Goal: Task Accomplishment & Management: Manage account settings

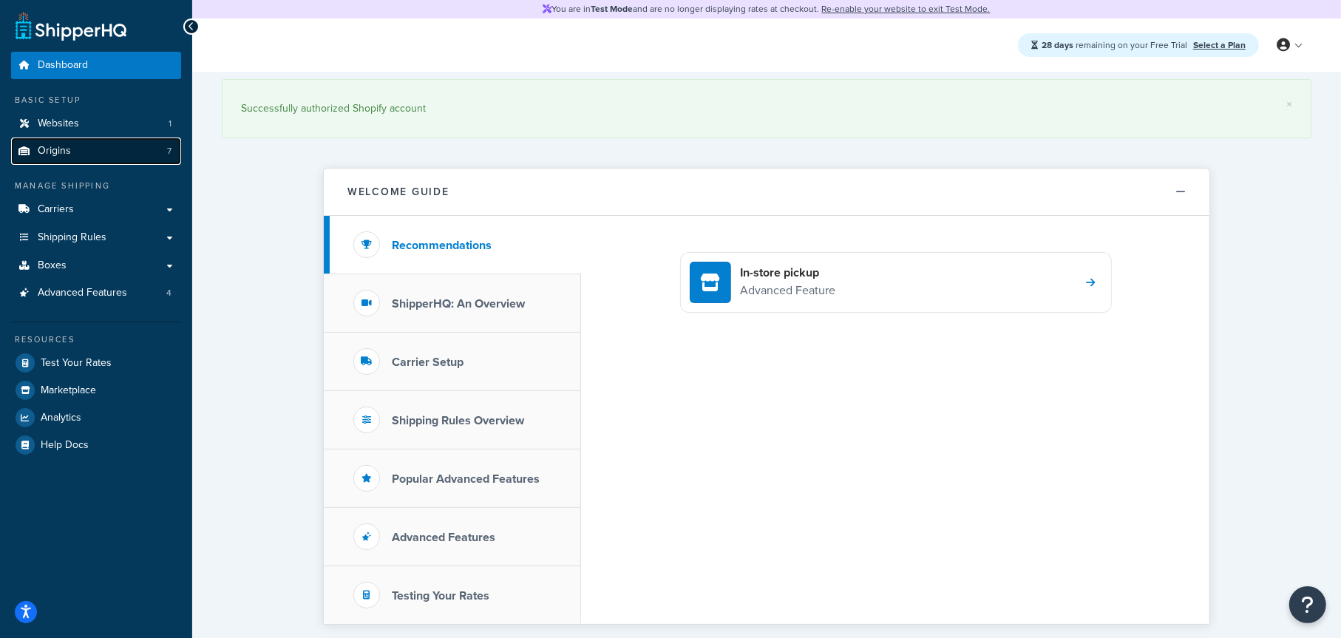
click at [61, 155] on span "Origins" at bounding box center [54, 151] width 33 height 13
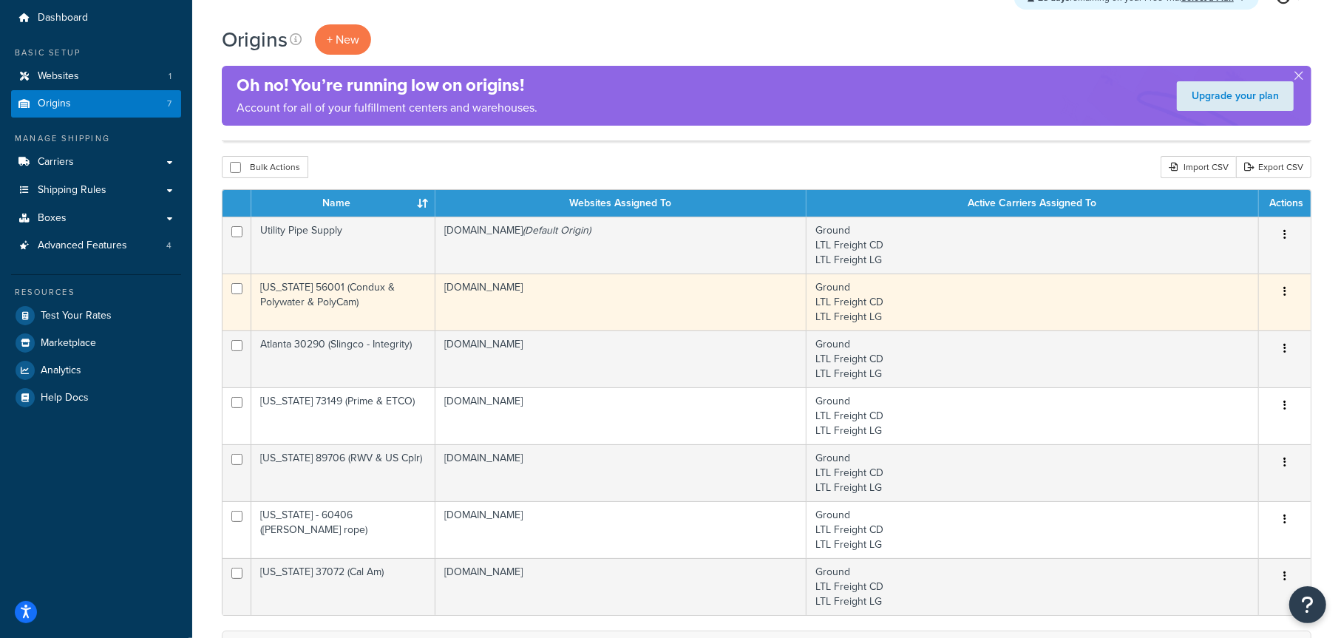
scroll to position [74, 0]
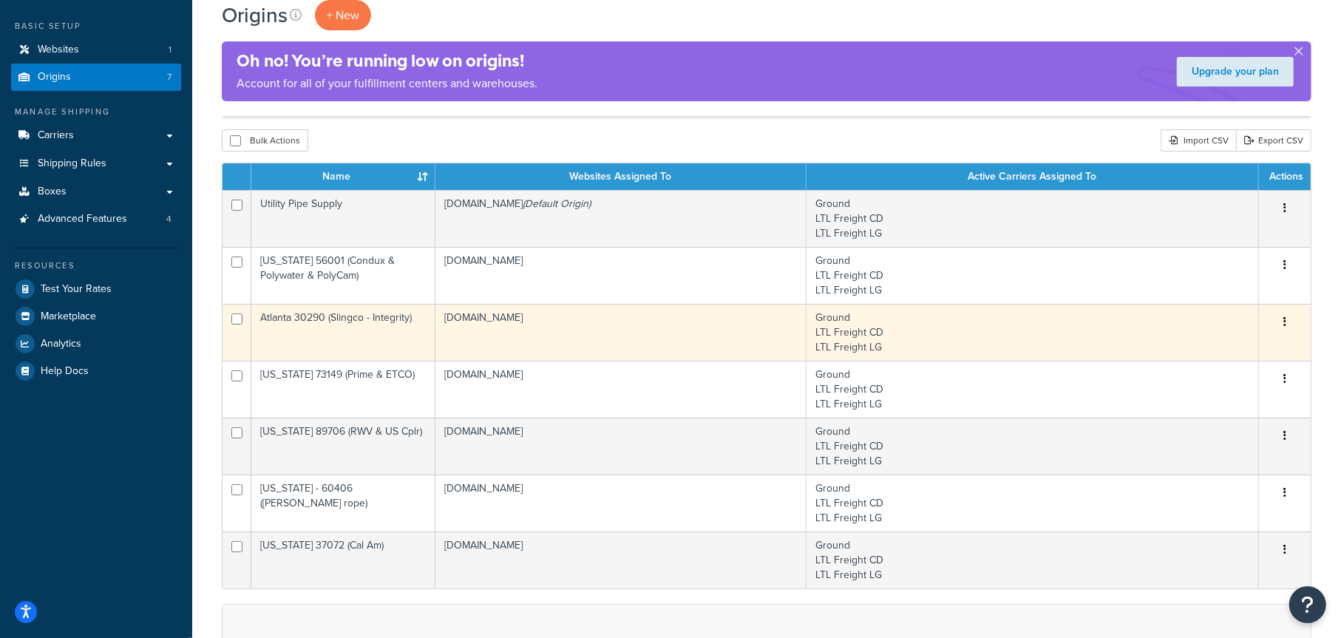
click at [385, 327] on td "Atlanta 30290 (Slingco - Integrity)" at bounding box center [343, 332] width 184 height 57
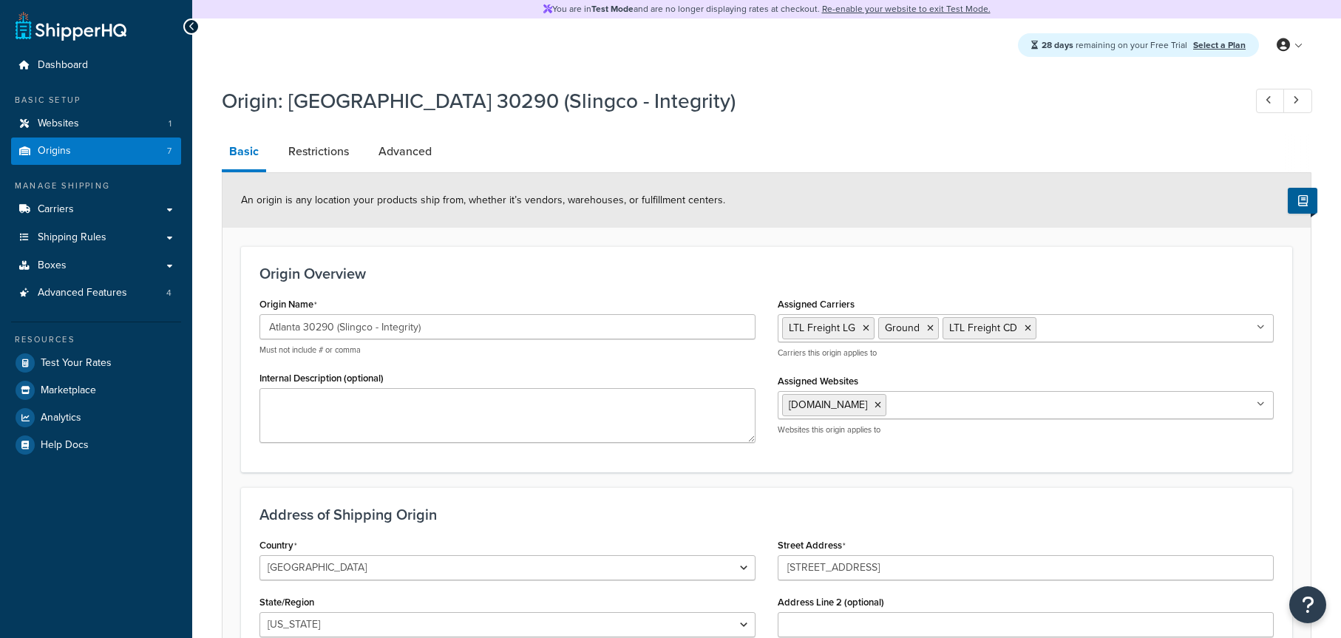
select select "10"
drag, startPoint x: 416, startPoint y: 328, endPoint x: 436, endPoint y: 329, distance: 20.0
click at [416, 328] on input "Atlanta 30290 (Slingco - Integrity)" at bounding box center [508, 326] width 496 height 25
type input "Atlanta 30290 (Slingco - Integrity - Penta)"
click at [603, 273] on h3 "Origin Overview" at bounding box center [767, 273] width 1015 height 16
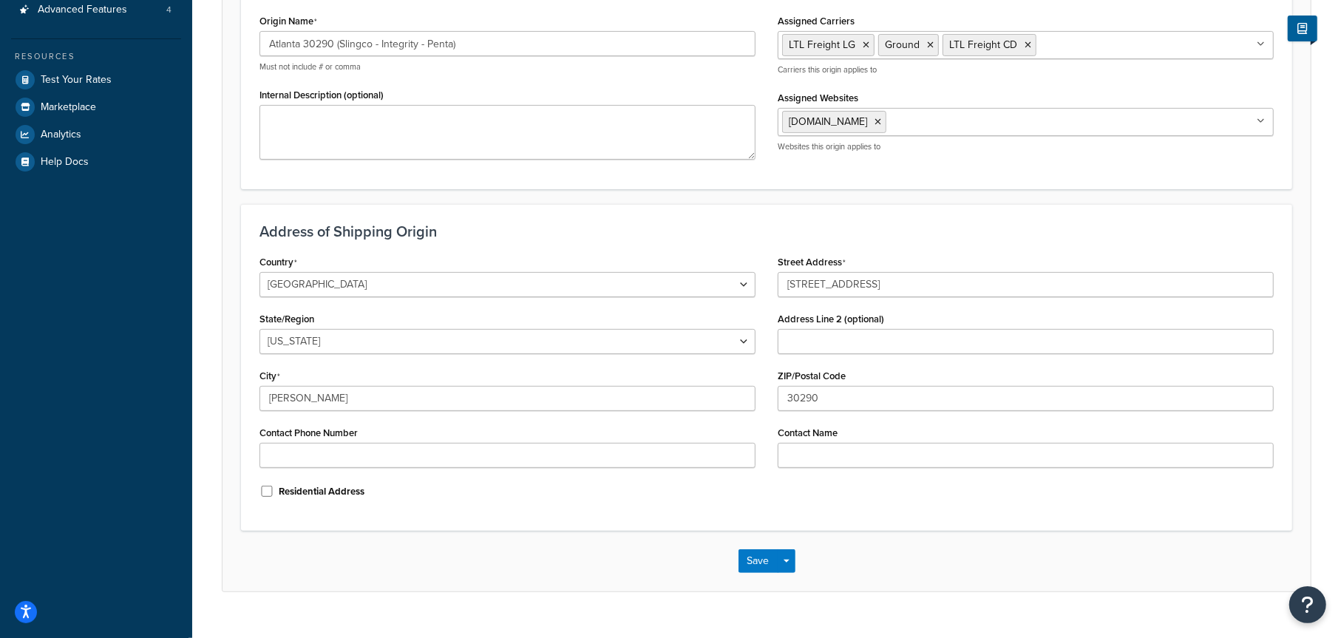
scroll to position [296, 0]
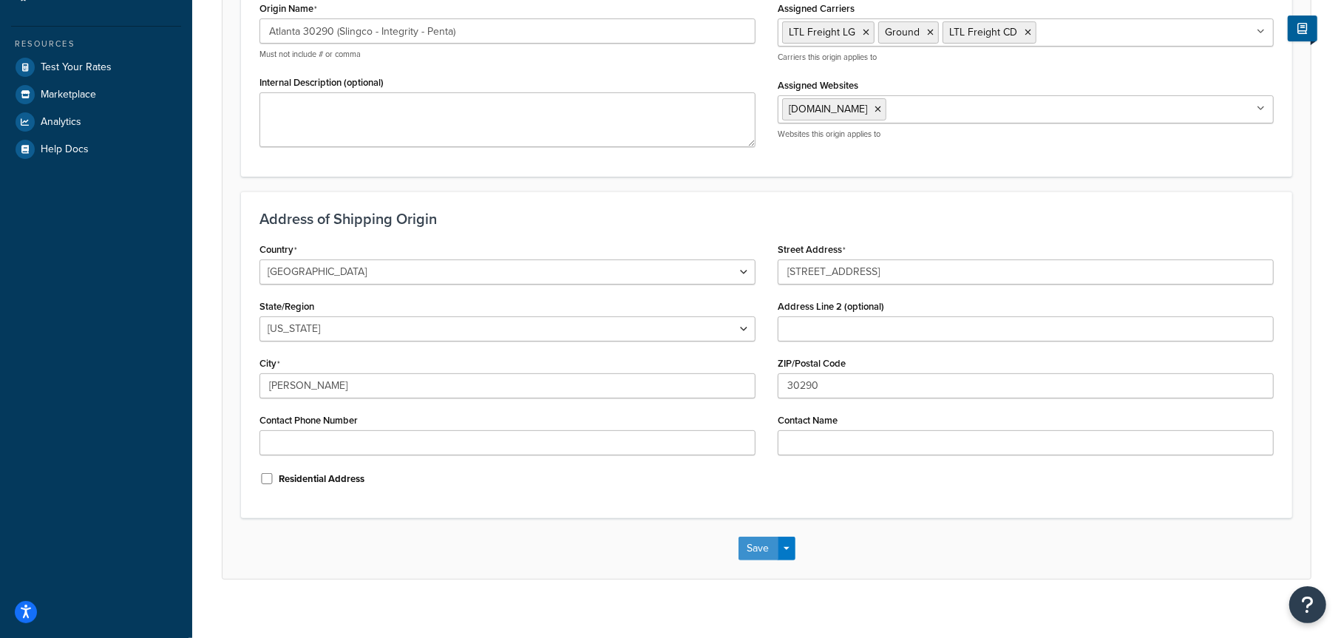
click at [755, 551] on button "Save" at bounding box center [759, 549] width 40 height 24
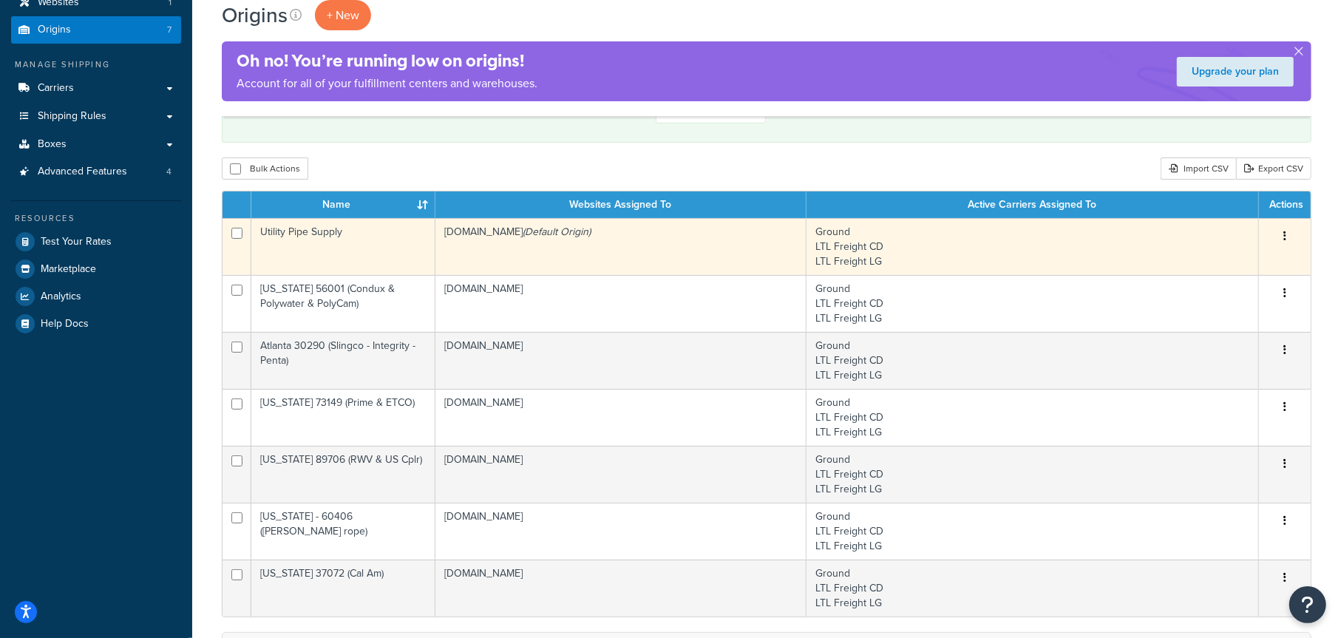
scroll to position [148, 0]
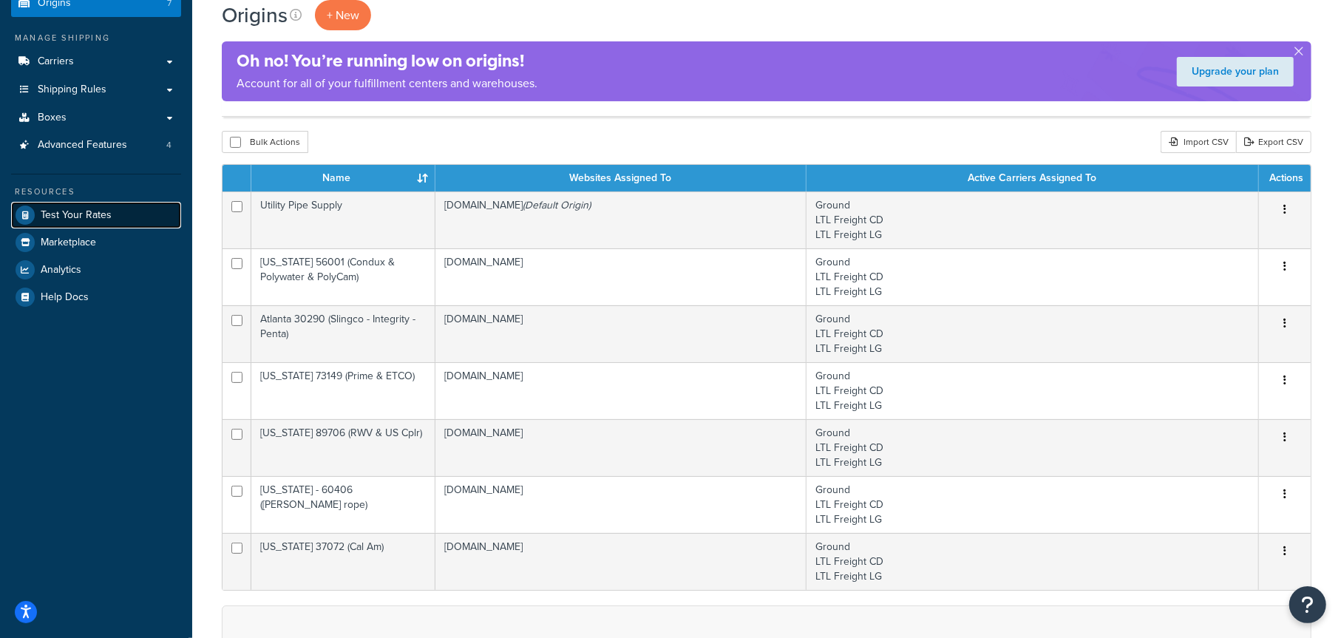
click at [89, 212] on span "Test Your Rates" at bounding box center [76, 215] width 71 height 13
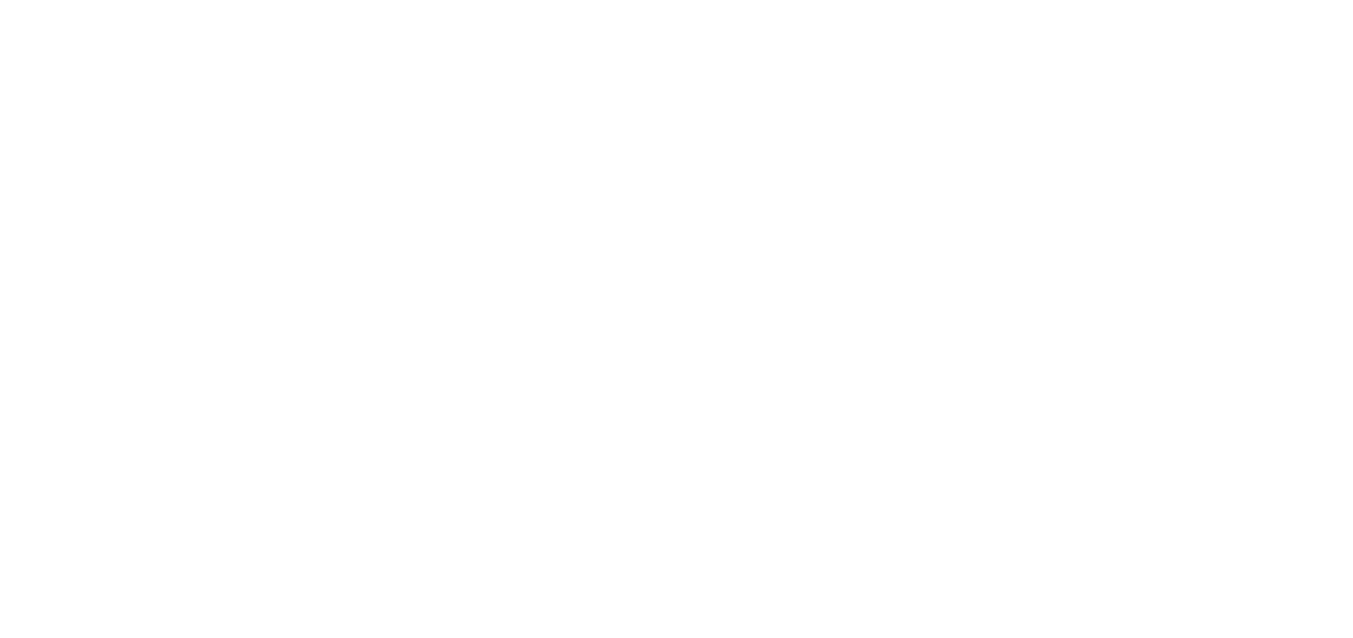
select select "[GEOGRAPHIC_DATA]"
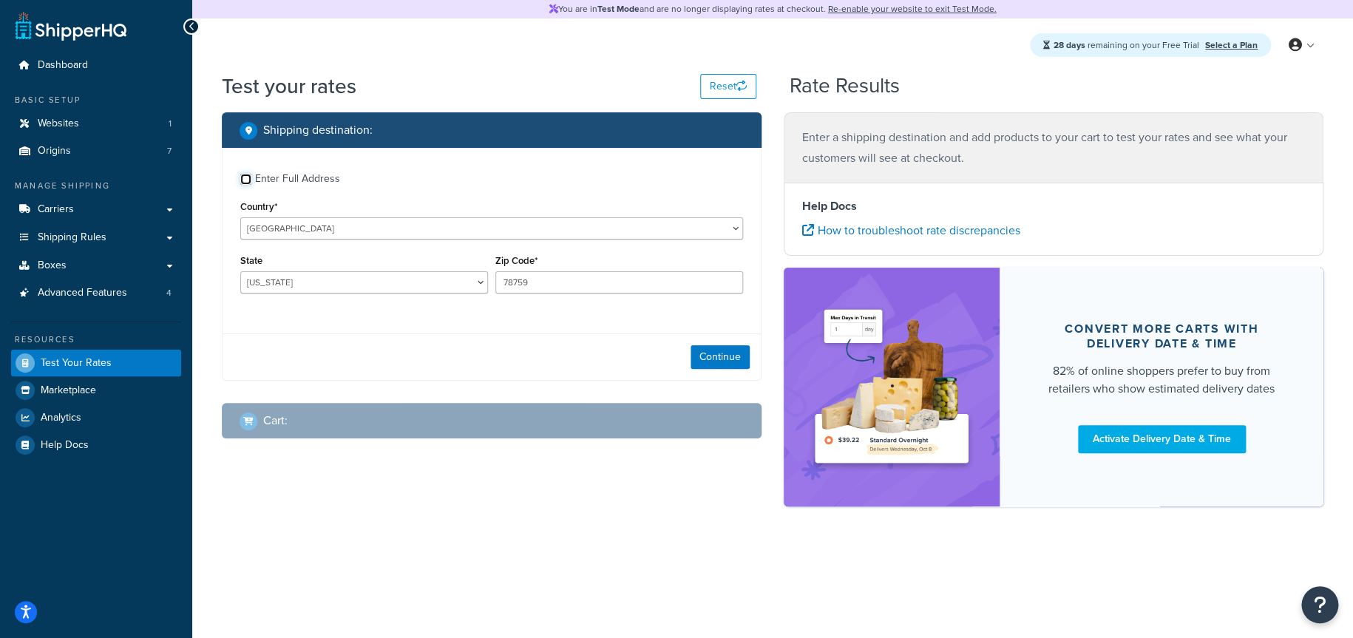
click at [250, 180] on input "Enter Full Address" at bounding box center [245, 179] width 11 height 11
checkbox input "true"
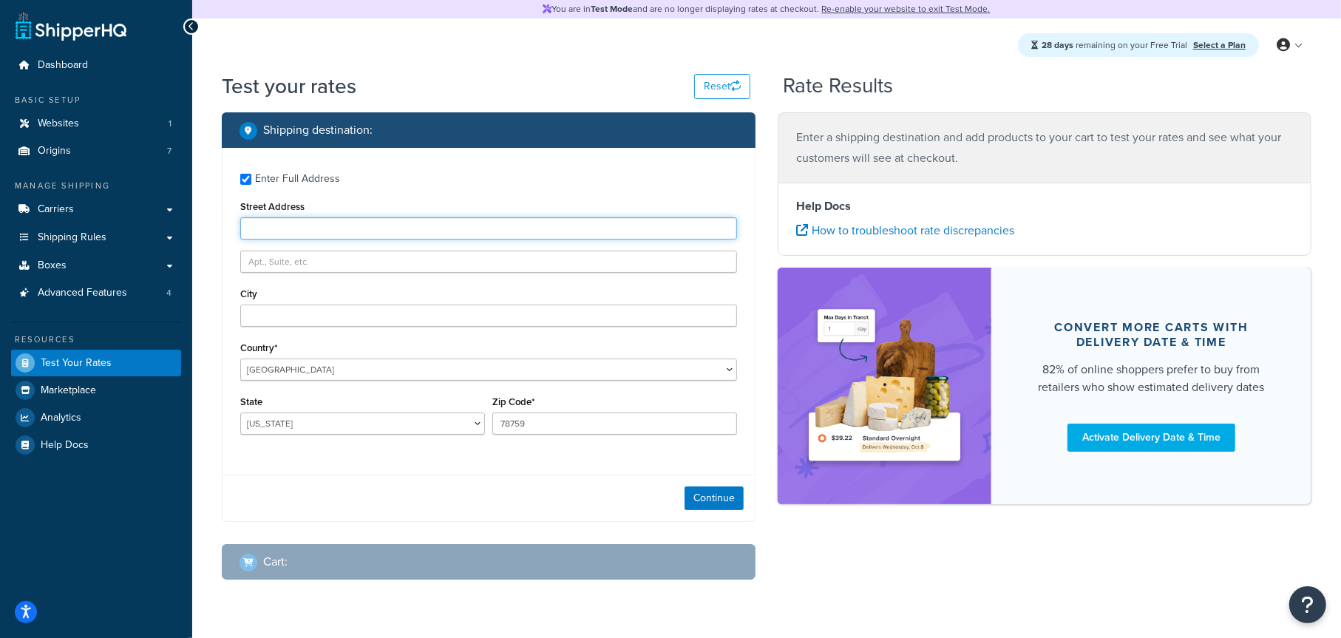
click at [434, 237] on input "Street Address" at bounding box center [488, 228] width 497 height 22
type input "123 State Street"
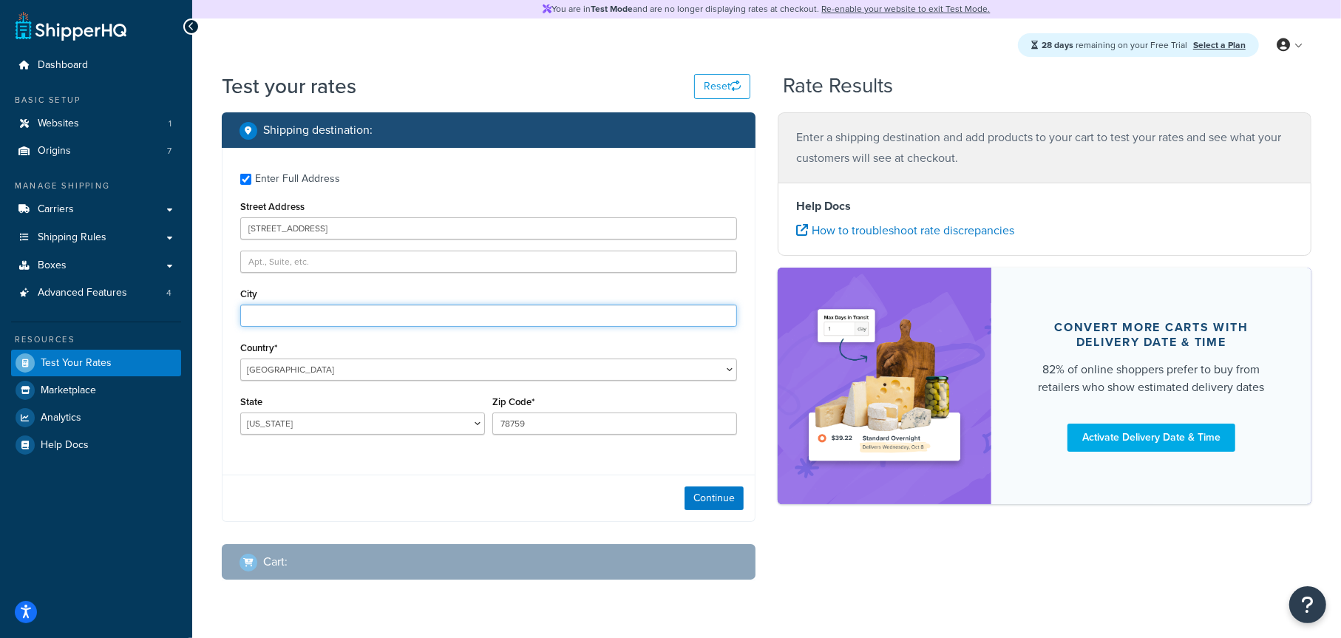
type input "Madison"
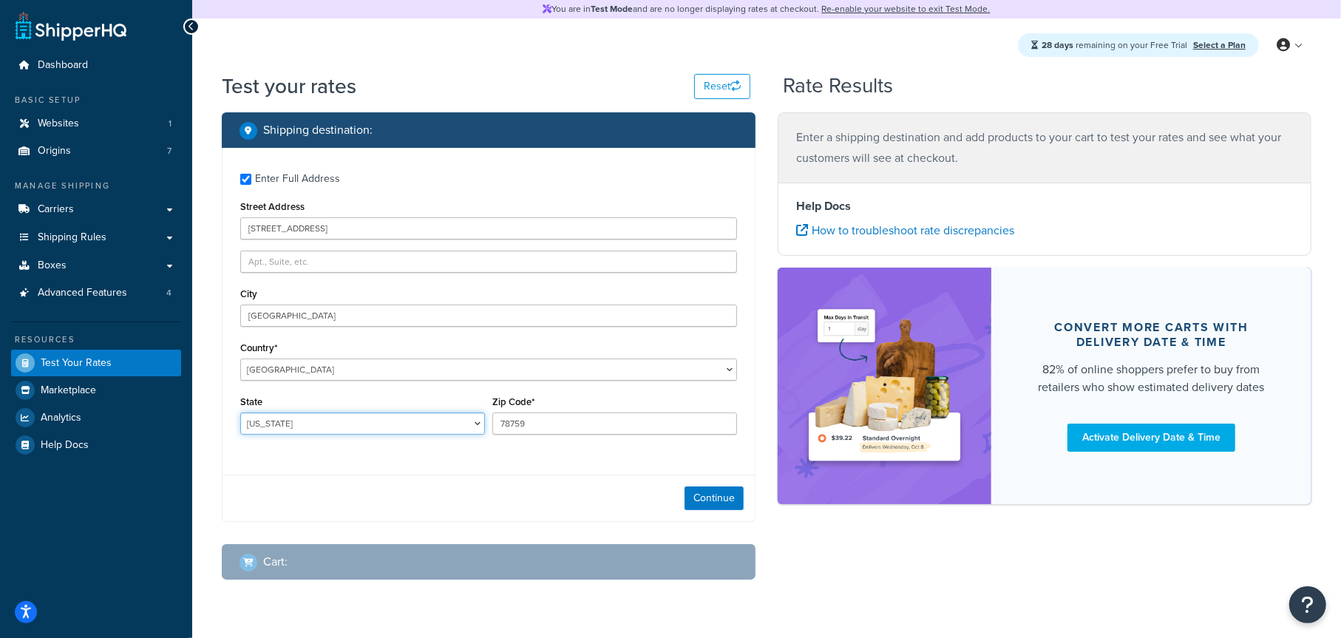
select select "WI"
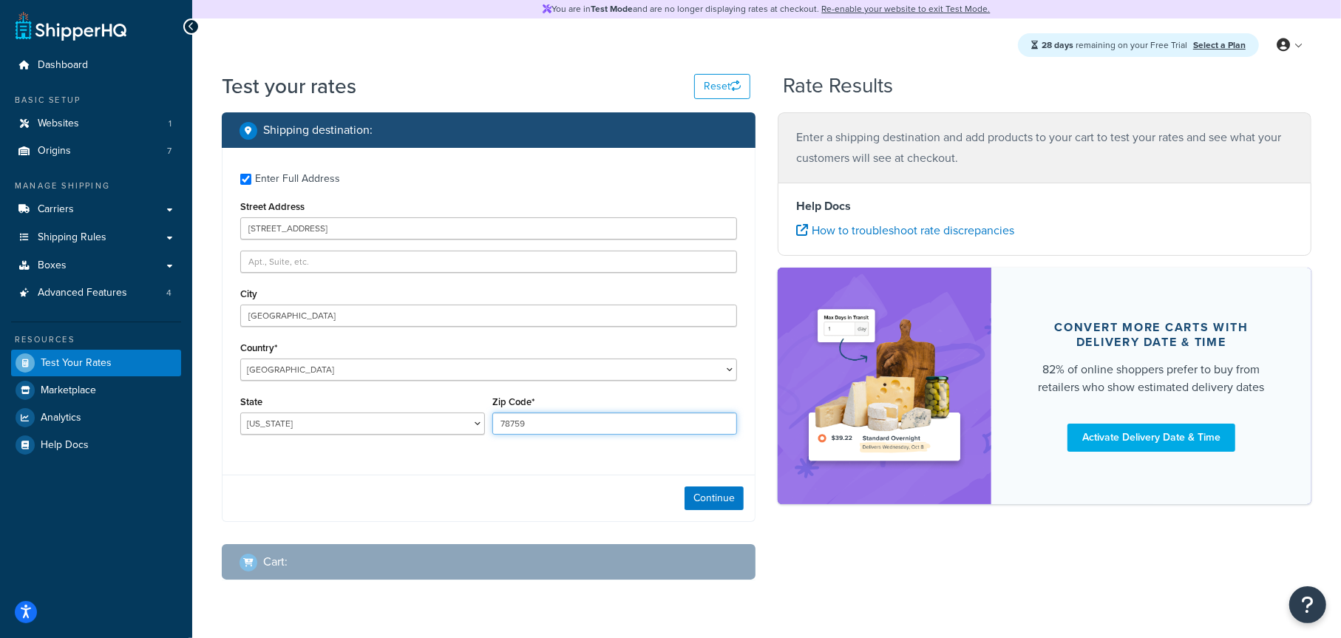
type input "53703"
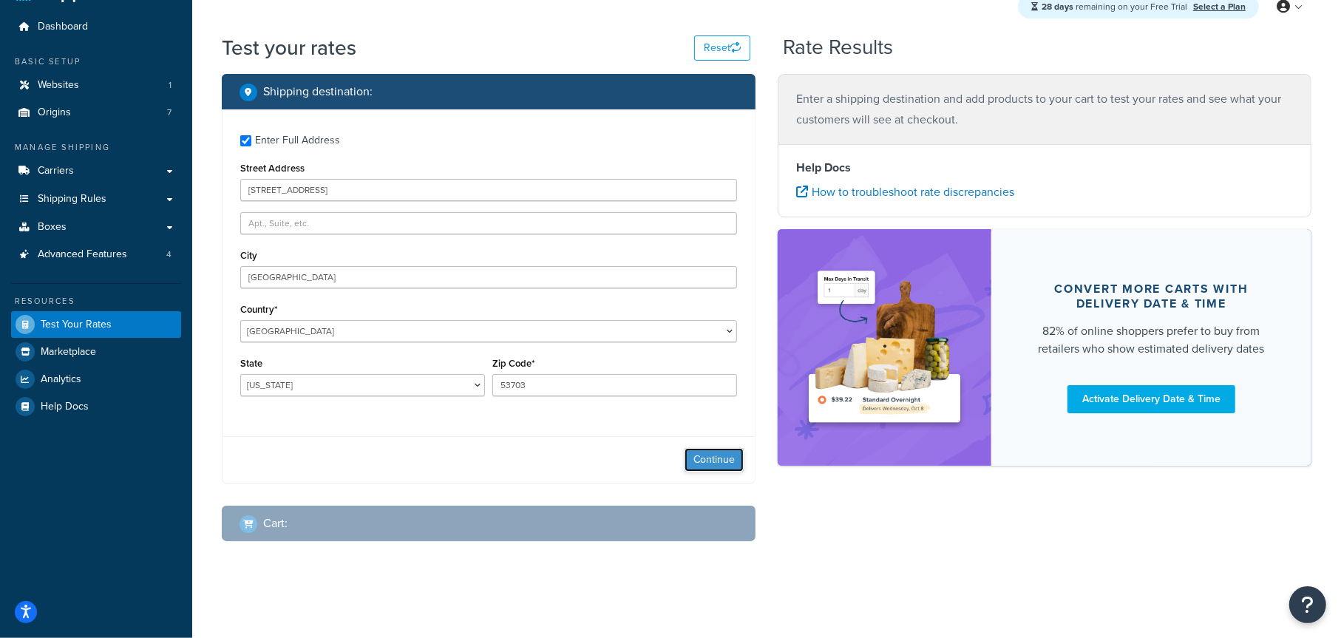
click at [715, 456] on button "Continue" at bounding box center [714, 460] width 59 height 24
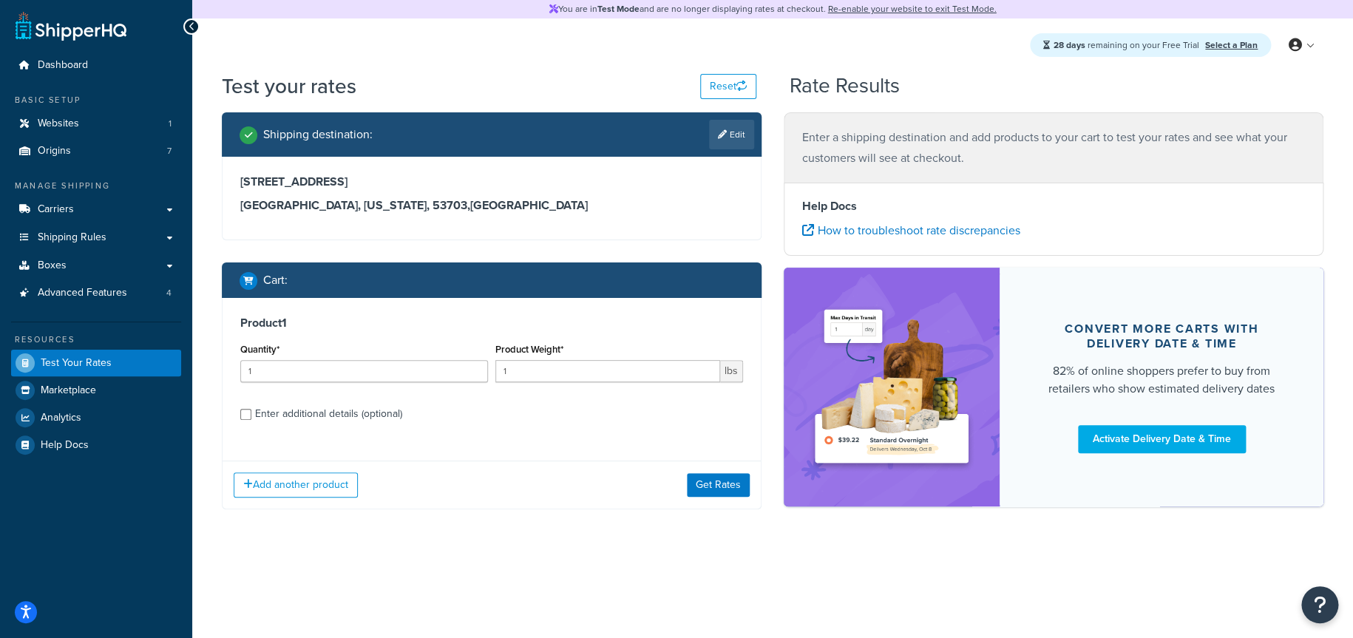
click at [336, 415] on div "Enter additional details (optional)" at bounding box center [328, 414] width 147 height 21
click at [251, 415] on input "Enter additional details (optional)" at bounding box center [245, 414] width 11 height 11
checkbox input "true"
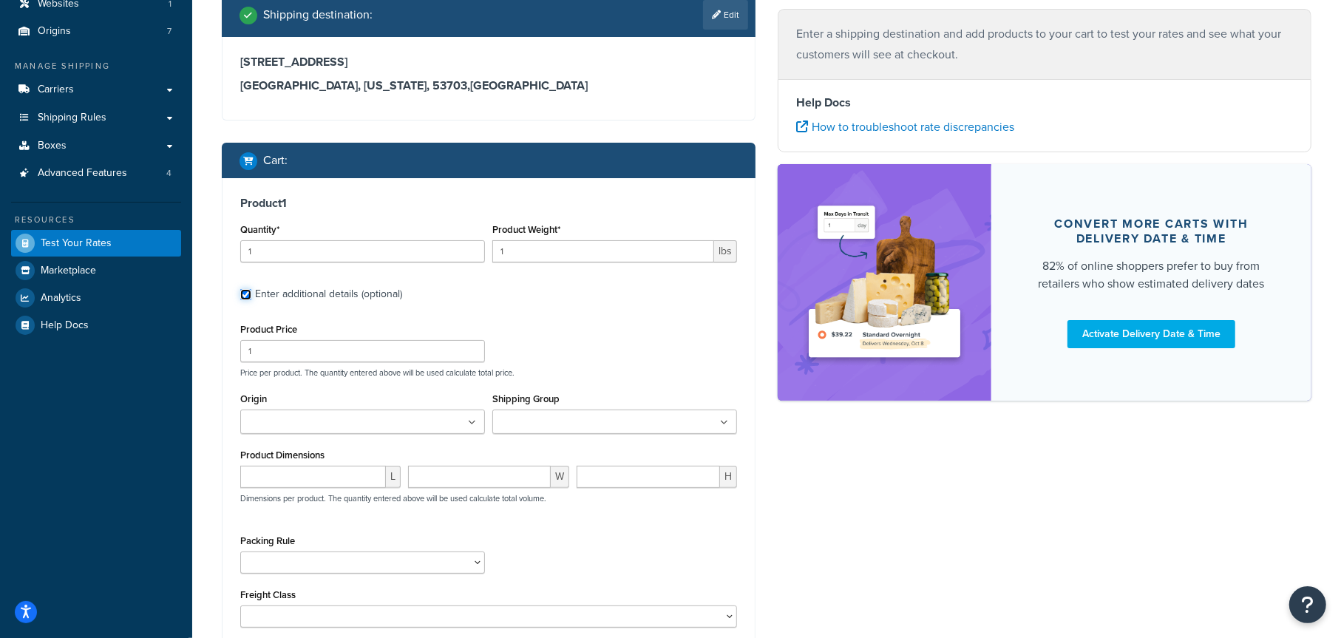
scroll to position [134, 0]
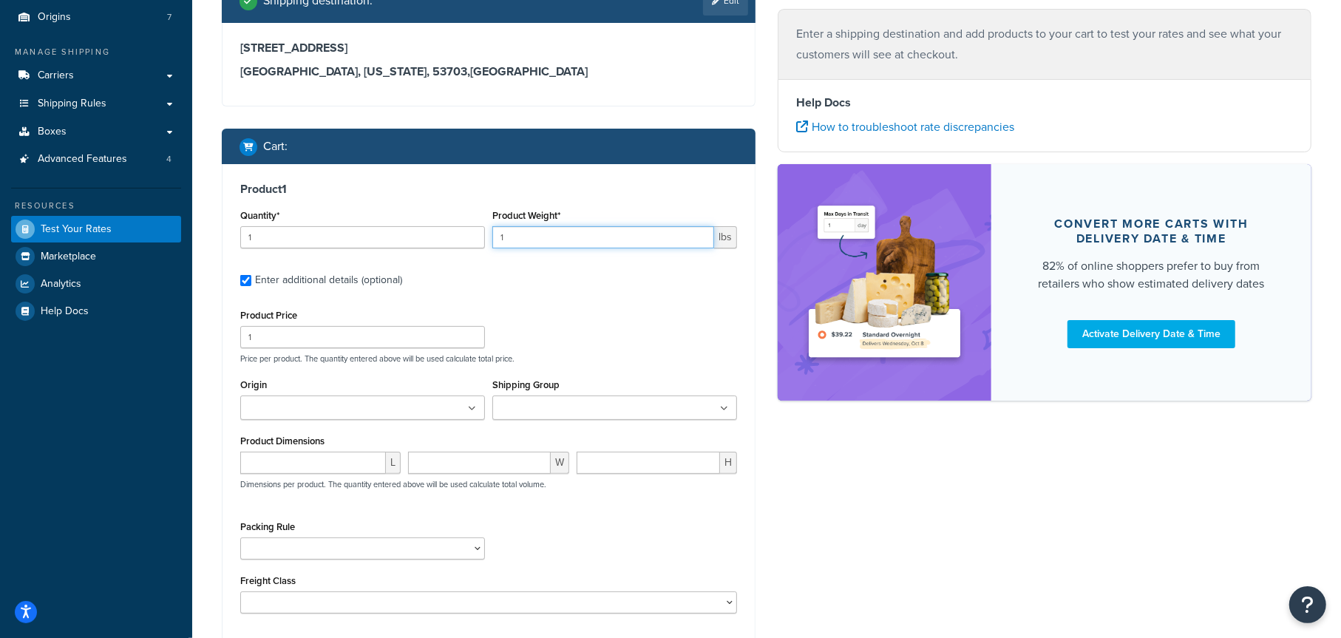
click at [537, 240] on input "1" at bounding box center [603, 237] width 222 height 22
drag, startPoint x: 537, startPoint y: 240, endPoint x: 465, endPoint y: 238, distance: 71.7
click at [465, 238] on div "Quantity* 1 Product Weight* 1 lbs" at bounding box center [489, 233] width 504 height 54
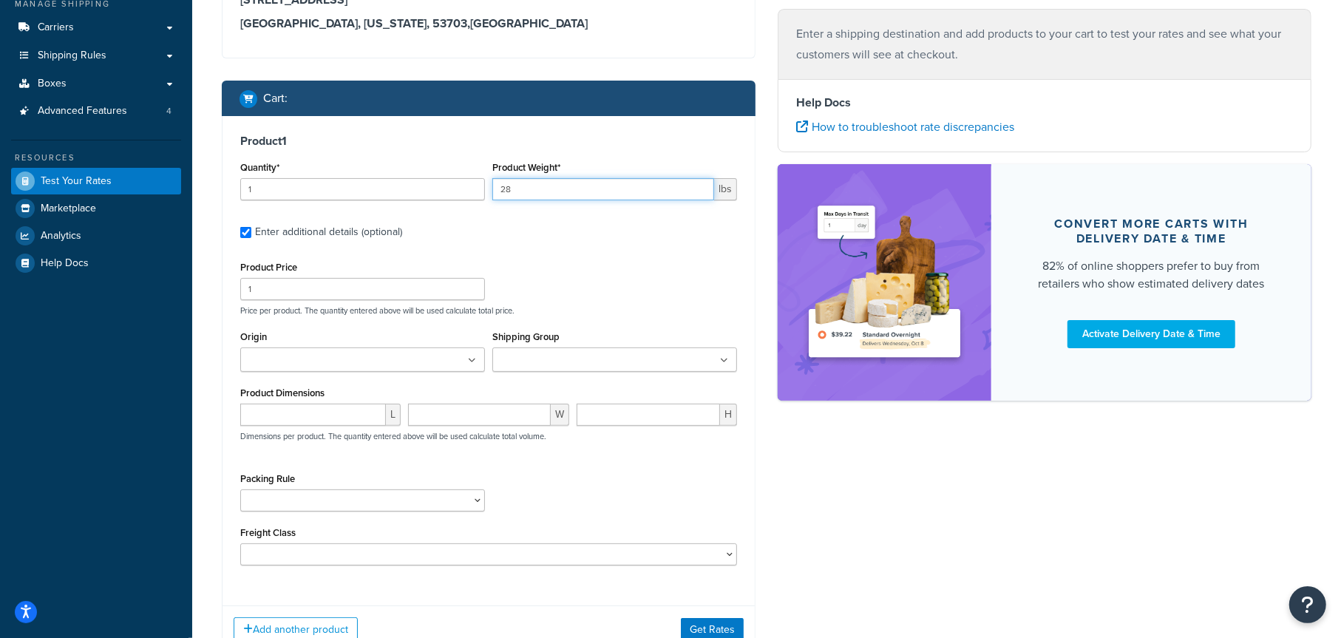
scroll to position [208, 0]
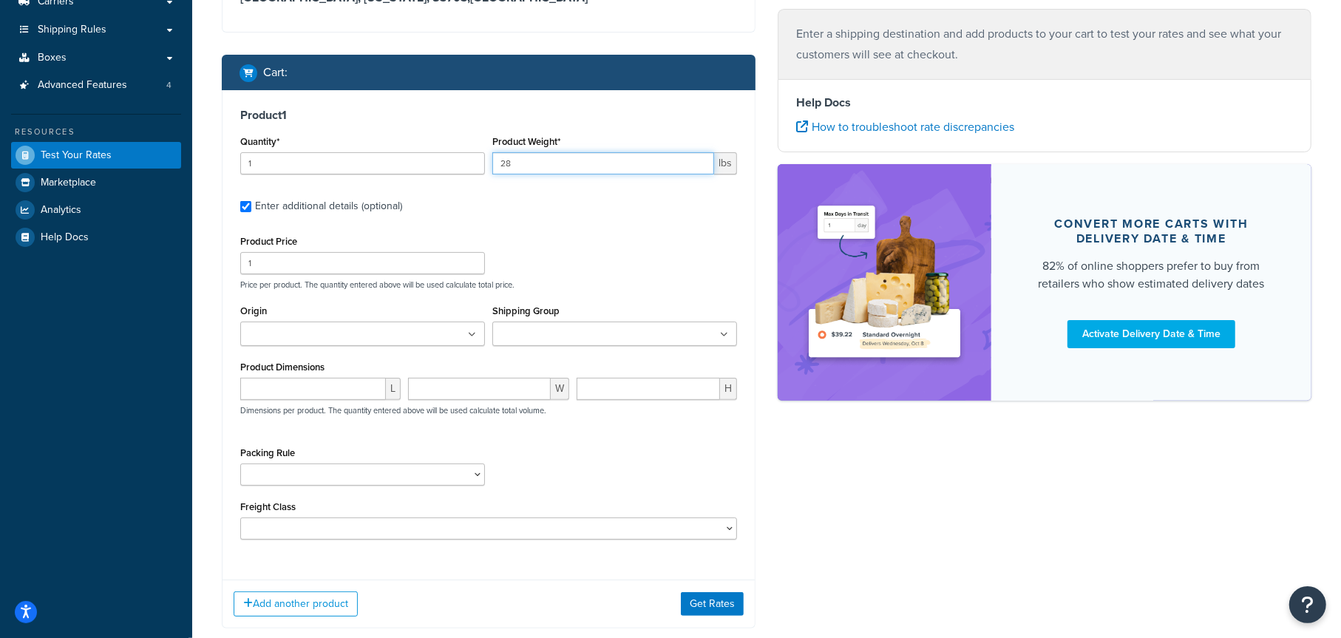
type input "28"
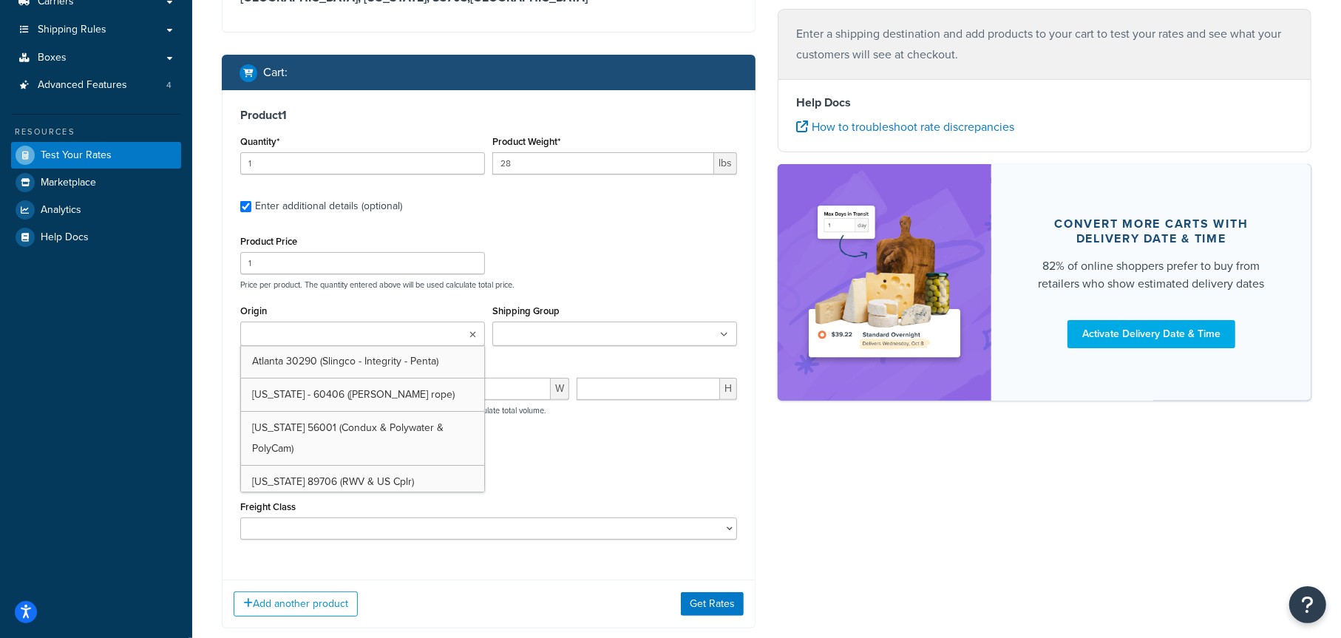
click at [436, 336] on ul at bounding box center [362, 334] width 245 height 24
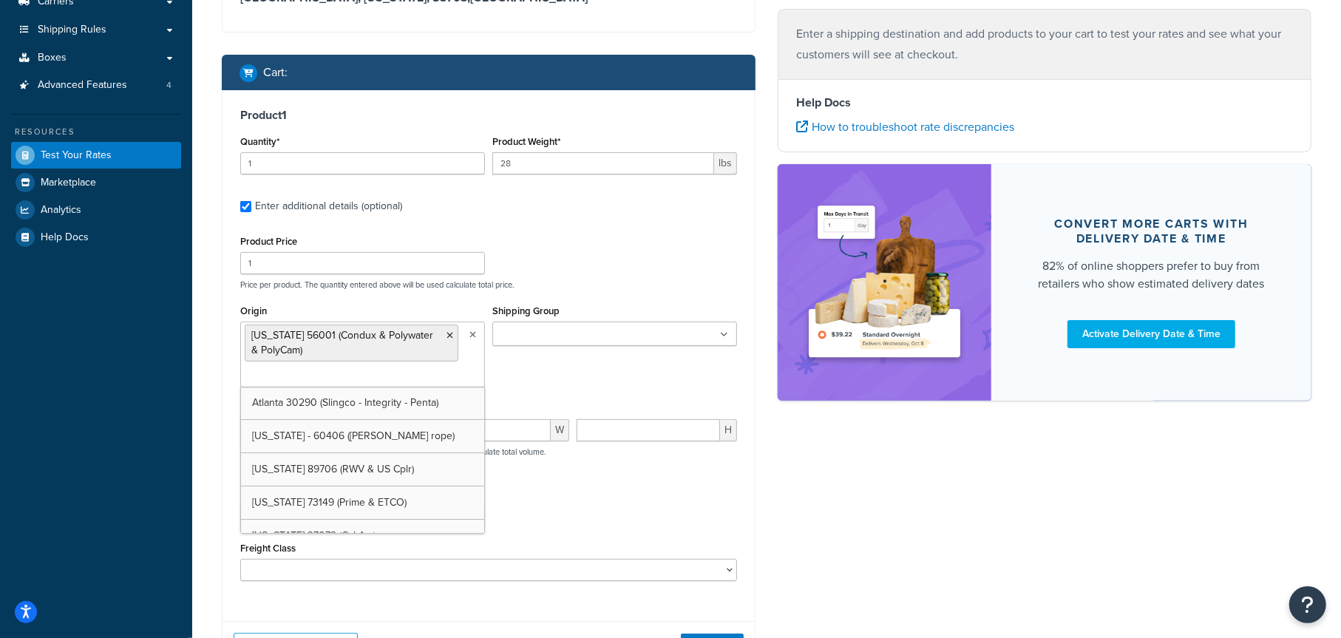
click at [589, 373] on div "Origin Minnesota 56001 (Condux & Polywater & PolyCam) Atlanta 30290 (Slingco - …" at bounding box center [489, 350] width 504 height 98
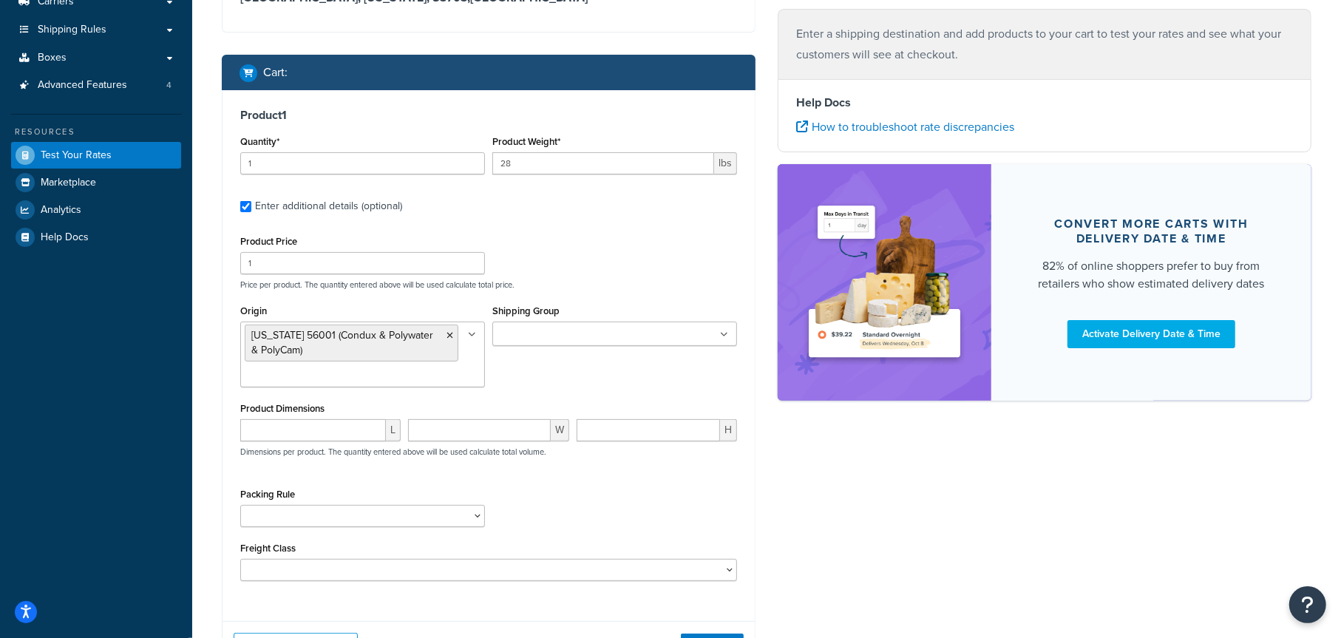
click at [565, 332] on input "Shipping Group" at bounding box center [562, 335] width 131 height 16
click at [663, 269] on div "Product Price 1 Price per product. The quantity entered above will be used calc…" at bounding box center [489, 260] width 504 height 58
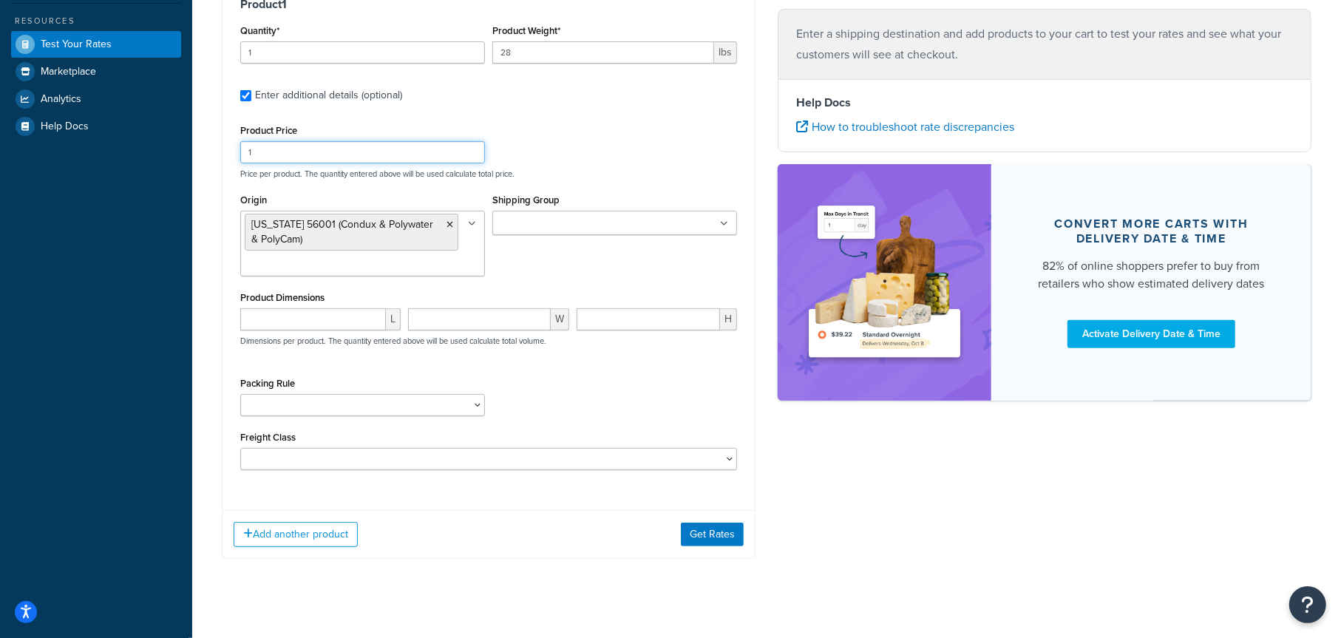
scroll to position [335, 0]
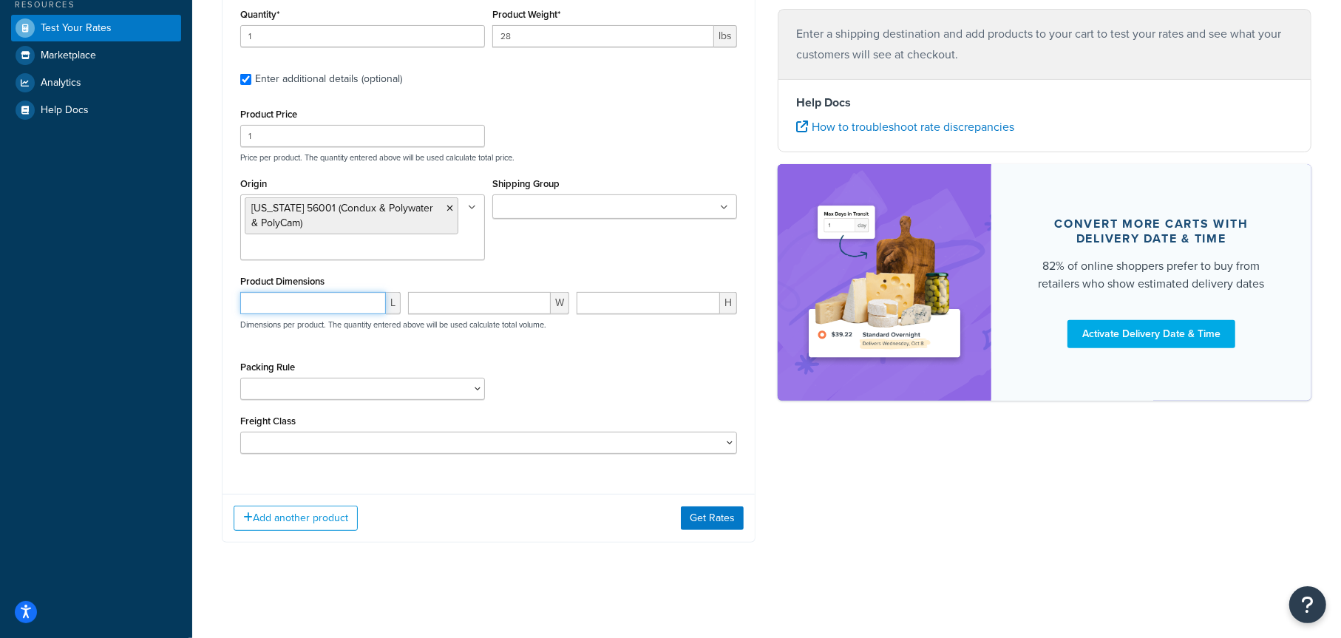
click at [344, 305] on input "number" at bounding box center [313, 303] width 146 height 22
type input "52"
type input "8"
click at [708, 515] on button "Get Rates" at bounding box center [712, 519] width 63 height 24
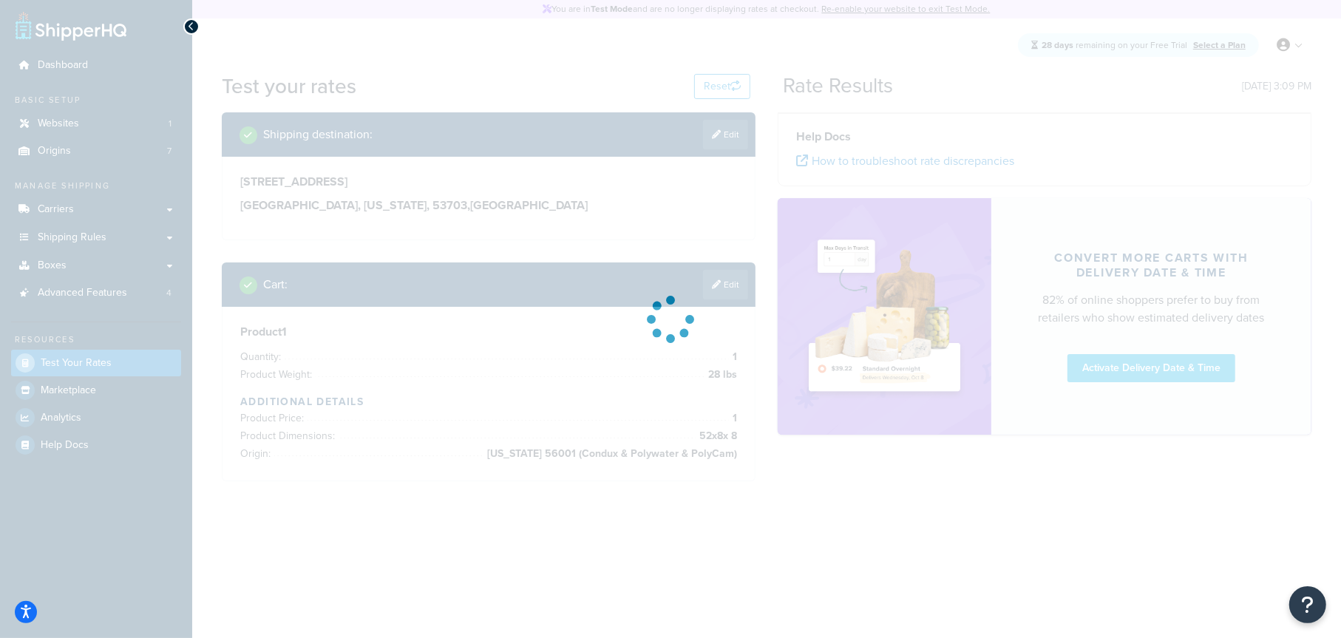
scroll to position [0, 0]
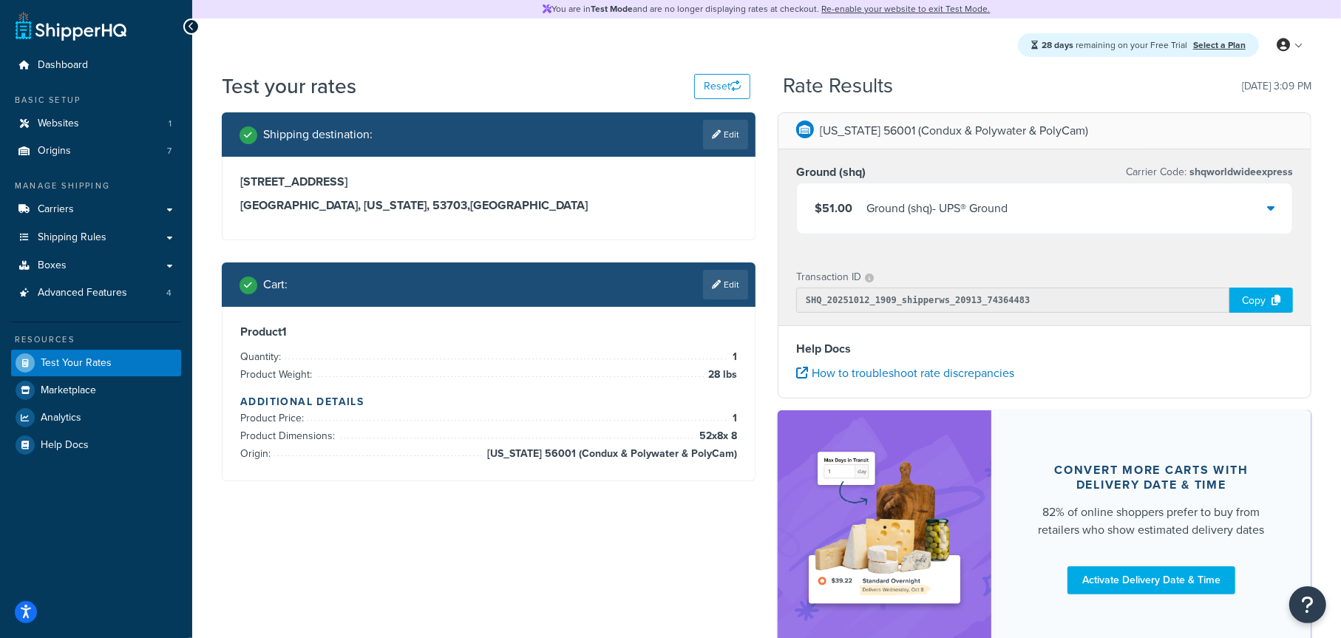
click at [1087, 218] on div "$51.00 Ground (shq) - UPS® Ground" at bounding box center [1044, 208] width 495 height 50
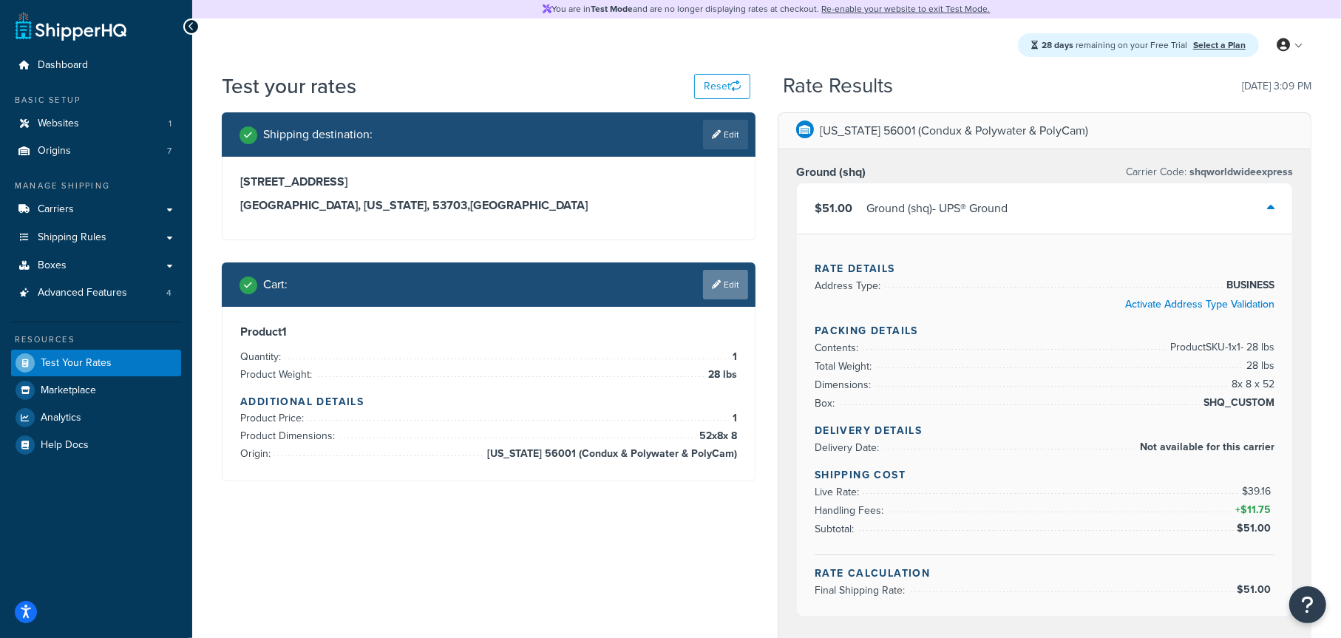
click at [730, 284] on link "Edit" at bounding box center [725, 285] width 45 height 30
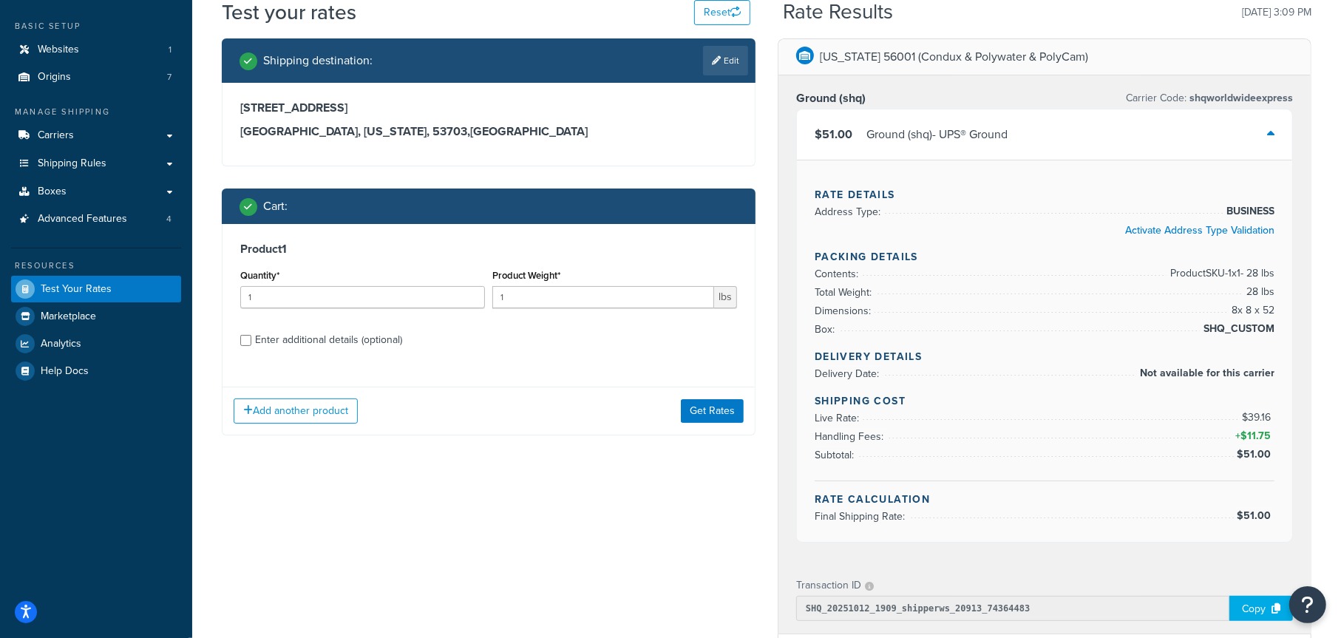
scroll to position [148, 0]
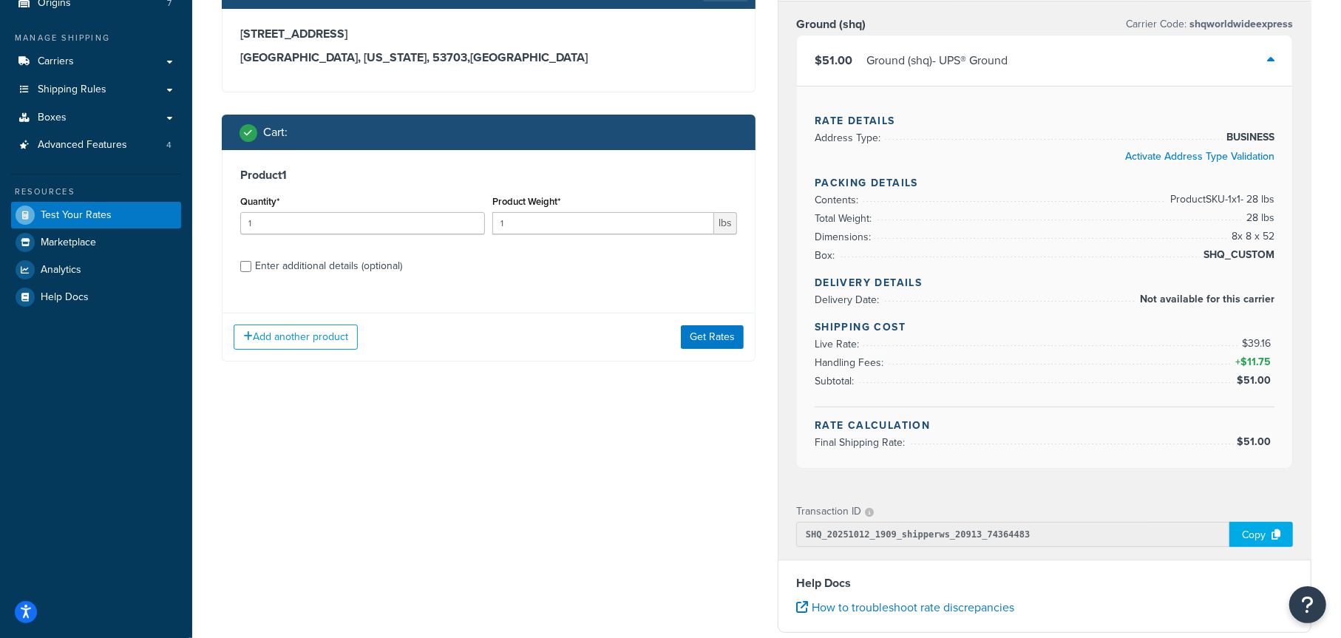
click at [285, 265] on div "Enter additional details (optional)" at bounding box center [328, 266] width 147 height 21
click at [251, 265] on input "Enter additional details (optional)" at bounding box center [245, 266] width 11 height 11
checkbox input "true"
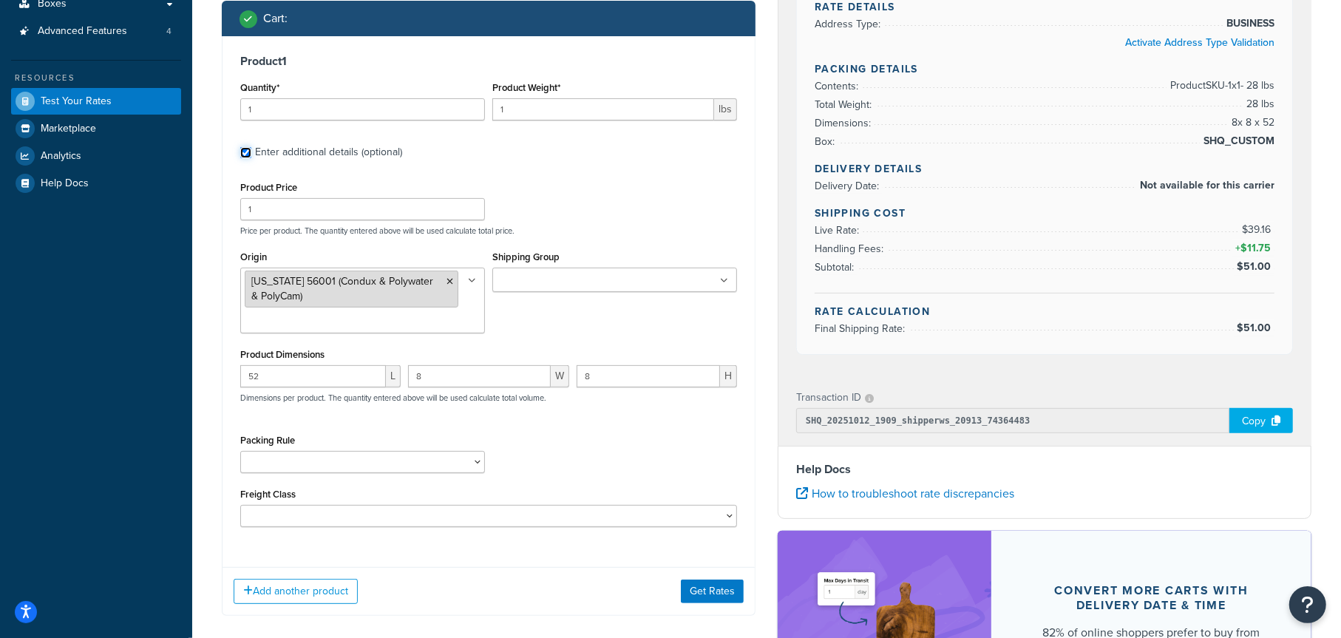
scroll to position [296, 0]
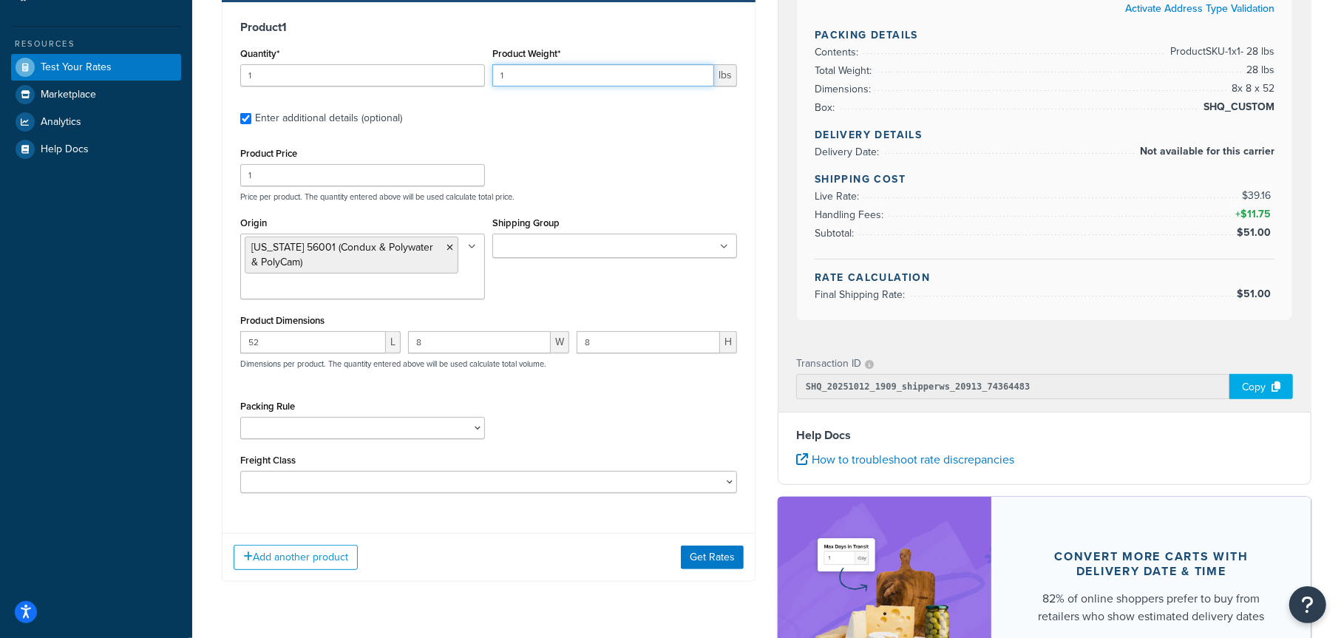
click at [534, 77] on input "1" at bounding box center [603, 75] width 222 height 22
click at [535, 77] on input "1" at bounding box center [603, 75] width 222 height 22
type input "125"
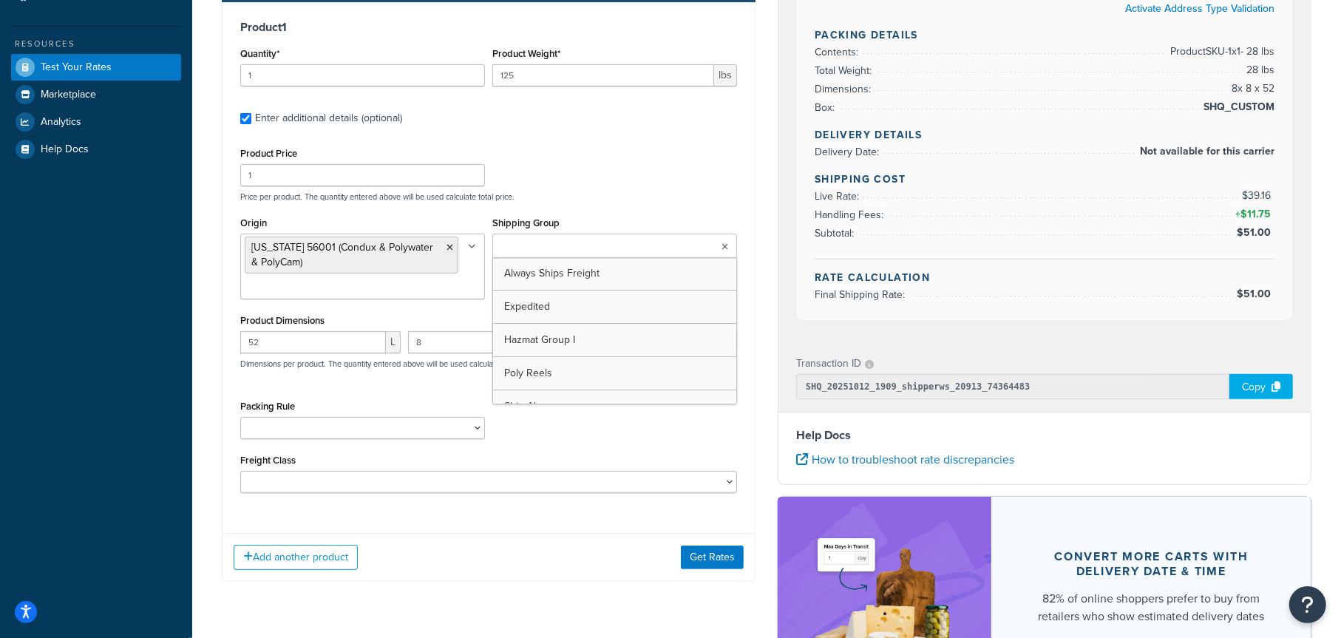
click at [551, 252] on input "Shipping Group" at bounding box center [562, 247] width 131 height 16
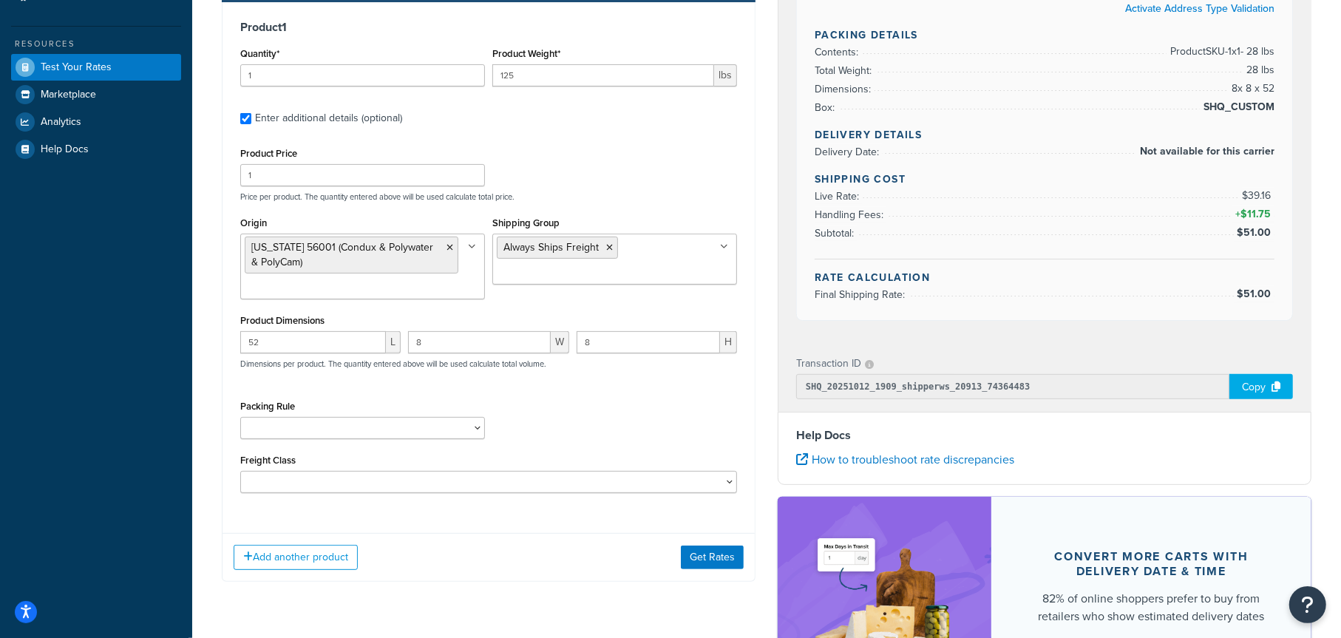
click at [632, 188] on div "Product Price 1 Price per product. The quantity entered above will be used calc…" at bounding box center [489, 172] width 504 height 58
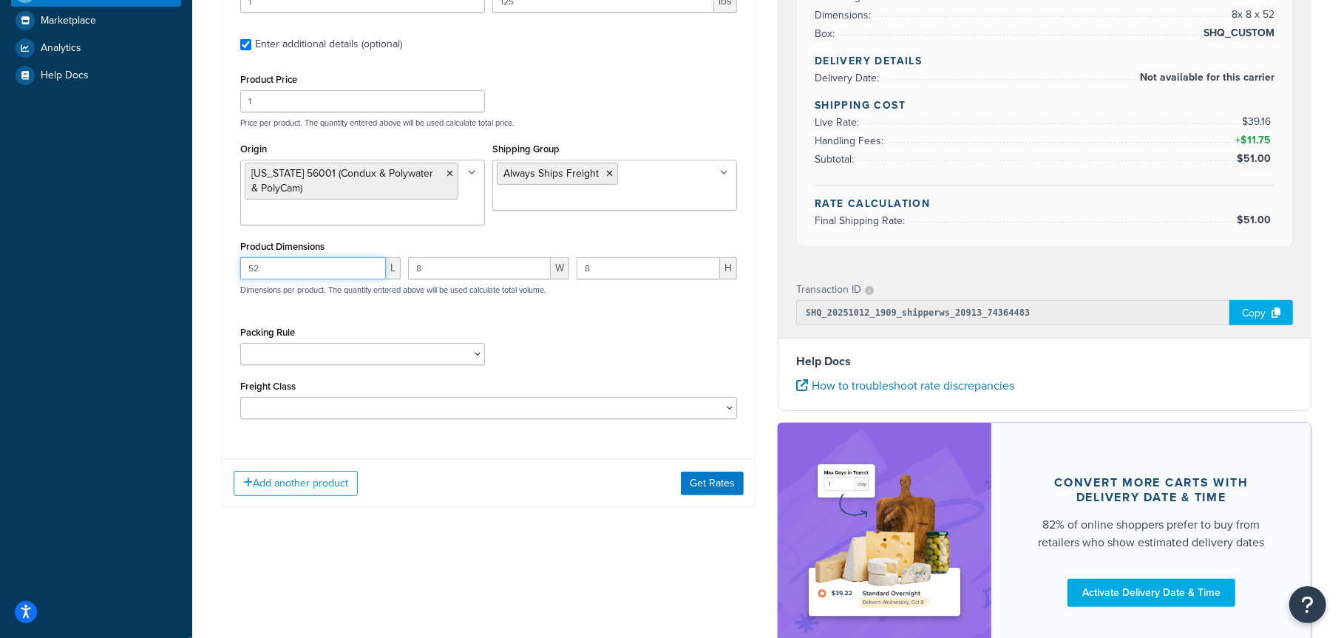
drag, startPoint x: 288, startPoint y: 273, endPoint x: 217, endPoint y: 270, distance: 71.0
click at [217, 270] on div "Shipping destination : Edit 123 State Street Madison, Wisconsin, 53703 , United…" at bounding box center [489, 137] width 556 height 788
type input "48"
type input "40"
type input "20"
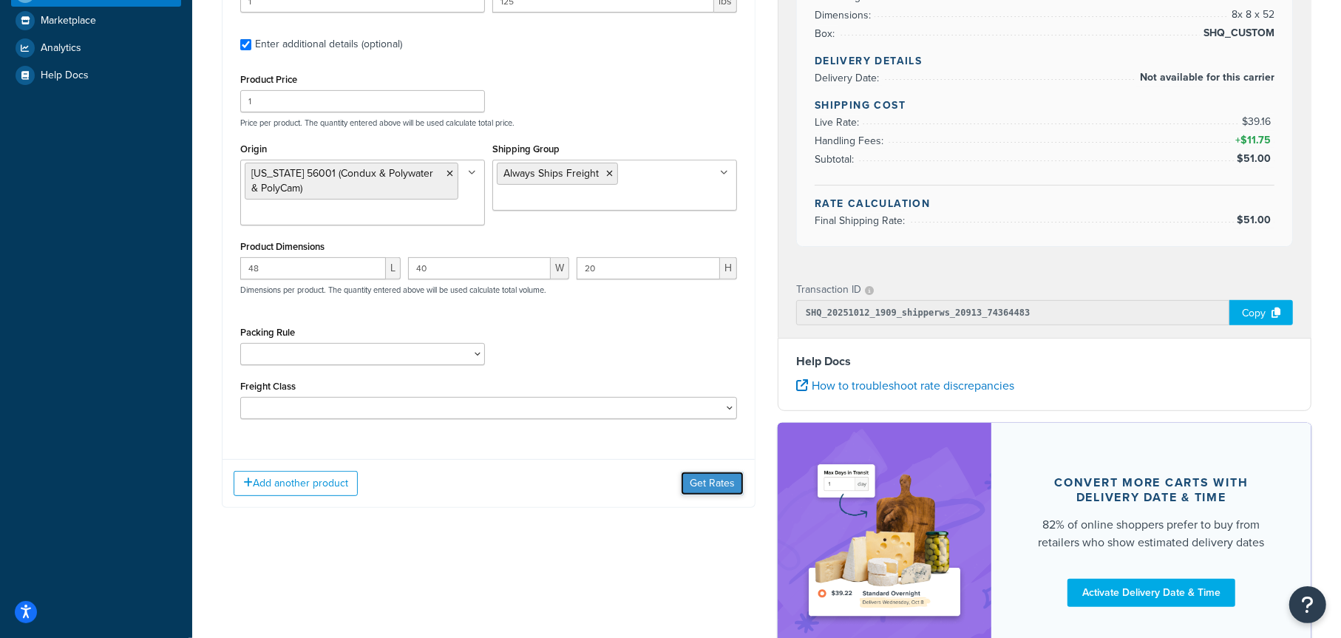
click at [719, 484] on button "Get Rates" at bounding box center [712, 484] width 63 height 24
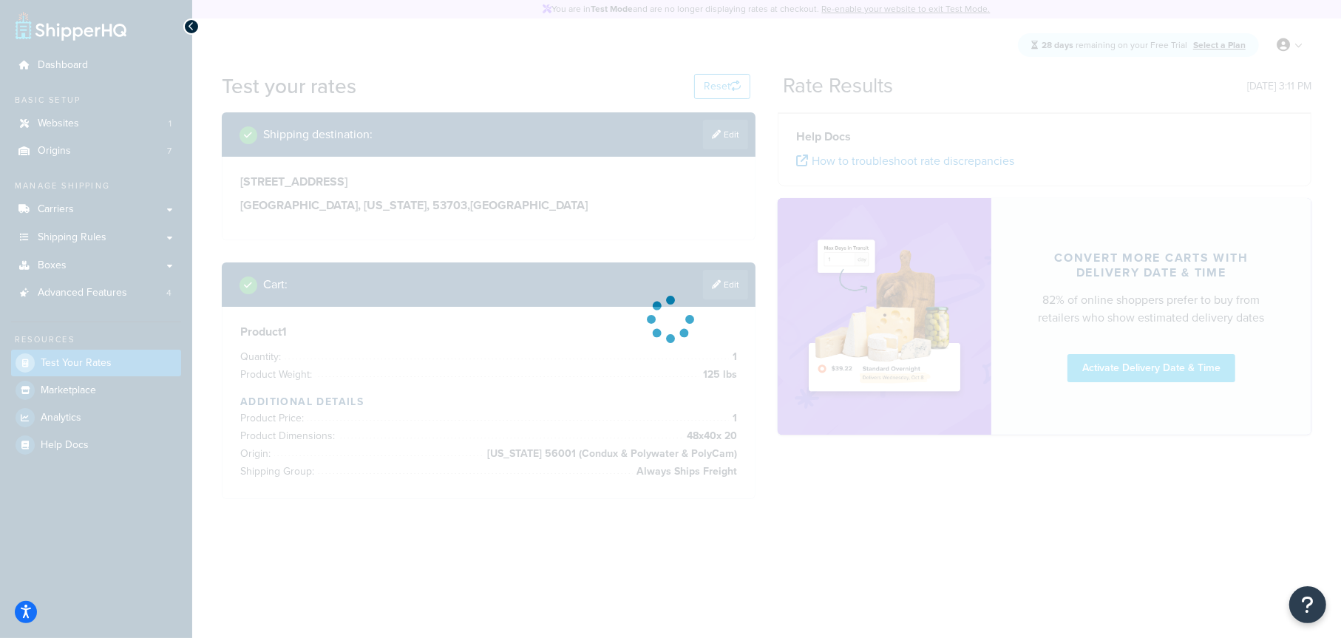
scroll to position [0, 0]
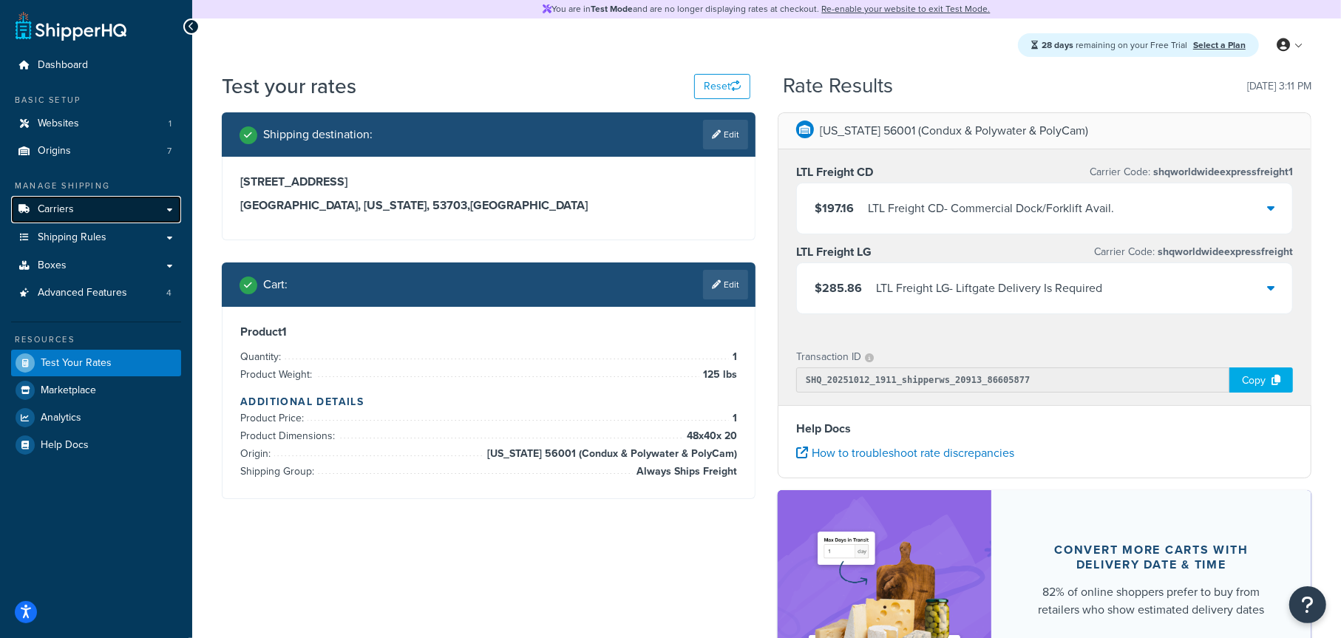
click at [92, 209] on link "Carriers" at bounding box center [96, 209] width 170 height 27
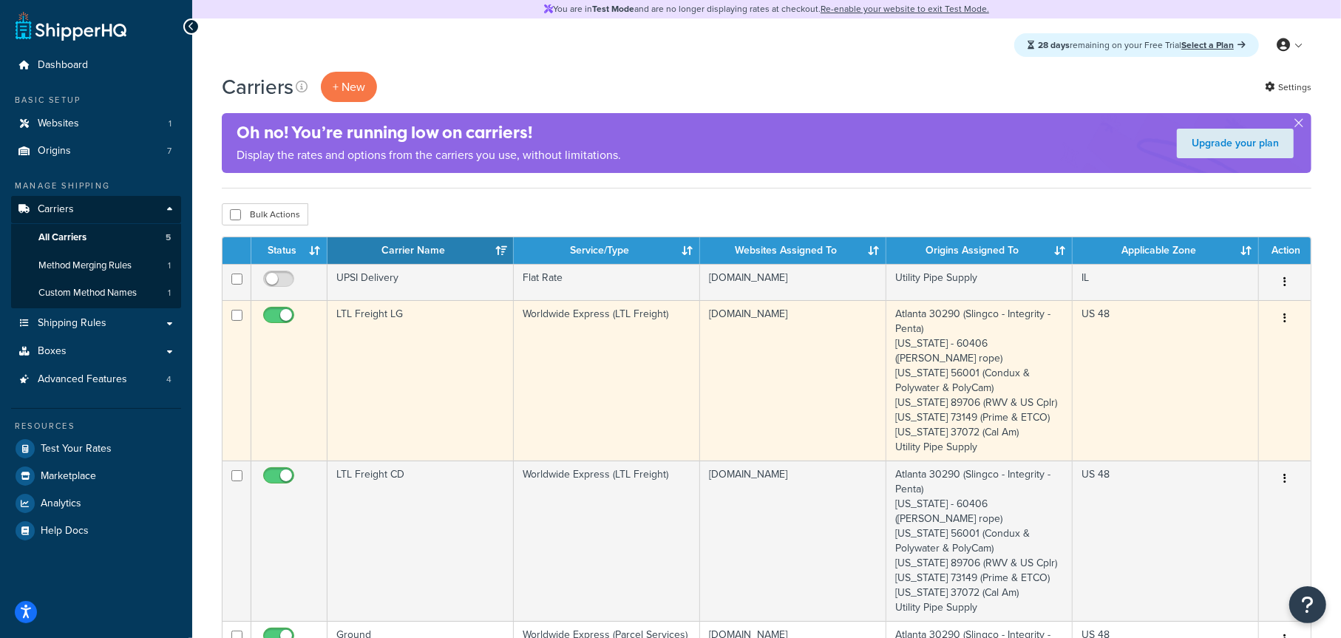
click at [1282, 322] on button "button" at bounding box center [1285, 319] width 21 height 24
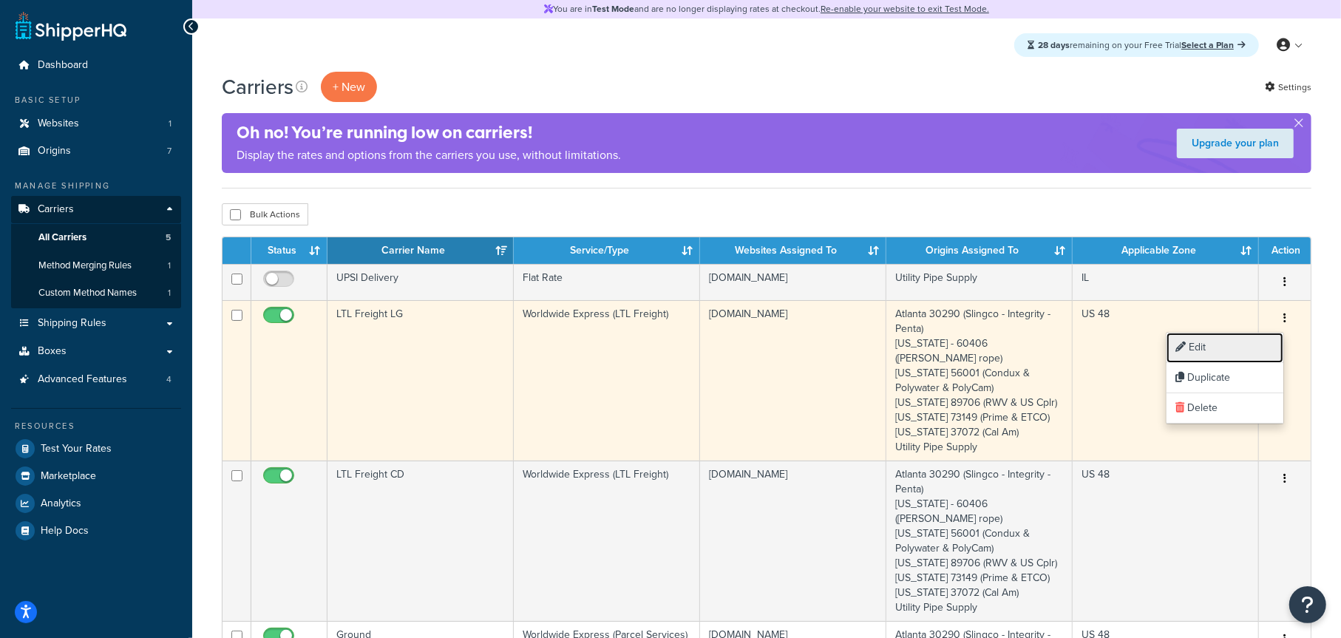
click at [1255, 343] on link "Edit" at bounding box center [1225, 348] width 117 height 30
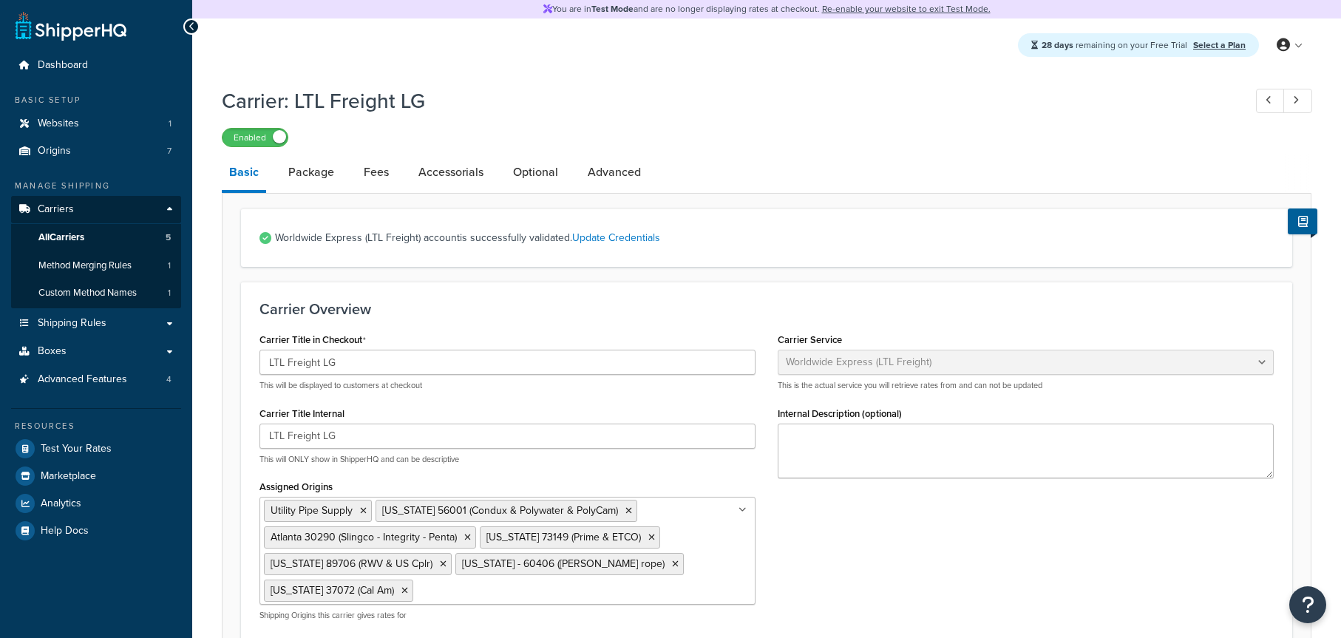
select select "worldwideExpressFreight"
click at [378, 175] on link "Fees" at bounding box center [376, 172] width 40 height 35
select select "AFTER"
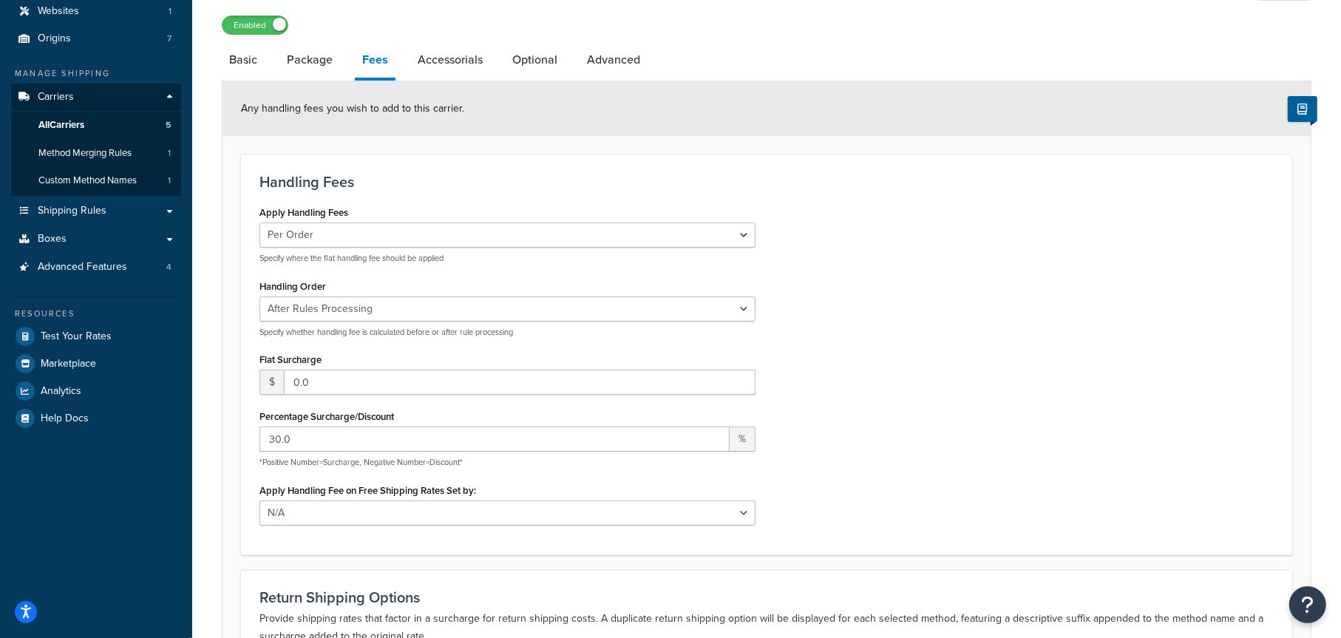
scroll to position [148, 0]
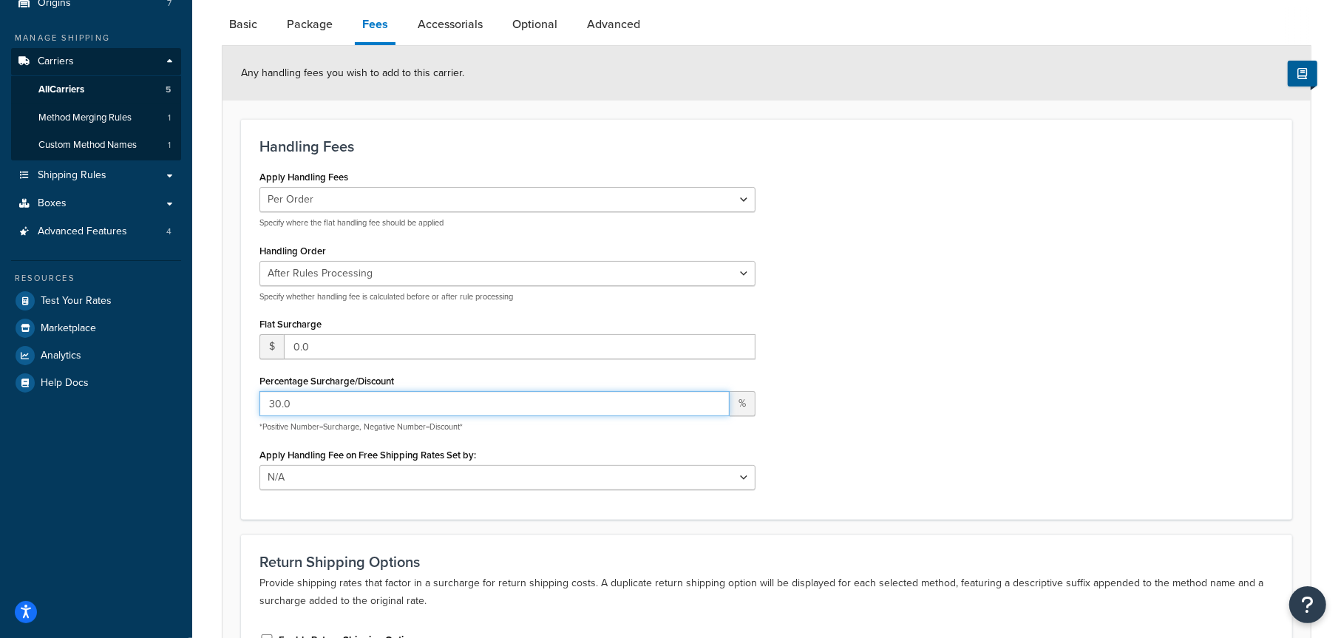
drag, startPoint x: 301, startPoint y: 407, endPoint x: 239, endPoint y: 404, distance: 62.2
click at [239, 404] on form "Any handling fees you wish to add to this carrier. Handling Fees Apply Handling…" at bounding box center [767, 401] width 1088 height 711
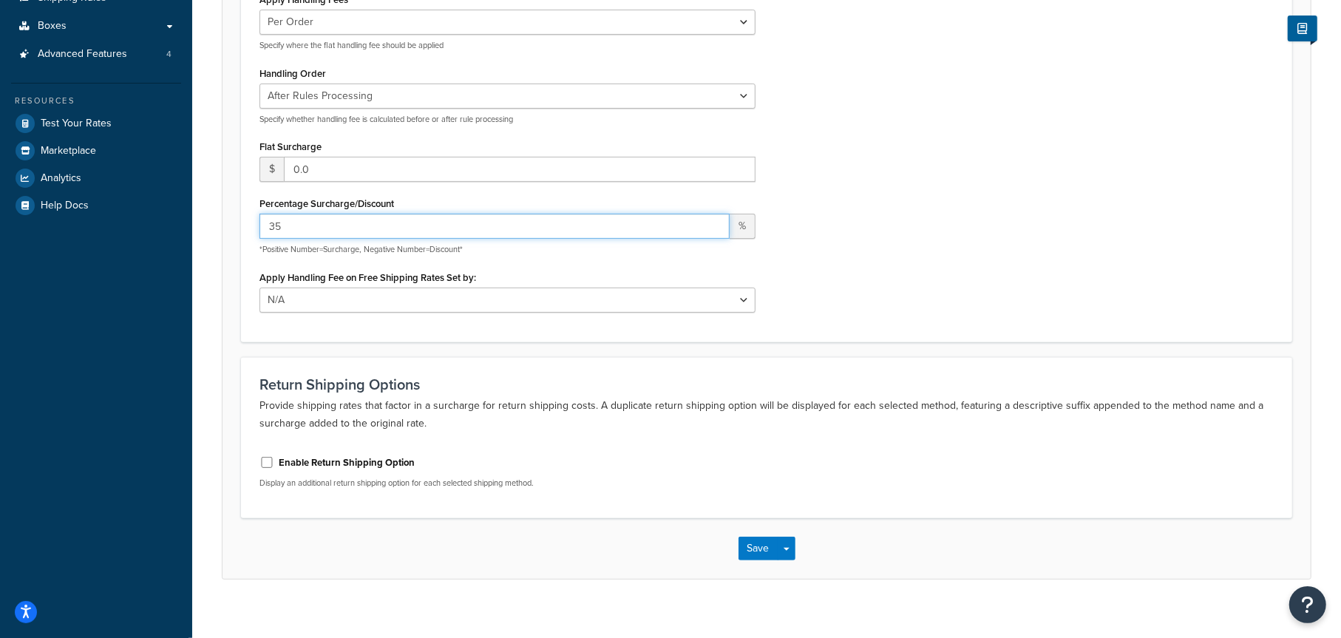
scroll to position [340, 0]
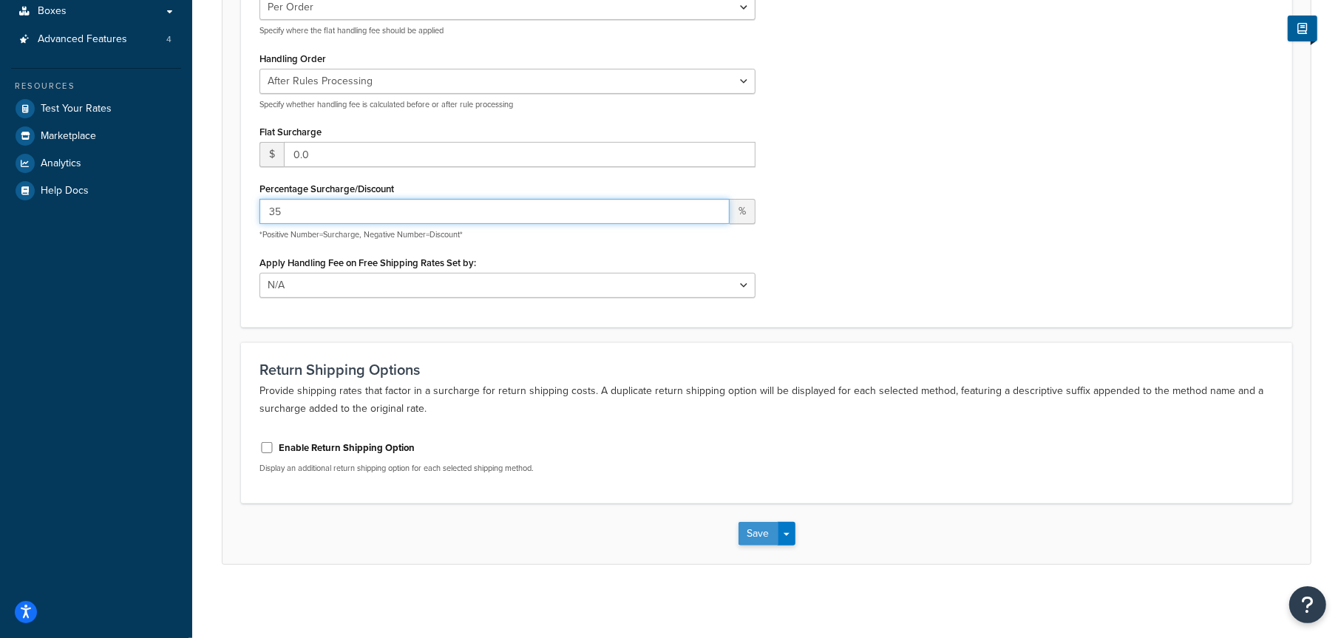
type input "35"
click at [759, 538] on button "Save" at bounding box center [759, 534] width 40 height 24
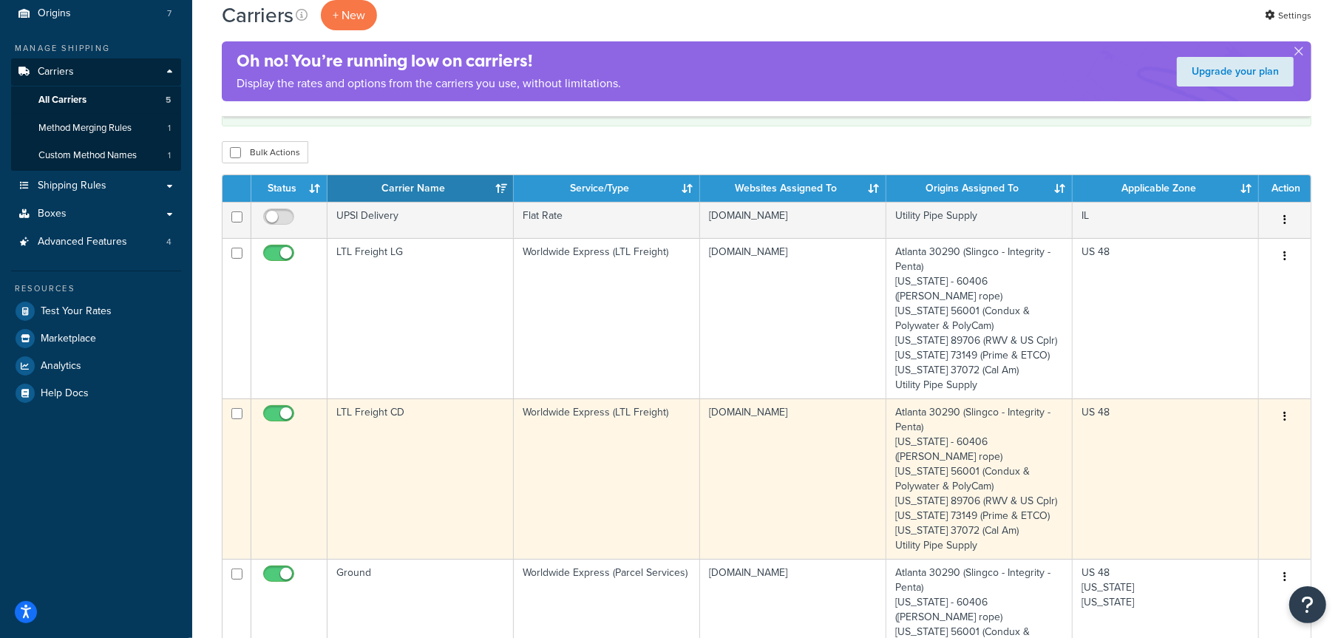
scroll to position [148, 0]
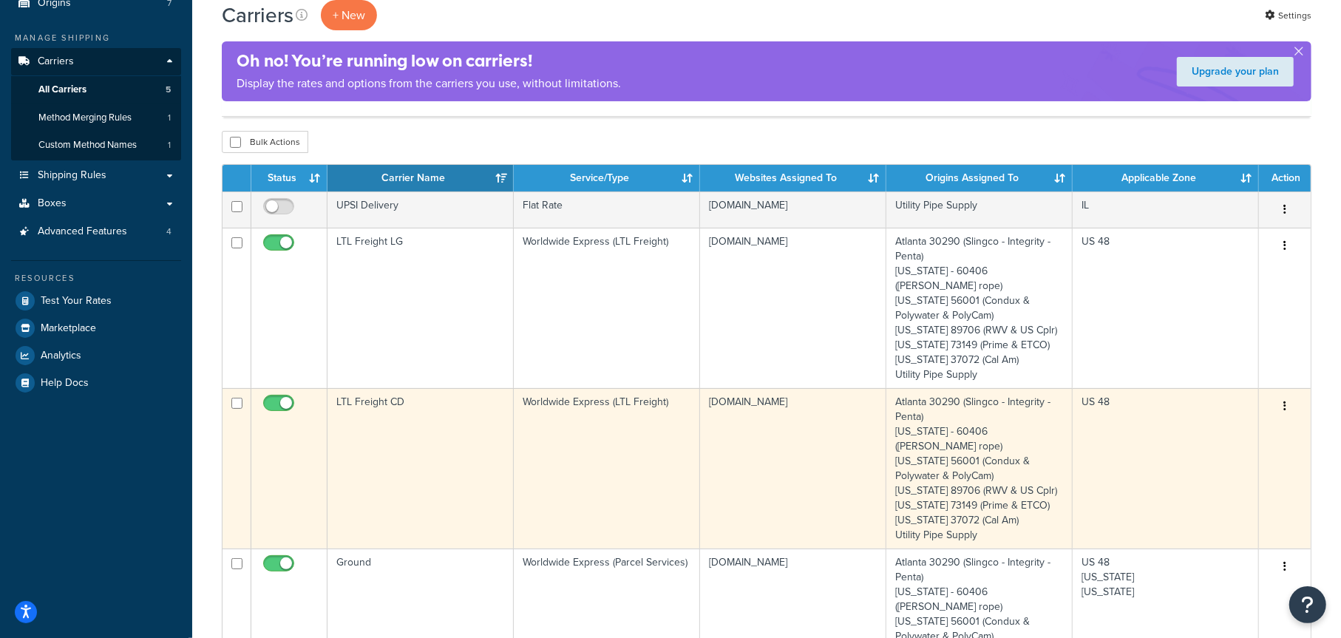
click at [1285, 401] on icon "button" at bounding box center [1285, 406] width 3 height 10
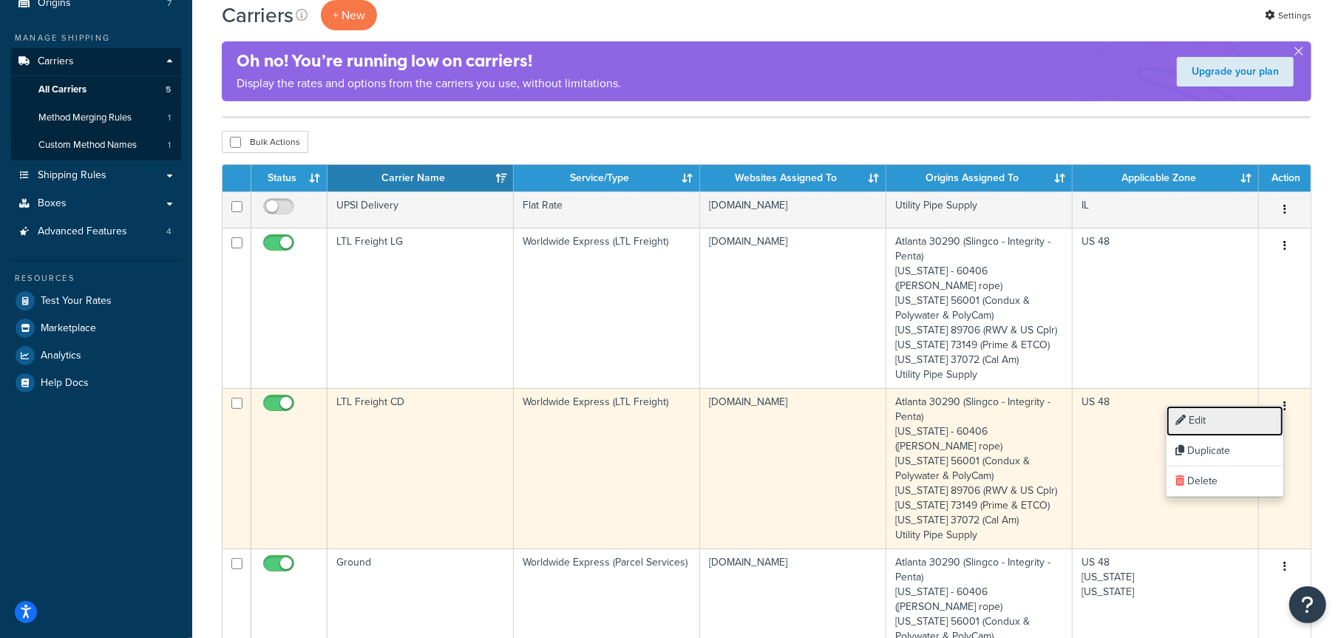
click at [1226, 418] on link "Edit" at bounding box center [1225, 421] width 117 height 30
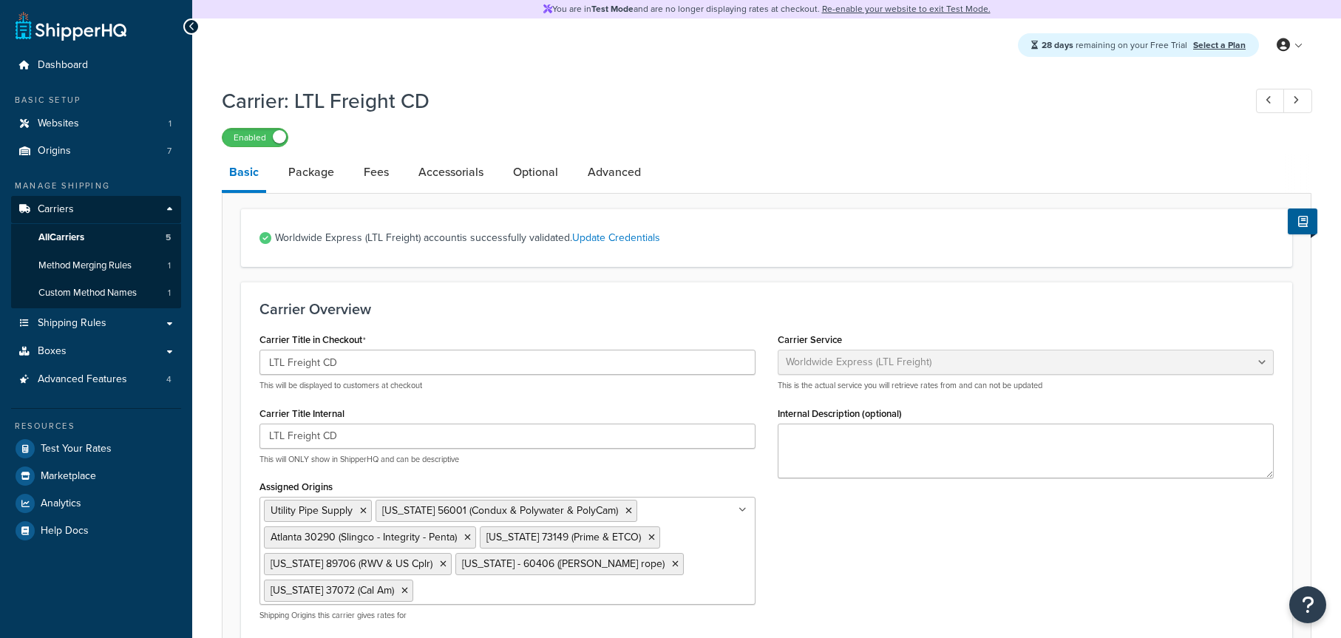
select select "worldwideExpressFreight"
click at [379, 175] on link "Fees" at bounding box center [376, 172] width 40 height 35
select select "AFTER"
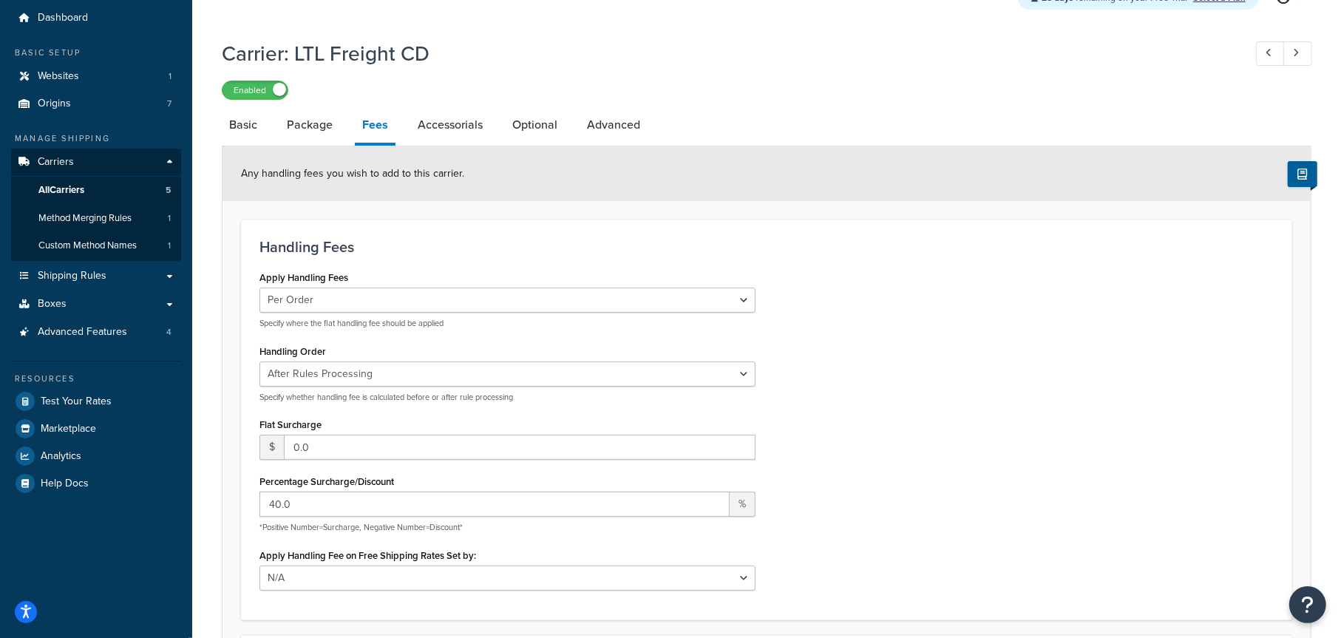
scroll to position [74, 0]
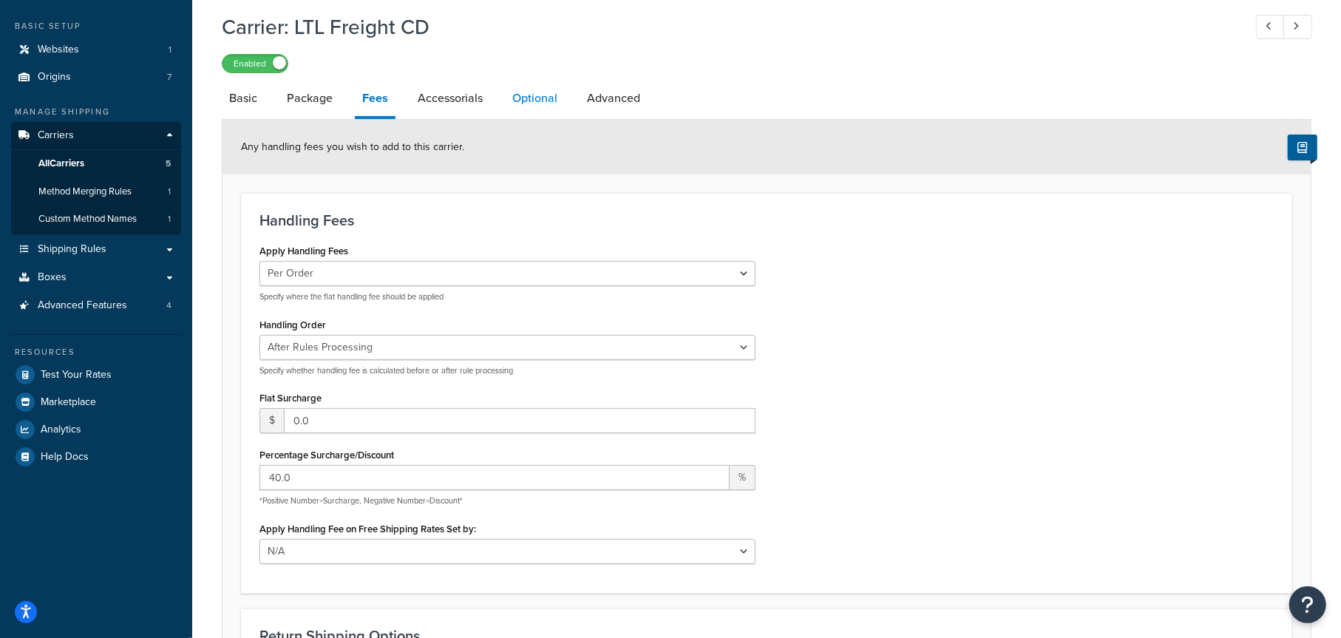
click at [524, 94] on link "Optional" at bounding box center [535, 98] width 60 height 35
select select "70"
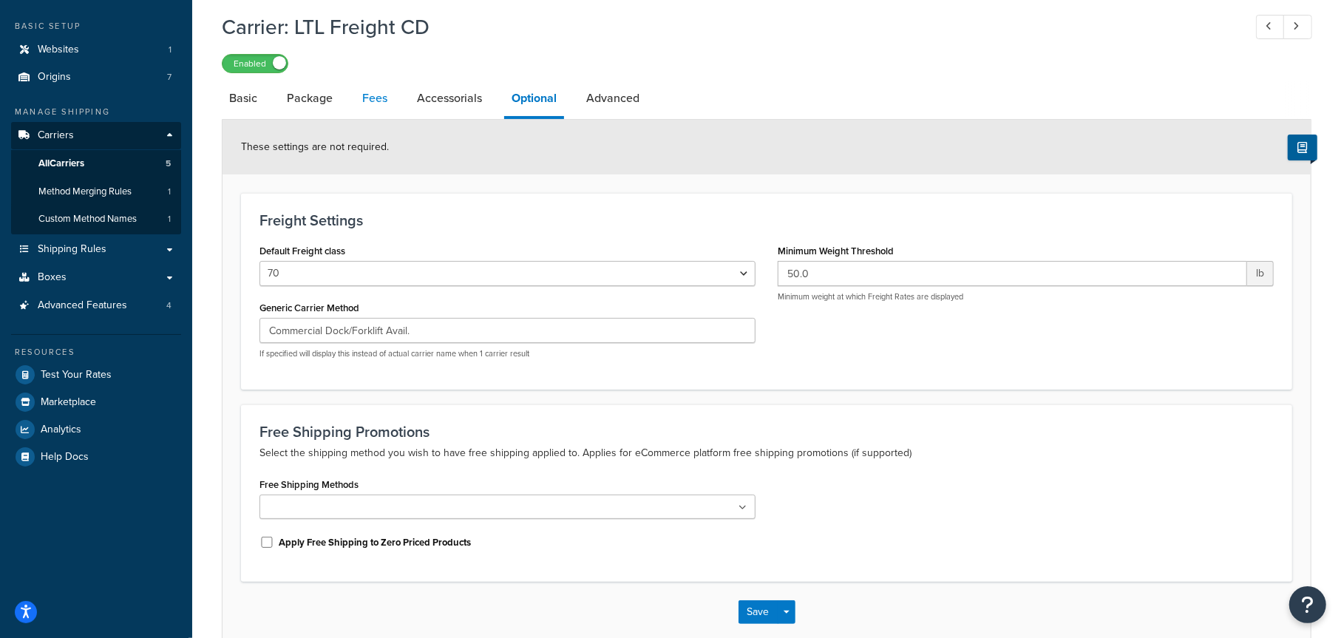
click at [379, 98] on link "Fees" at bounding box center [375, 98] width 40 height 35
select select "AFTER"
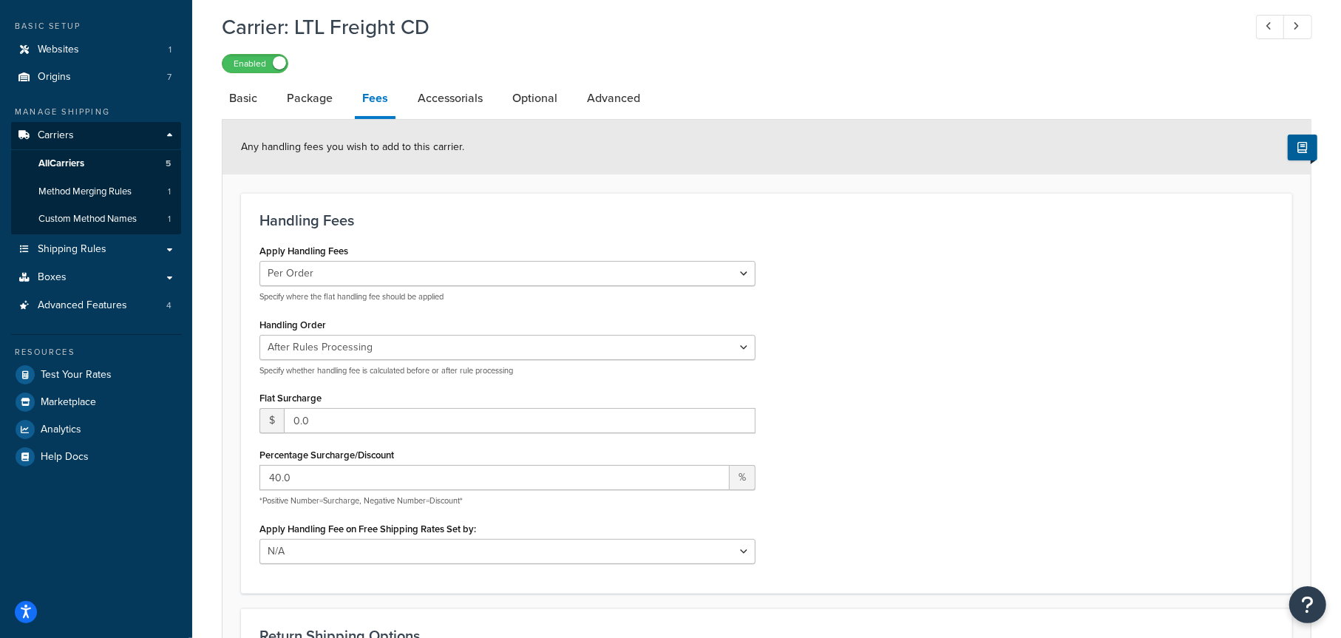
click at [890, 335] on div "Apply Handling Fees Per Order Per Item Per Package Specify where the flat handl…" at bounding box center [766, 407] width 1037 height 334
click at [234, 99] on link "Basic" at bounding box center [243, 98] width 43 height 35
select select "worldwideExpressFreight"
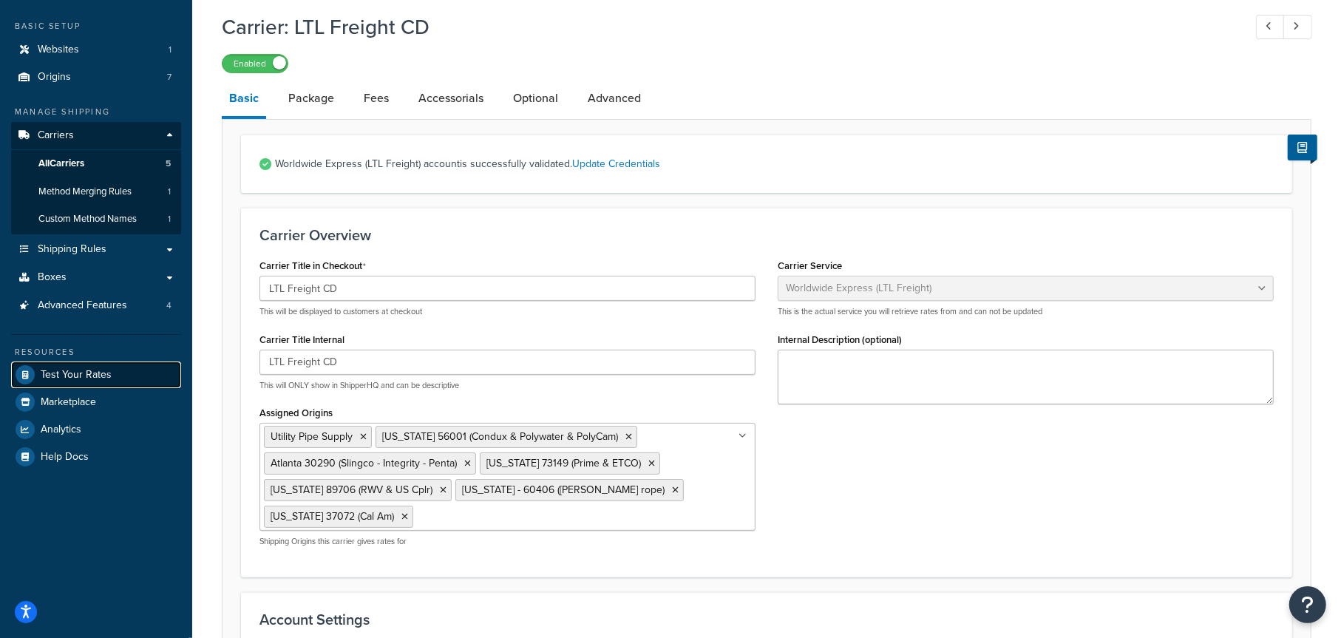
click at [72, 373] on span "Test Your Rates" at bounding box center [76, 375] width 71 height 13
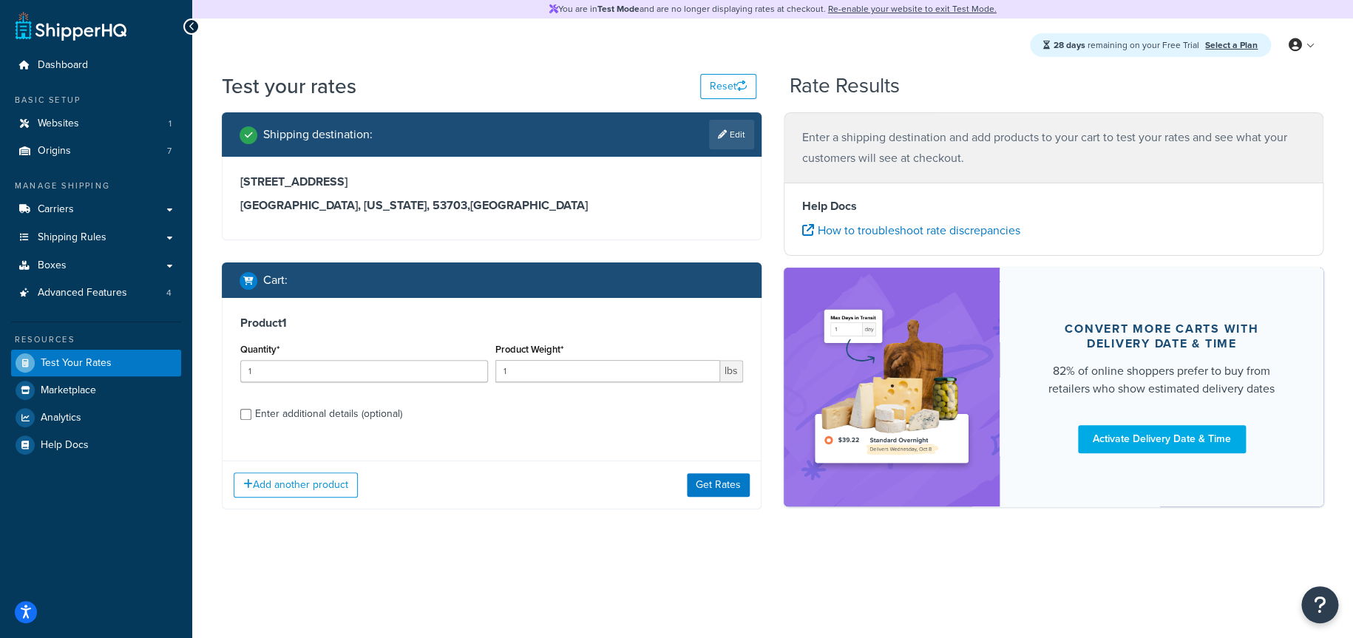
click at [255, 413] on div "Enter additional details (optional)" at bounding box center [328, 414] width 147 height 21
click at [251, 413] on input "Enter additional details (optional)" at bounding box center [245, 414] width 11 height 11
checkbox input "true"
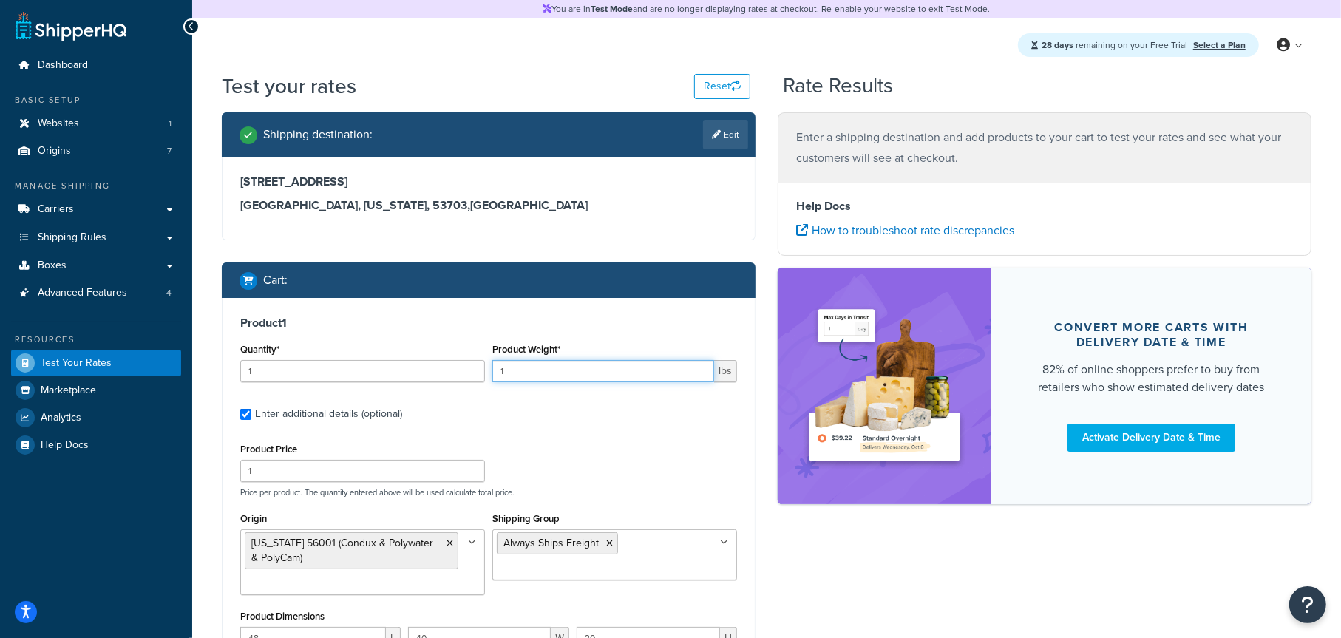
drag, startPoint x: 518, startPoint y: 369, endPoint x: 470, endPoint y: 373, distance: 48.2
click at [470, 373] on div "Quantity* 1 Product Weight* 1 lbs" at bounding box center [489, 366] width 504 height 54
type input "155"
drag, startPoint x: 269, startPoint y: 368, endPoint x: 221, endPoint y: 369, distance: 48.1
click at [221, 369] on div "Shipping destination : Edit 123 State Street Madison, Wisconsin, 53703 , United…" at bounding box center [489, 506] width 556 height 788
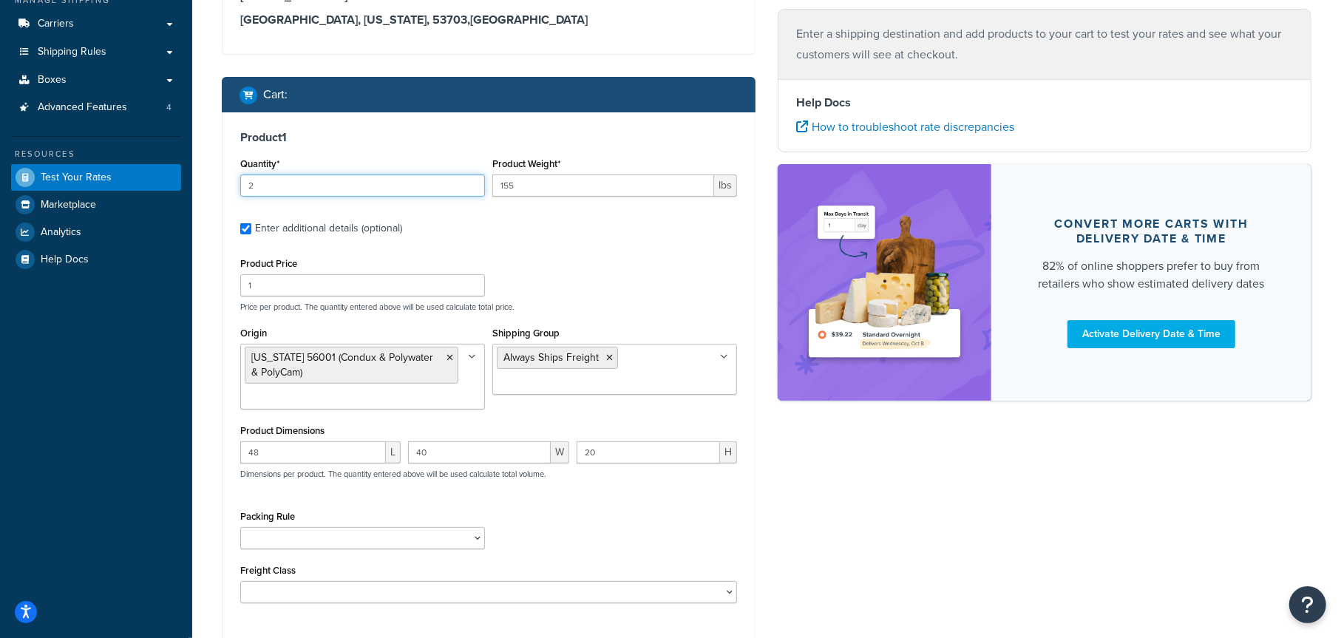
scroll to position [222, 0]
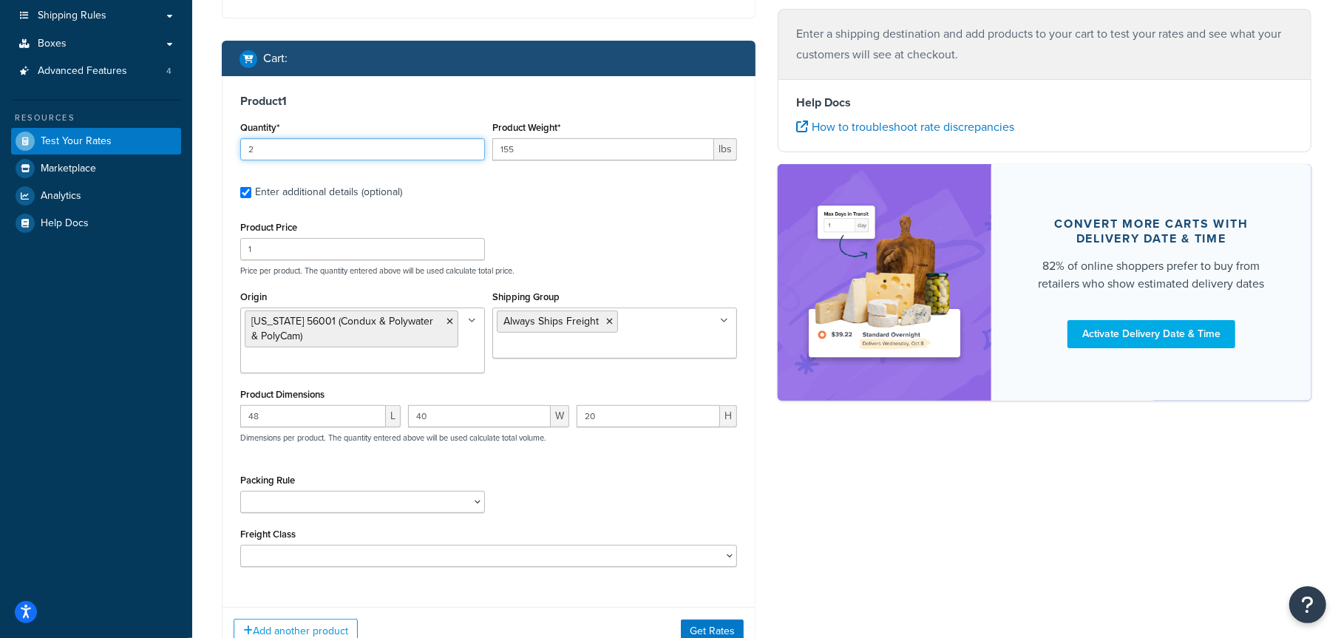
type input "2"
drag, startPoint x: 286, startPoint y: 416, endPoint x: 230, endPoint y: 419, distance: 56.3
click at [230, 419] on div "Product 1 Quantity* 2 Product Weight* 155 lbs Enter additional details (optiona…" at bounding box center [489, 336] width 532 height 520
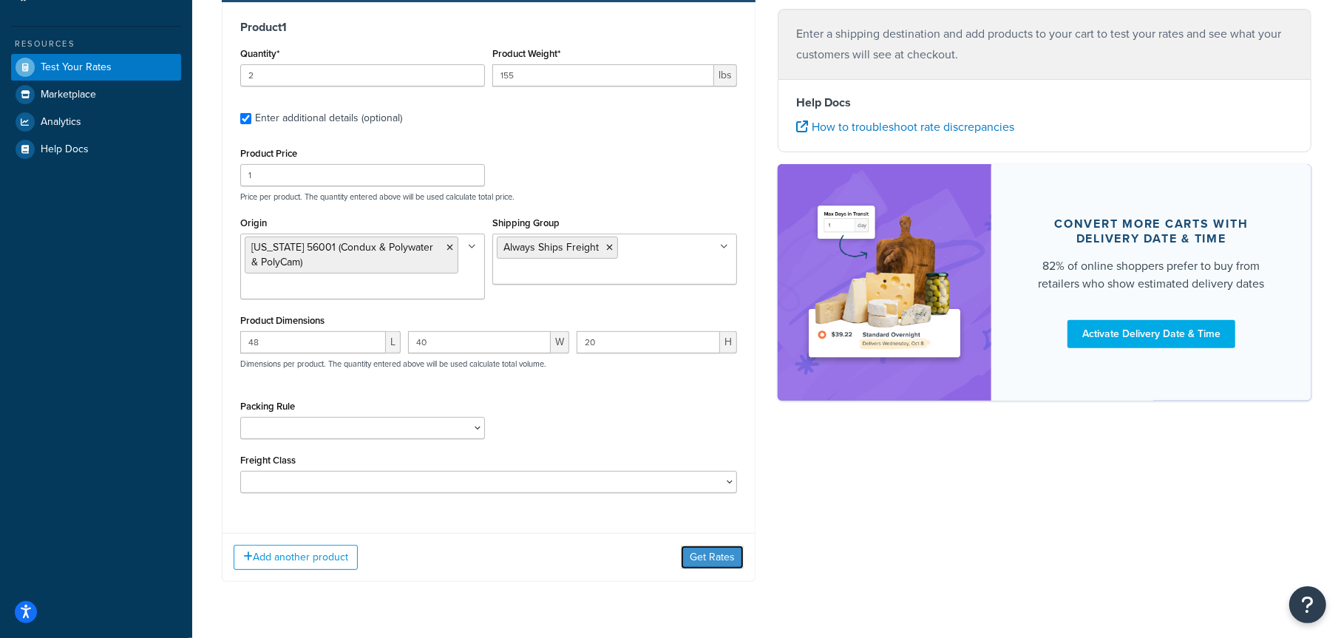
click at [717, 558] on button "Get Rates" at bounding box center [712, 558] width 63 height 24
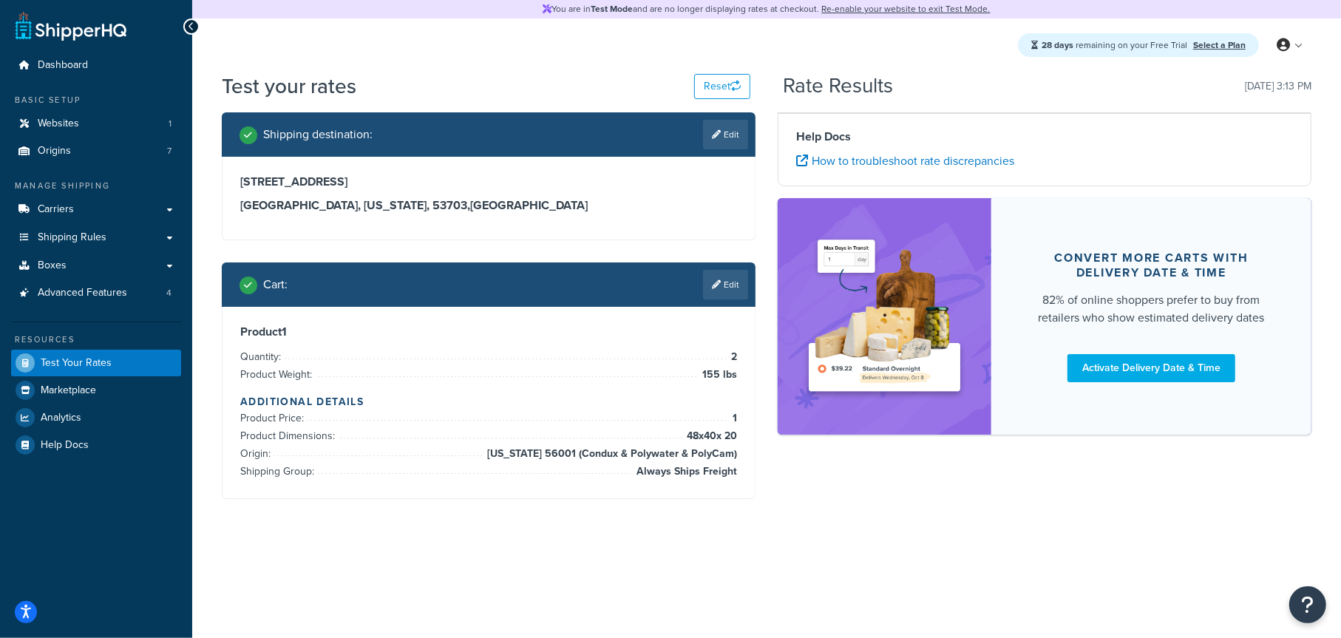
scroll to position [0, 0]
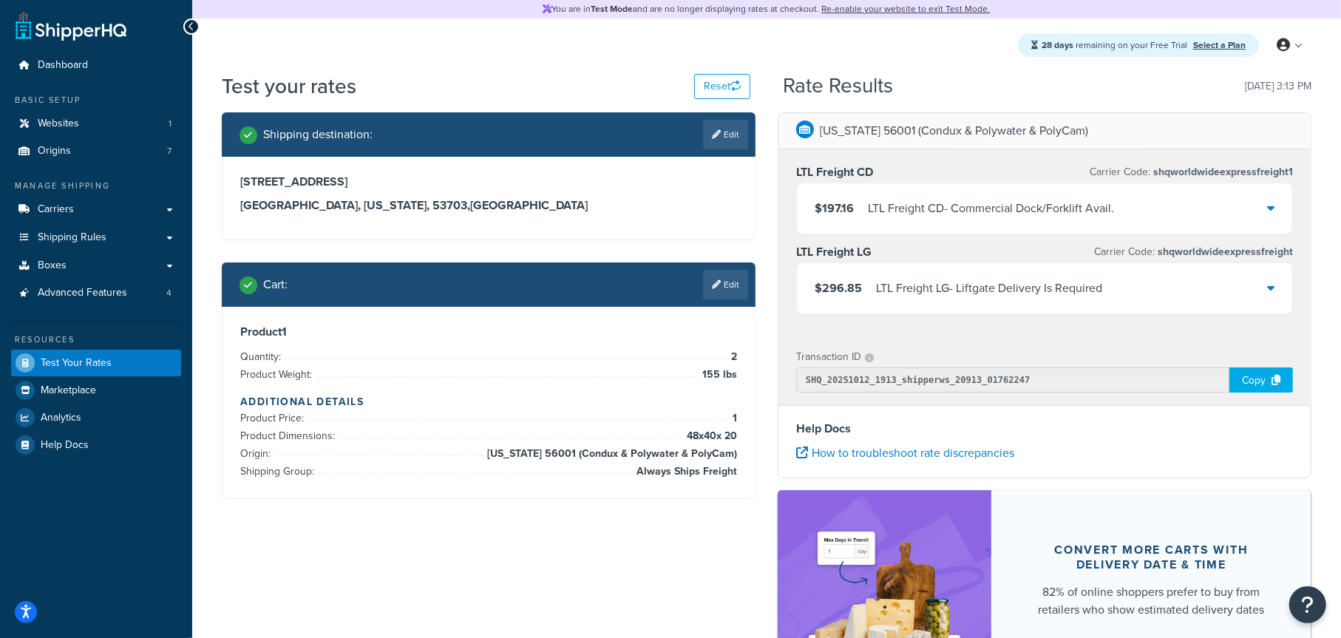
click at [1106, 210] on div "LTL Freight CD - Commercial Dock/Forklift Avail." at bounding box center [991, 208] width 246 height 21
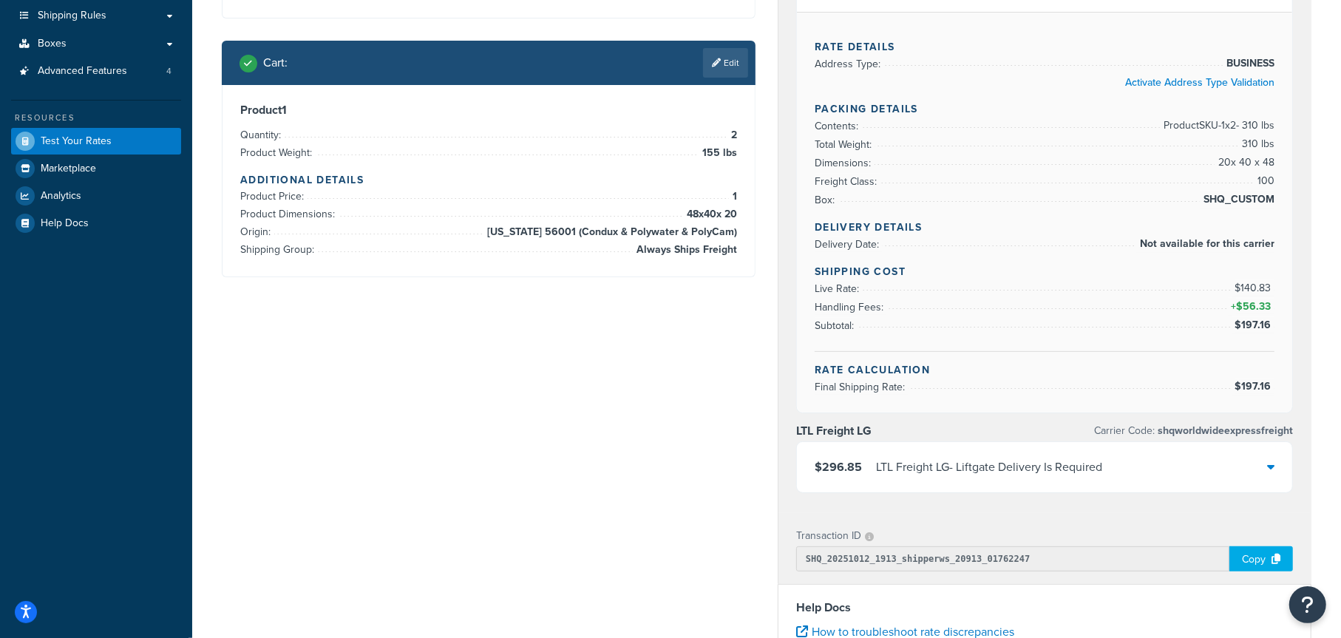
scroll to position [296, 0]
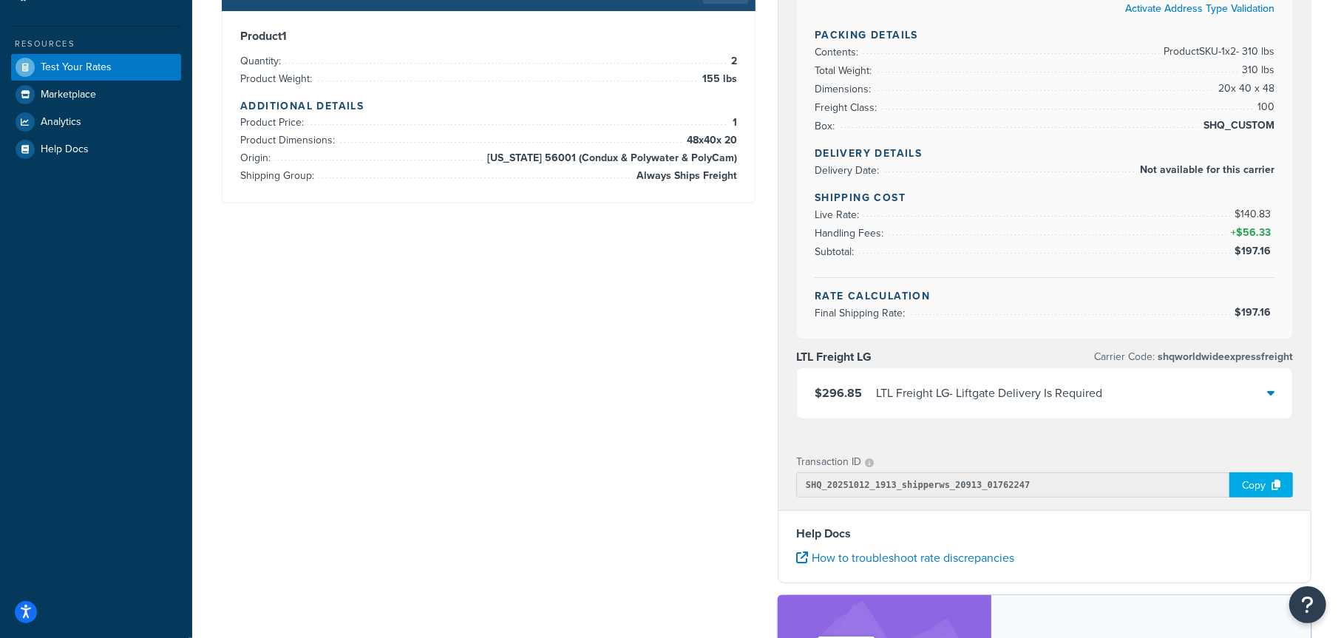
click at [1034, 383] on div "LTL Freight LG - Liftgate Delivery Is Required" at bounding box center [989, 393] width 226 height 21
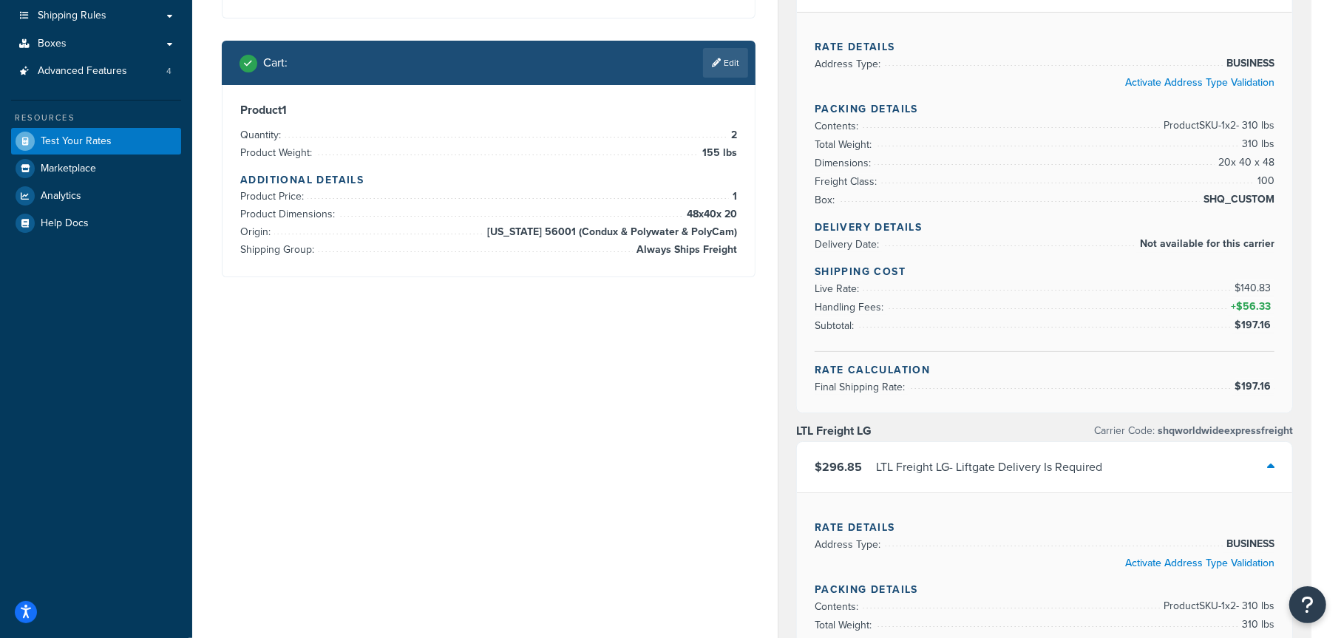
scroll to position [222, 0]
click at [729, 66] on link "Edit" at bounding box center [725, 63] width 45 height 30
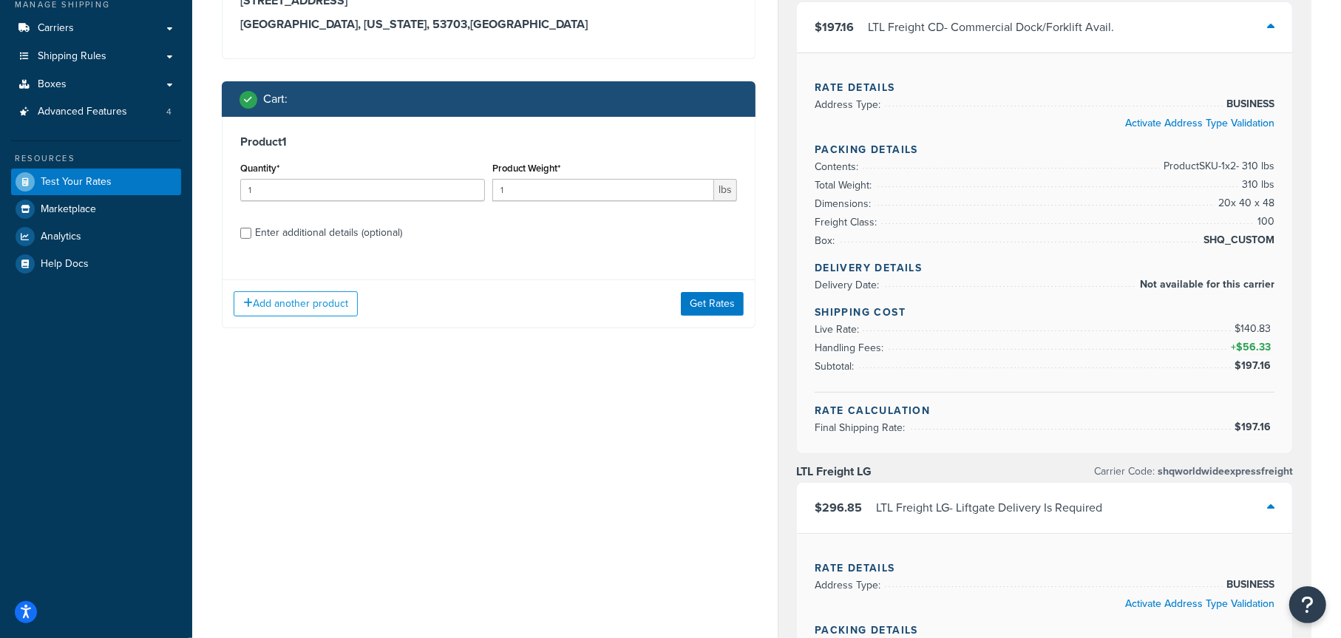
scroll to position [148, 0]
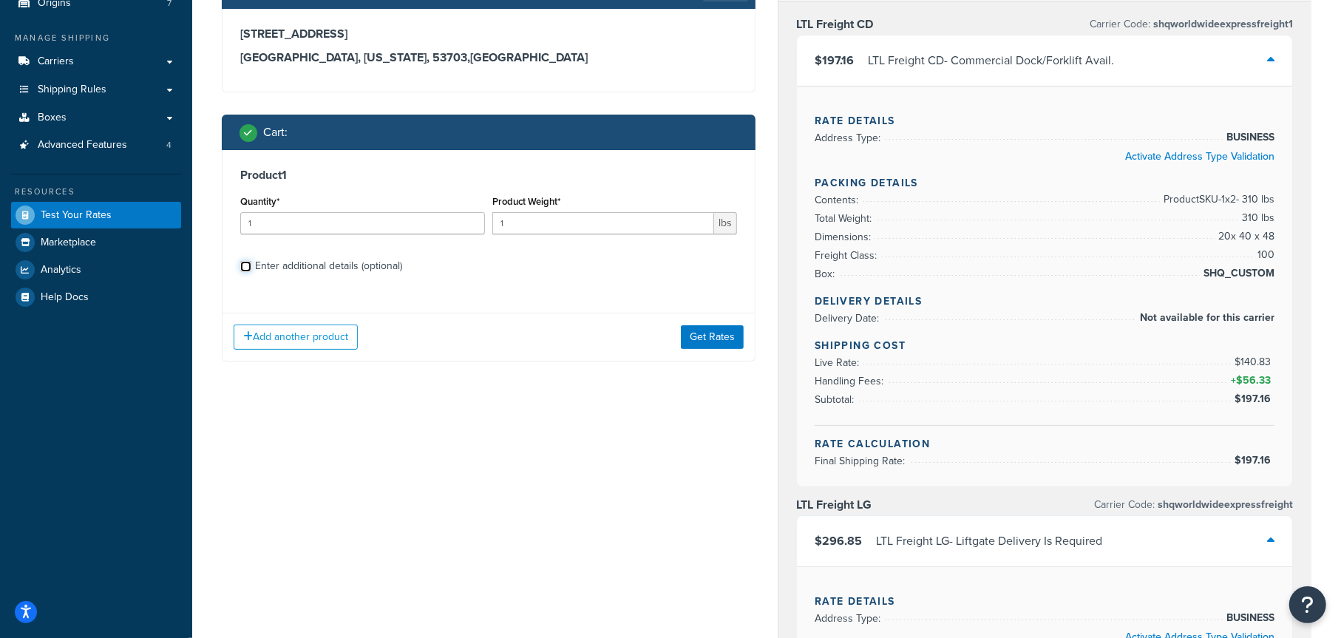
click at [251, 265] on input "Enter additional details (optional)" at bounding box center [245, 266] width 11 height 11
checkbox input "true"
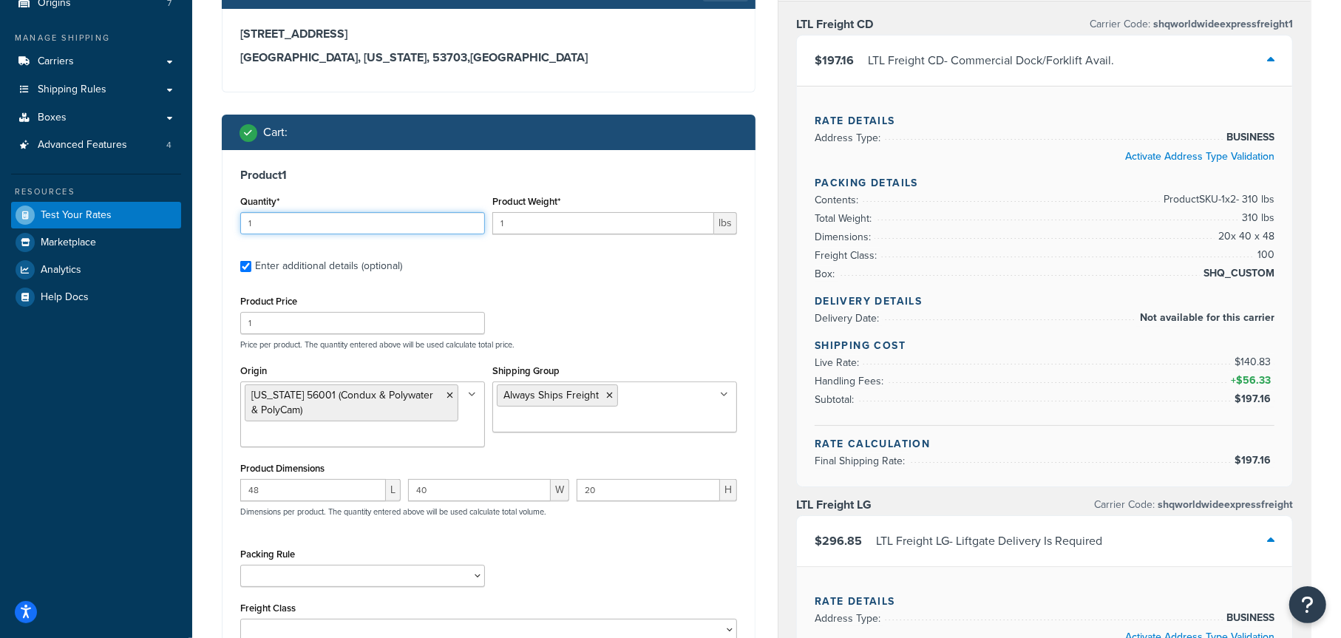
drag, startPoint x: 248, startPoint y: 224, endPoint x: 204, endPoint y: 228, distance: 44.6
type input "7"
drag, startPoint x: 517, startPoint y: 221, endPoint x: 478, endPoint y: 228, distance: 39.8
click at [478, 228] on div "Quantity* 7 Product Weight* 1 lbs" at bounding box center [489, 219] width 504 height 54
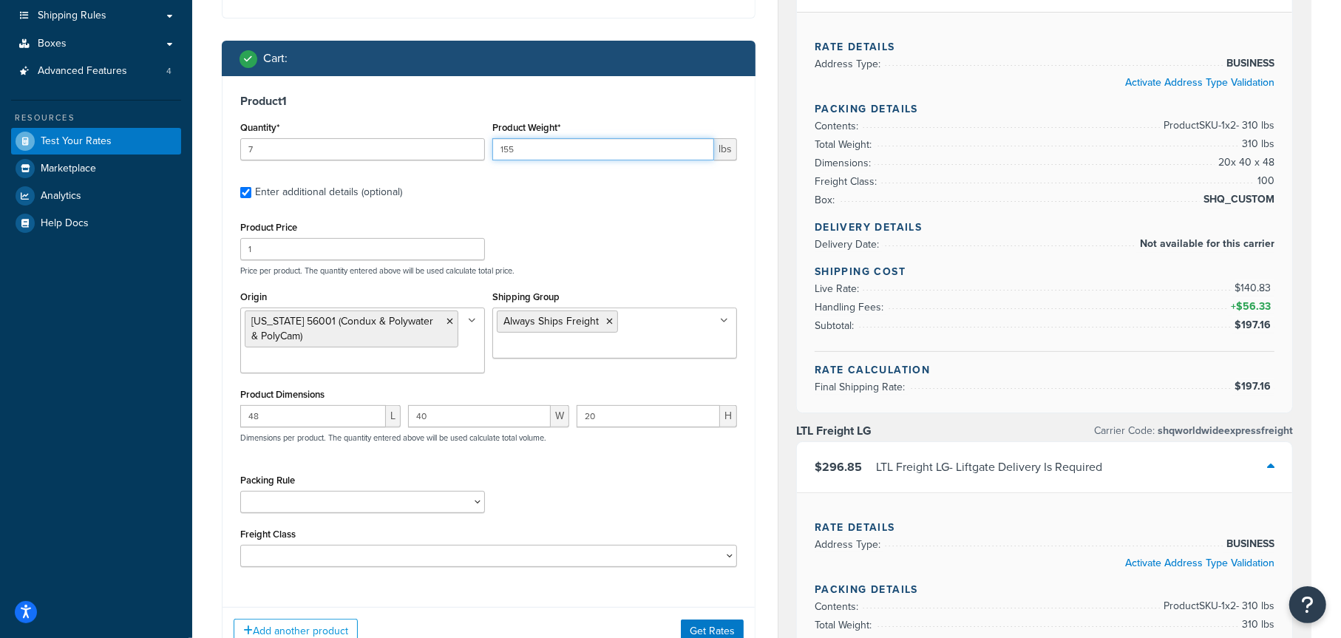
scroll to position [296, 0]
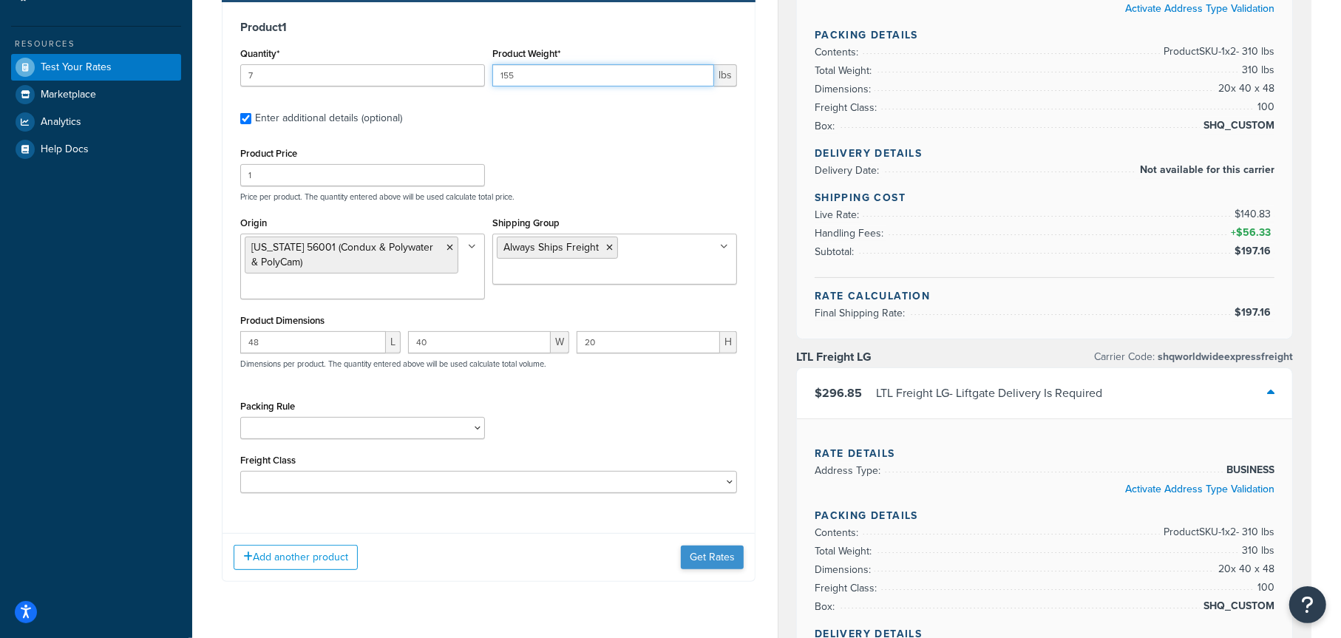
type input "155"
click at [712, 559] on button "Get Rates" at bounding box center [712, 558] width 63 height 24
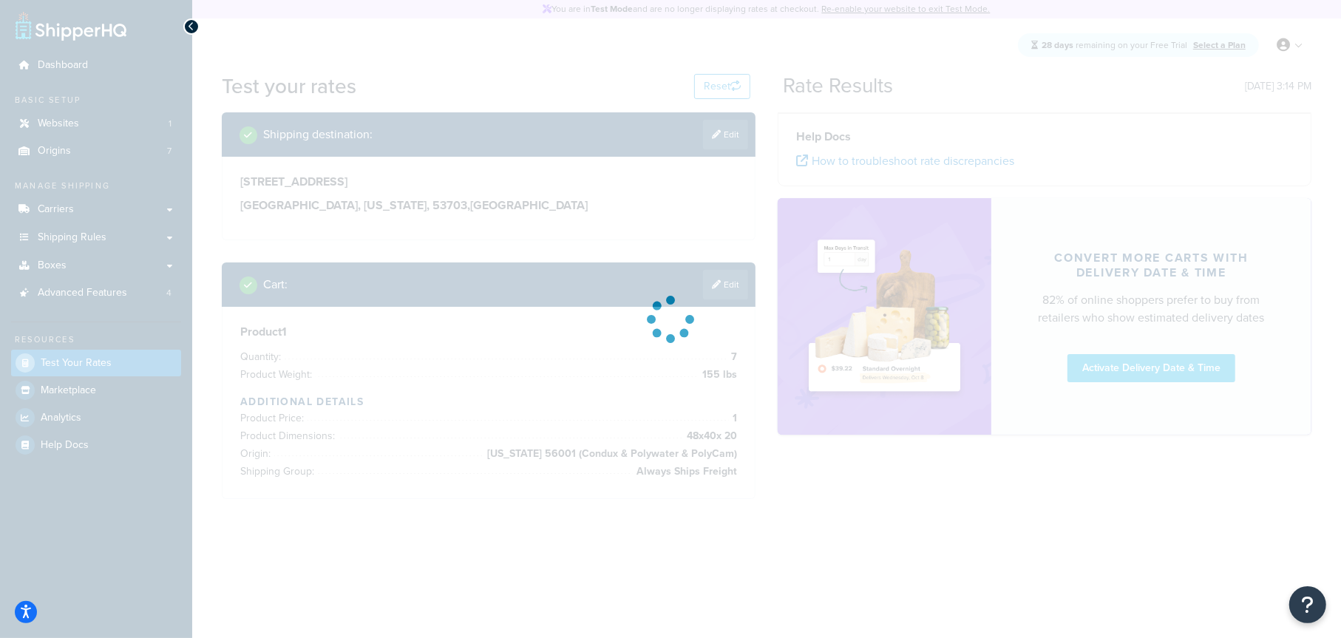
scroll to position [0, 0]
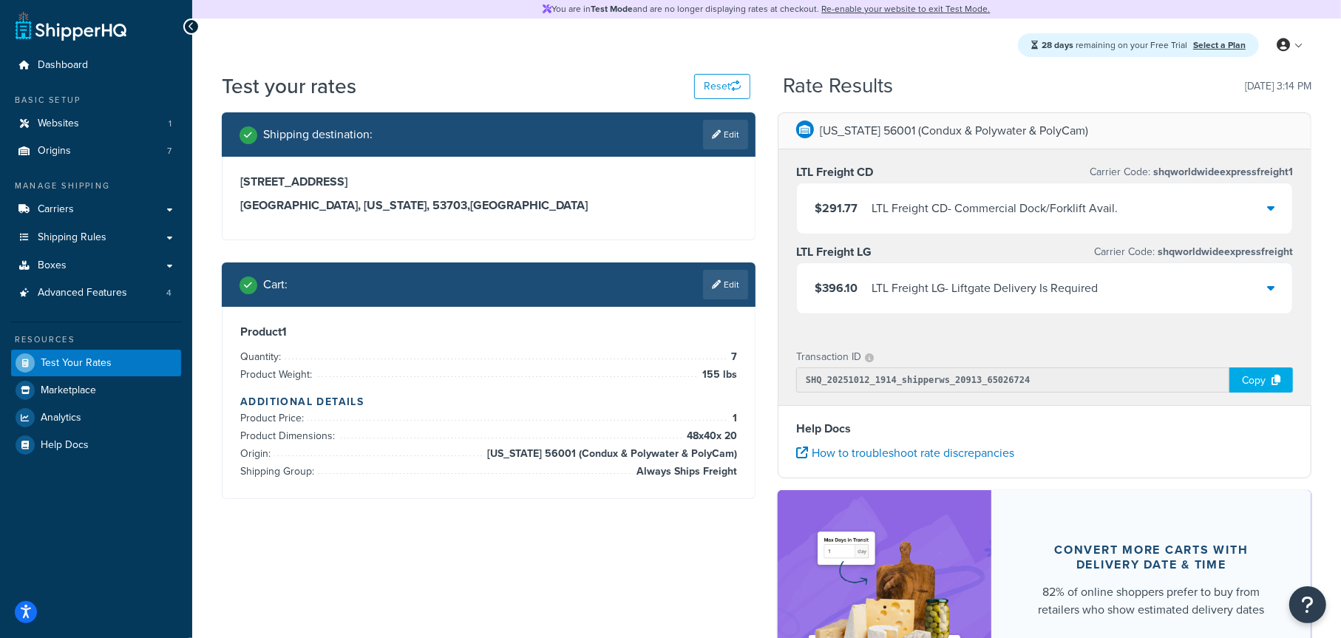
click at [958, 213] on div "LTL Freight CD - Commercial Dock/Forklift Avail." at bounding box center [995, 208] width 246 height 21
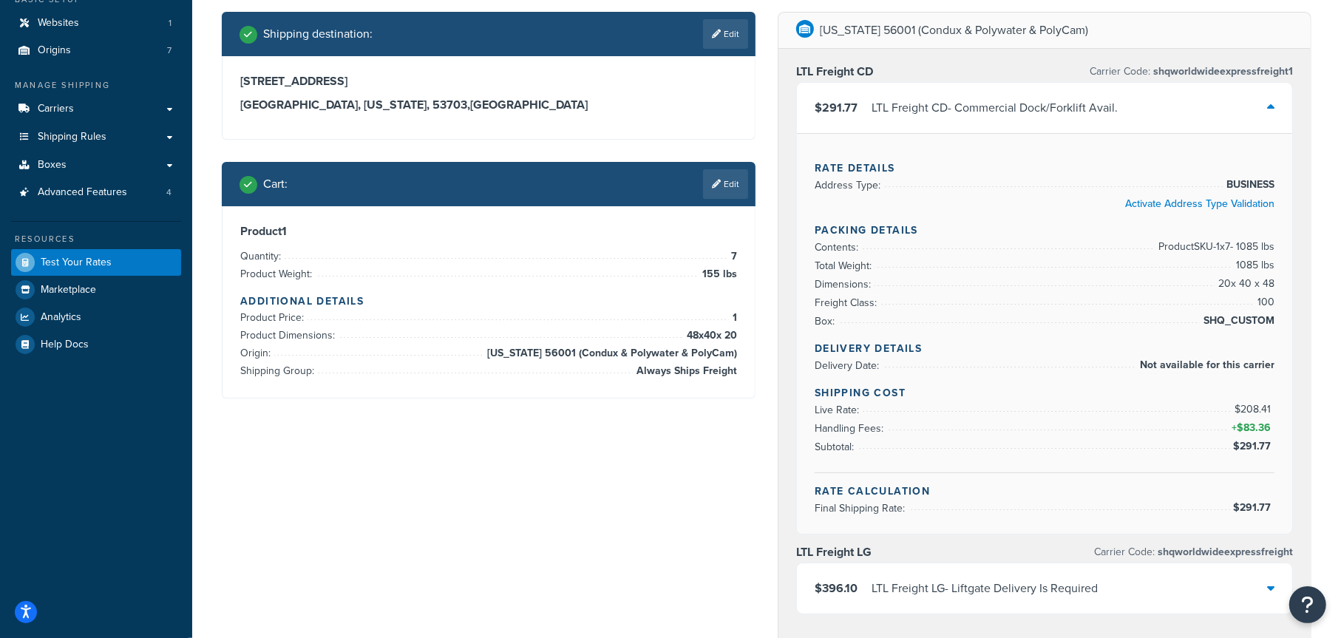
scroll to position [74, 0]
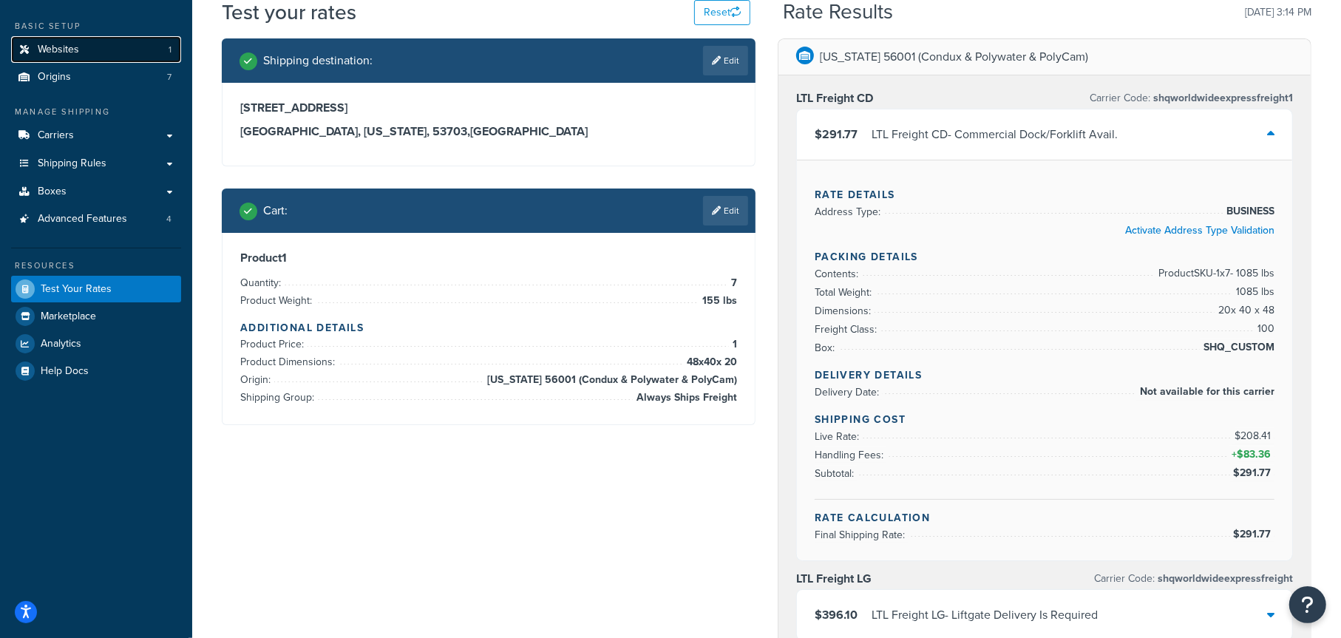
click at [80, 57] on link "Websites 1" at bounding box center [96, 49] width 170 height 27
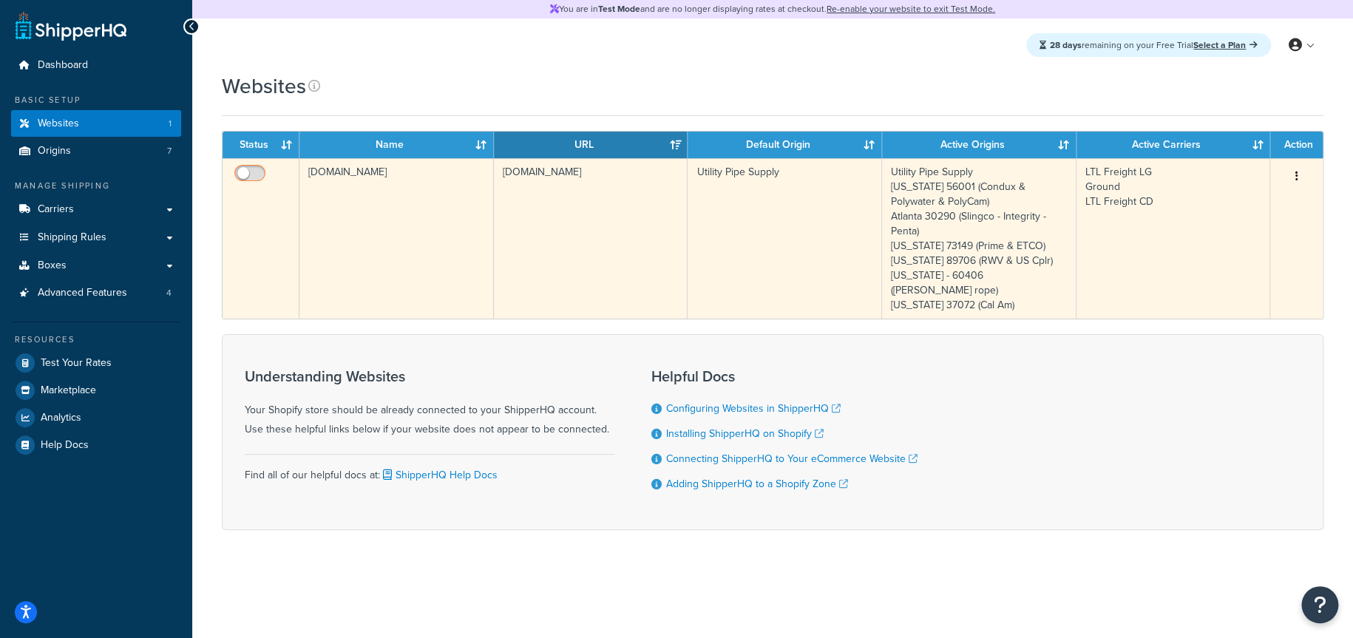
click at [263, 176] on input "checkbox" at bounding box center [251, 177] width 41 height 18
checkbox input "true"
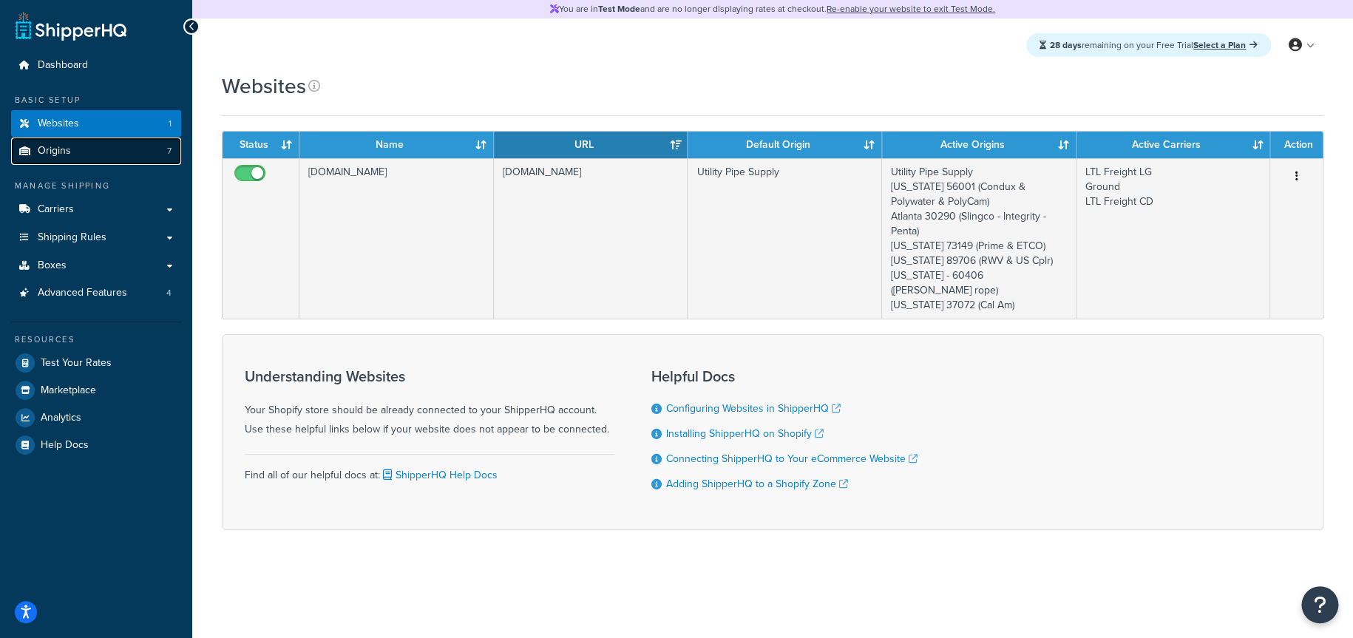
click at [50, 152] on span "Origins" at bounding box center [54, 151] width 33 height 13
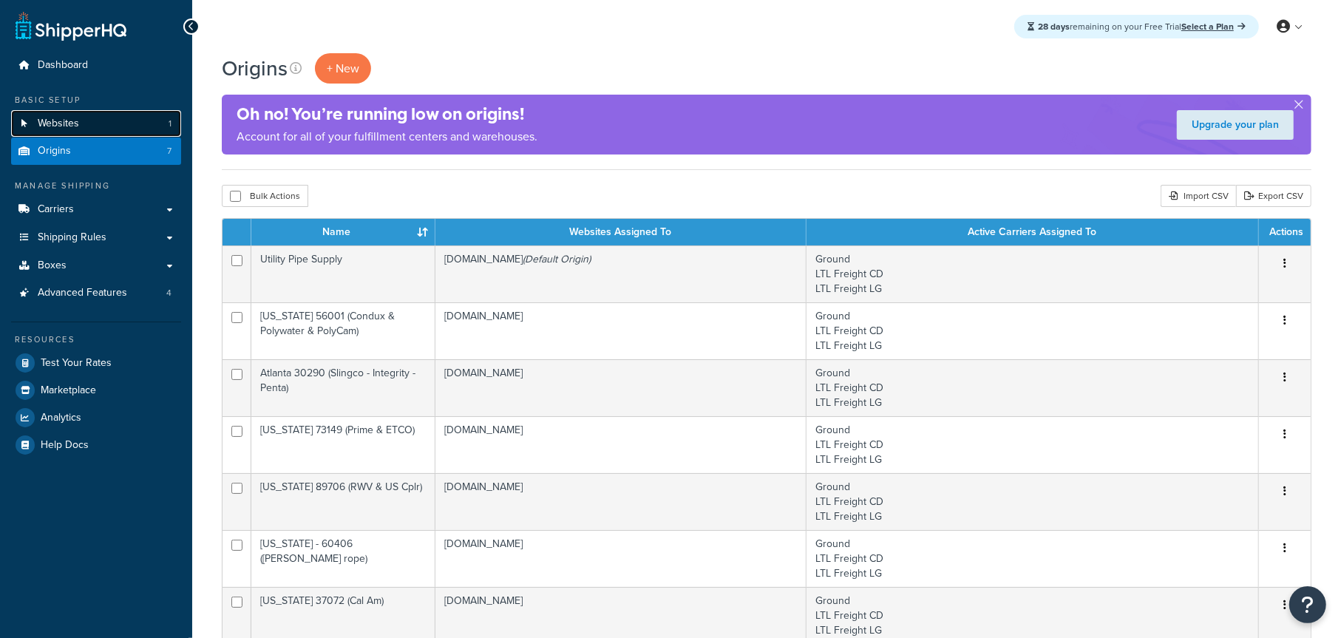
click at [59, 123] on span "Websites" at bounding box center [58, 124] width 41 height 13
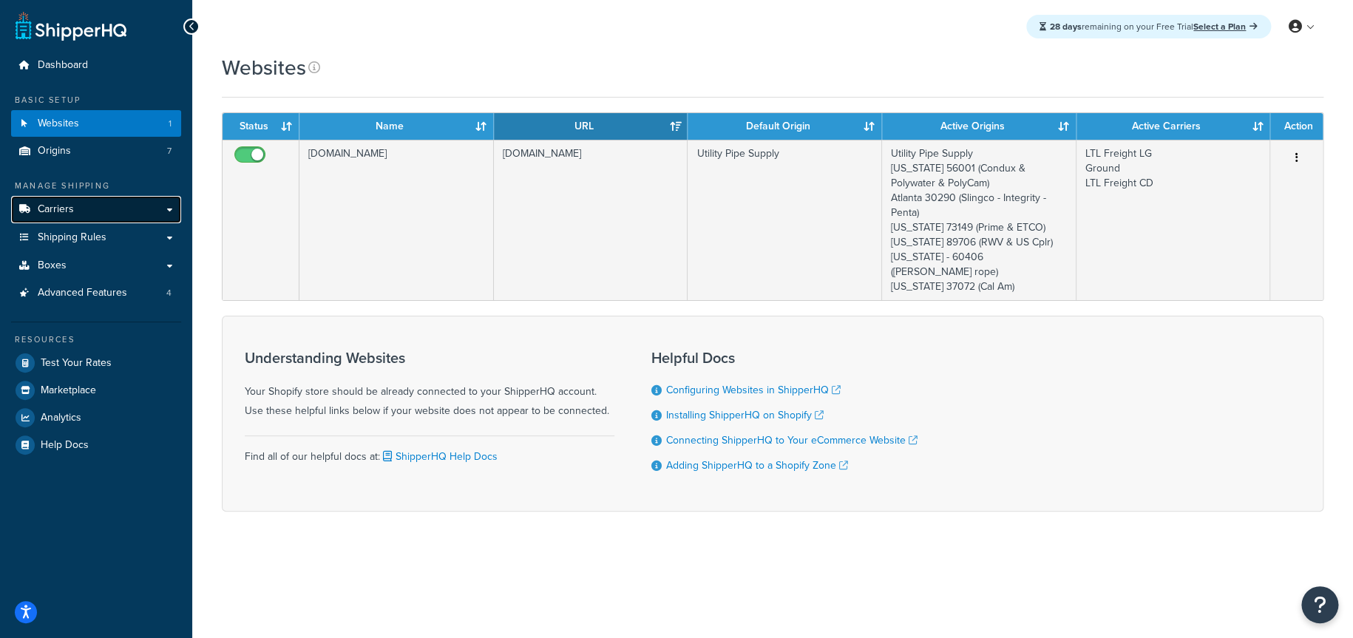
click at [72, 211] on span "Carriers" at bounding box center [56, 209] width 36 height 13
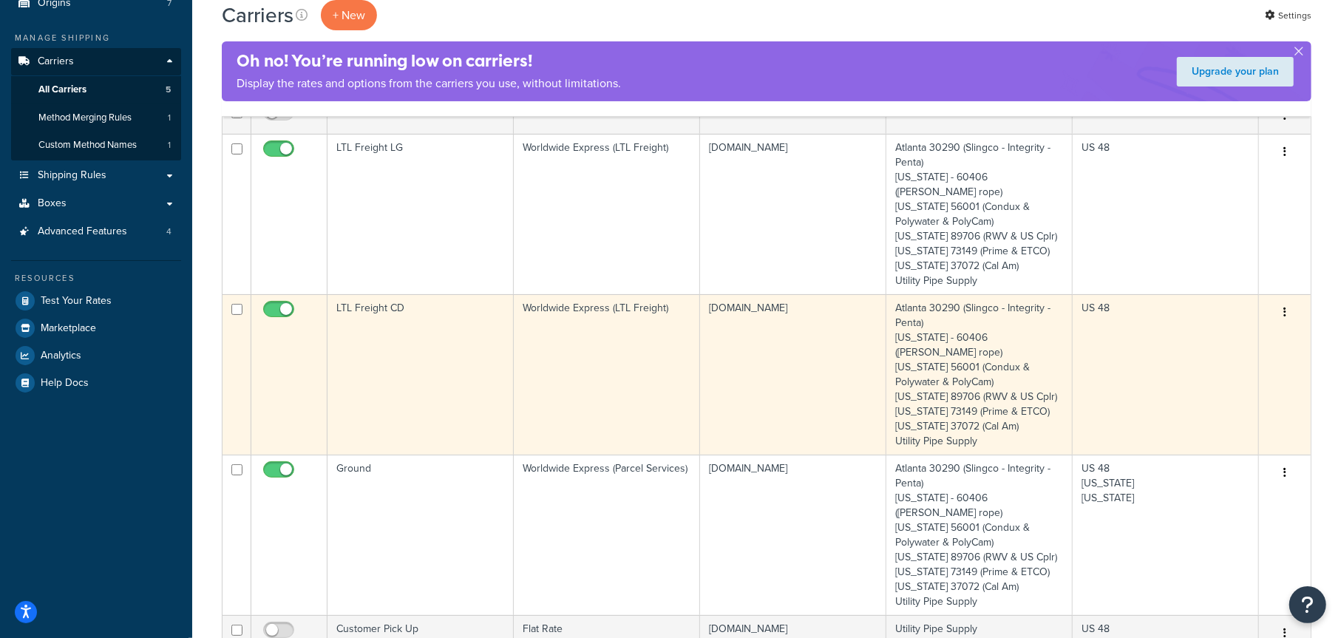
scroll to position [222, 0]
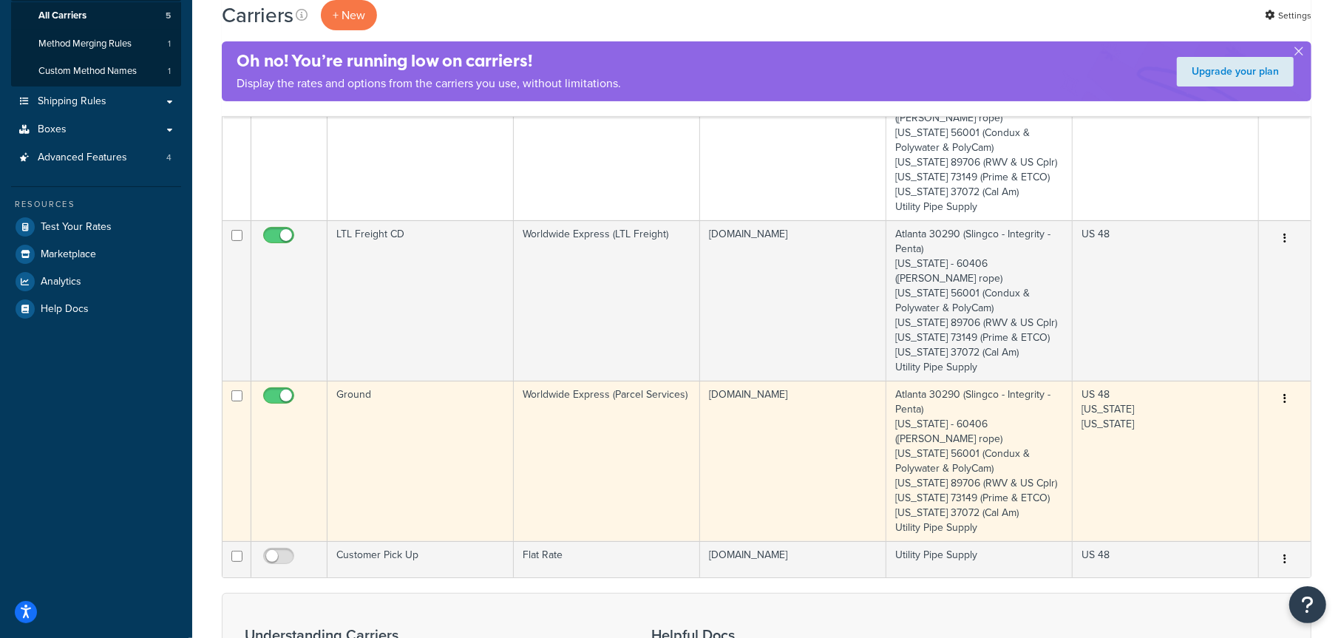
click at [456, 398] on td "Ground" at bounding box center [421, 461] width 186 height 160
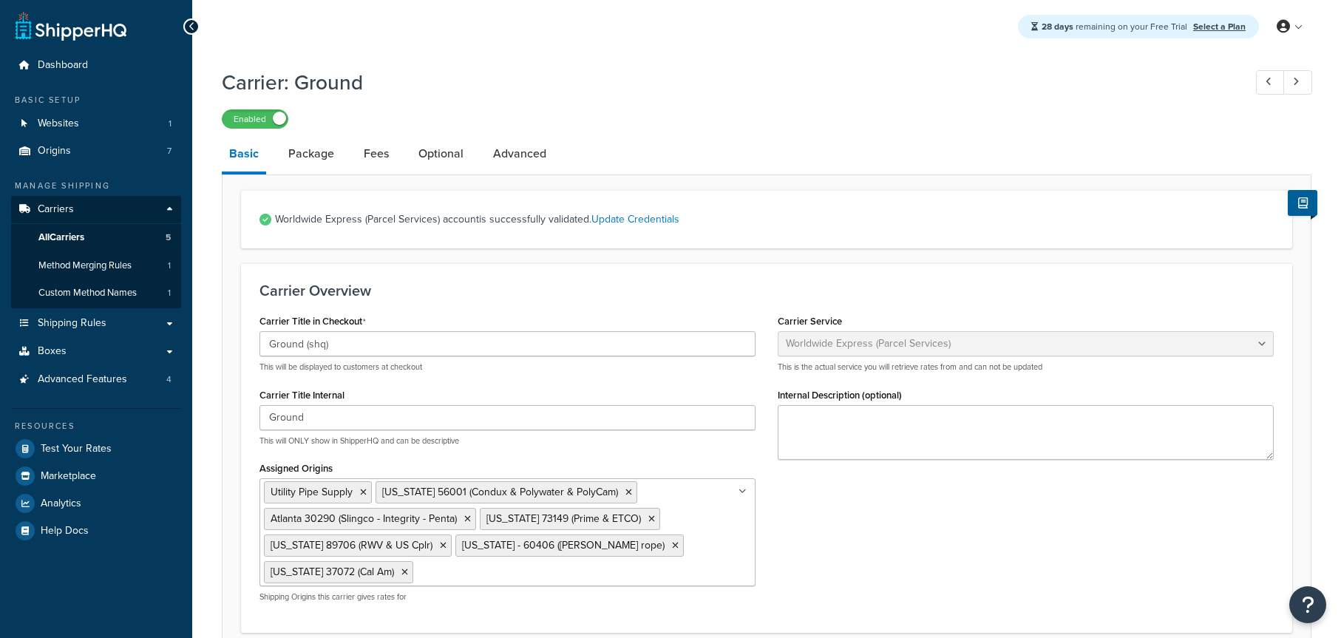
select select "worldwideExpress"
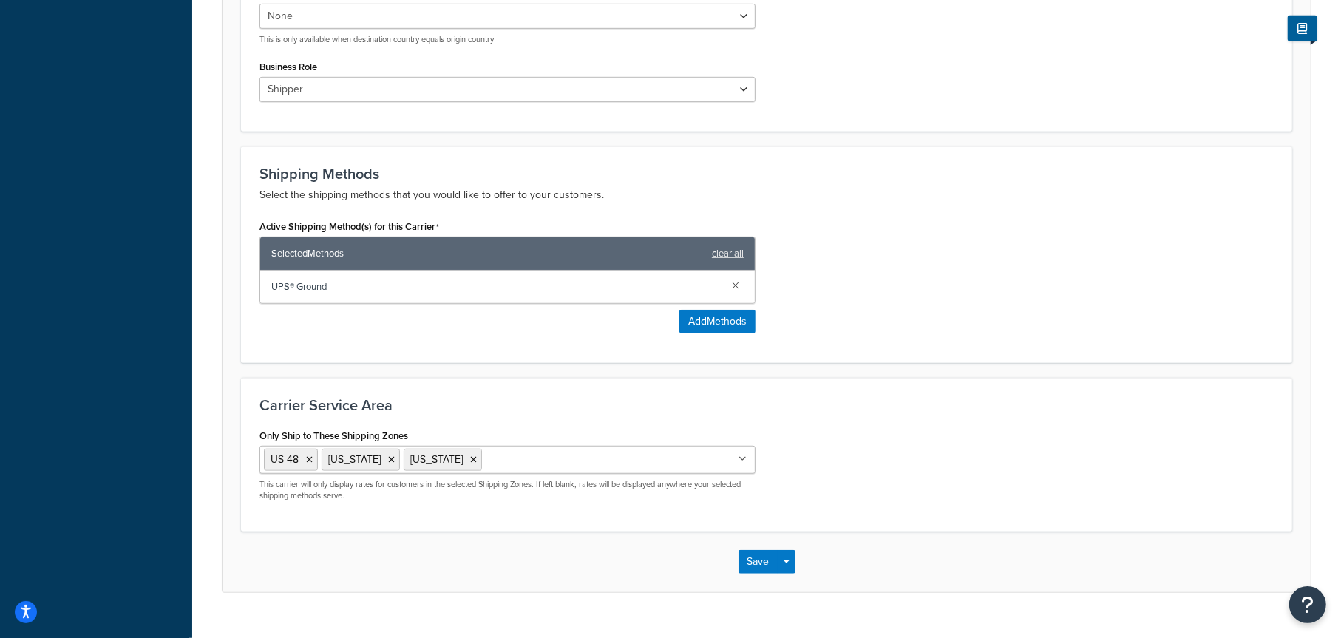
scroll to position [796, 0]
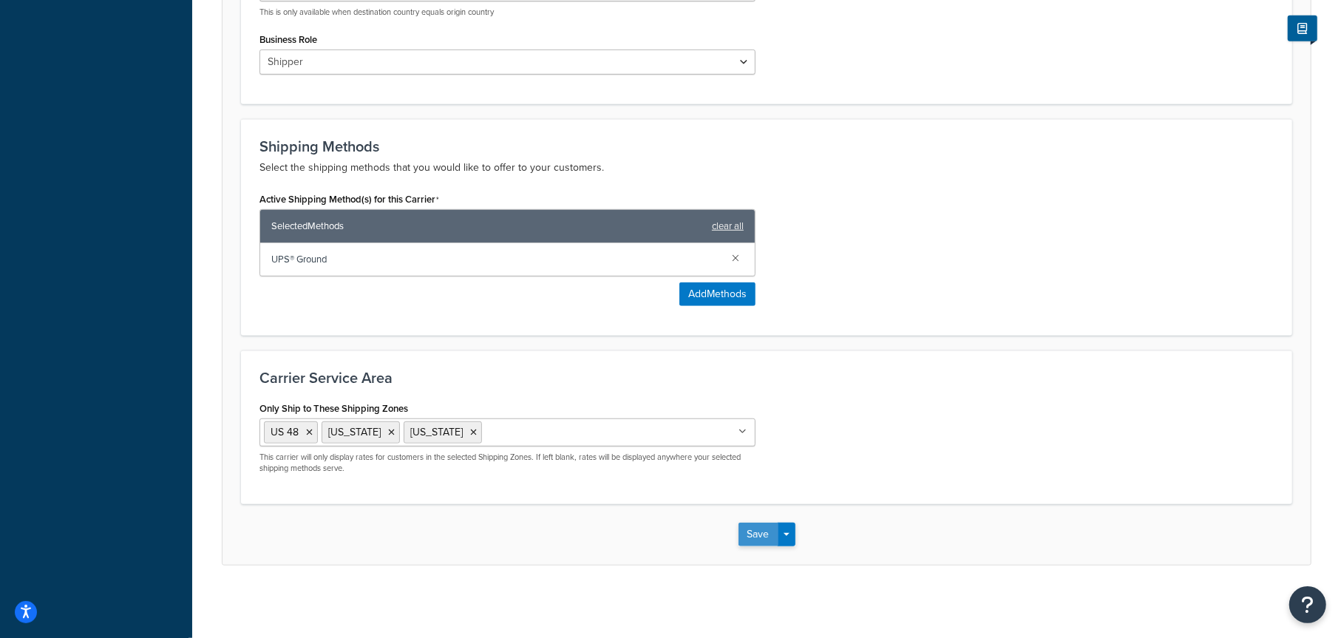
click at [754, 535] on button "Save" at bounding box center [759, 535] width 40 height 24
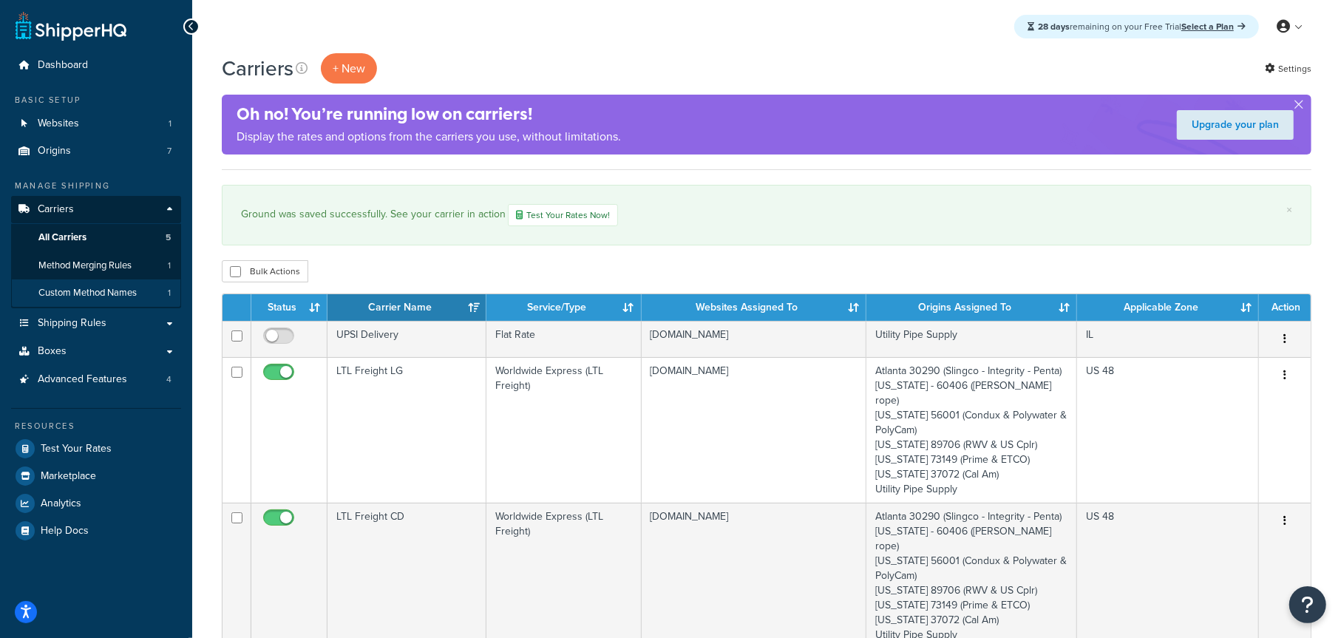
scroll to position [74, 0]
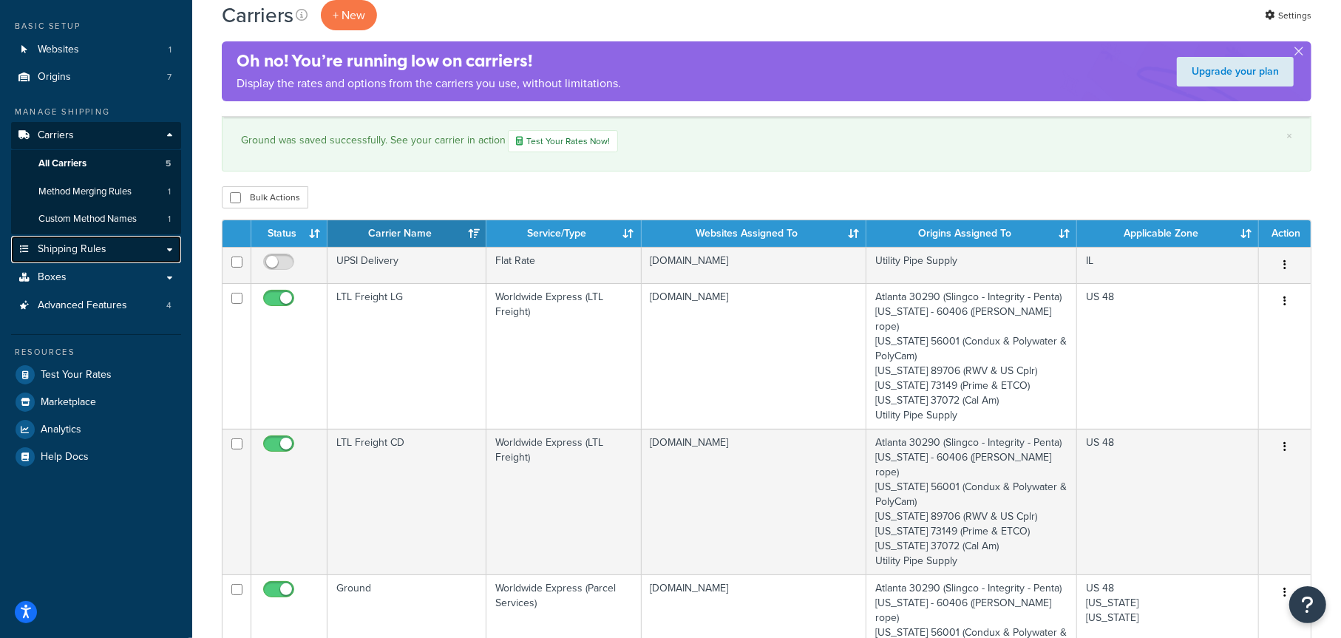
click at [110, 254] on link "Shipping Rules" at bounding box center [96, 249] width 170 height 27
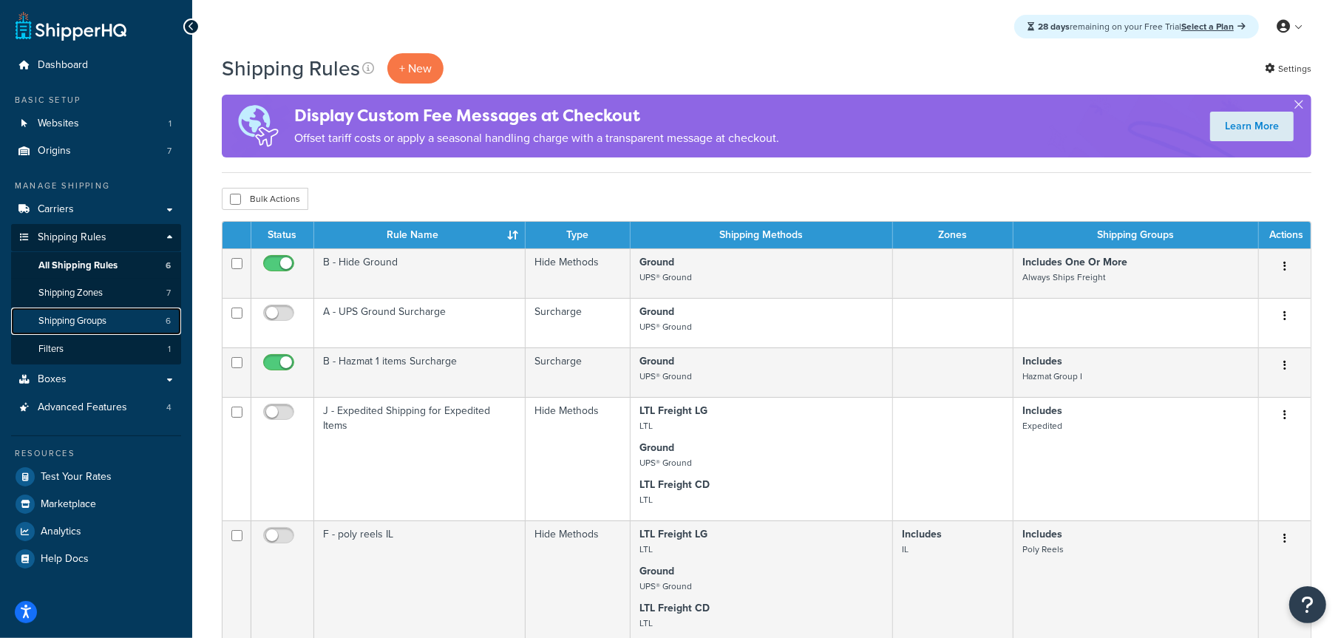
click at [116, 318] on link "Shipping Groups 6" at bounding box center [96, 321] width 170 height 27
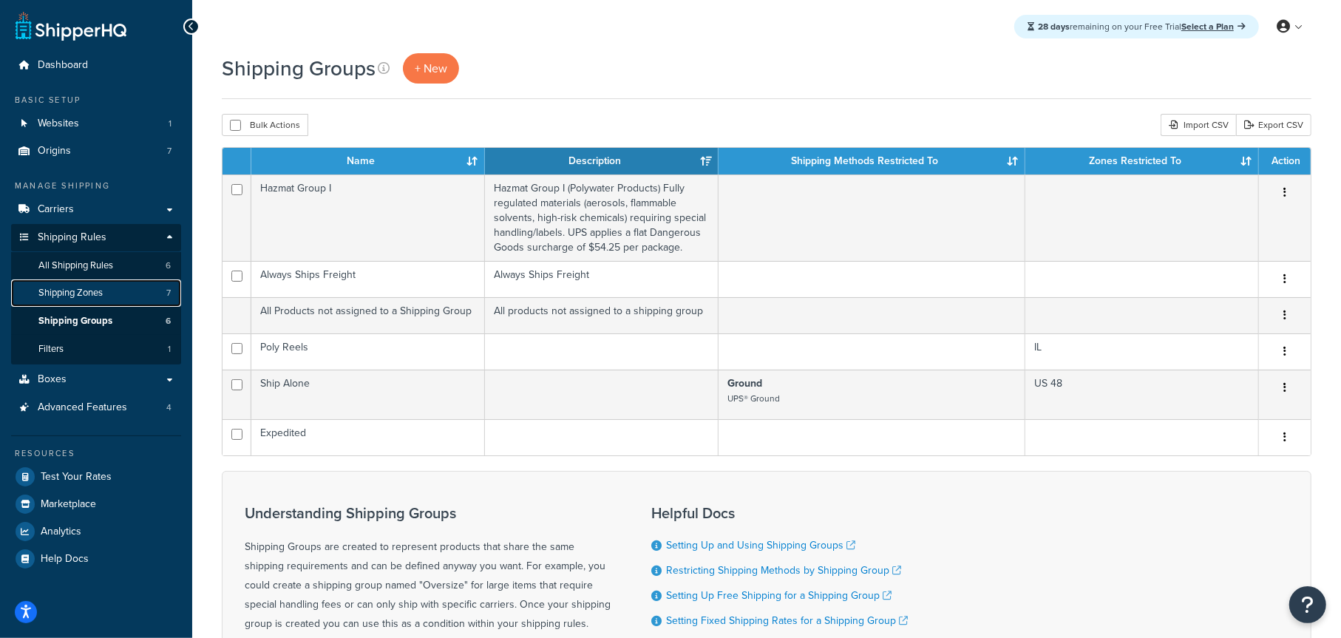
click at [125, 292] on link "Shipping Zones 7" at bounding box center [96, 293] width 170 height 27
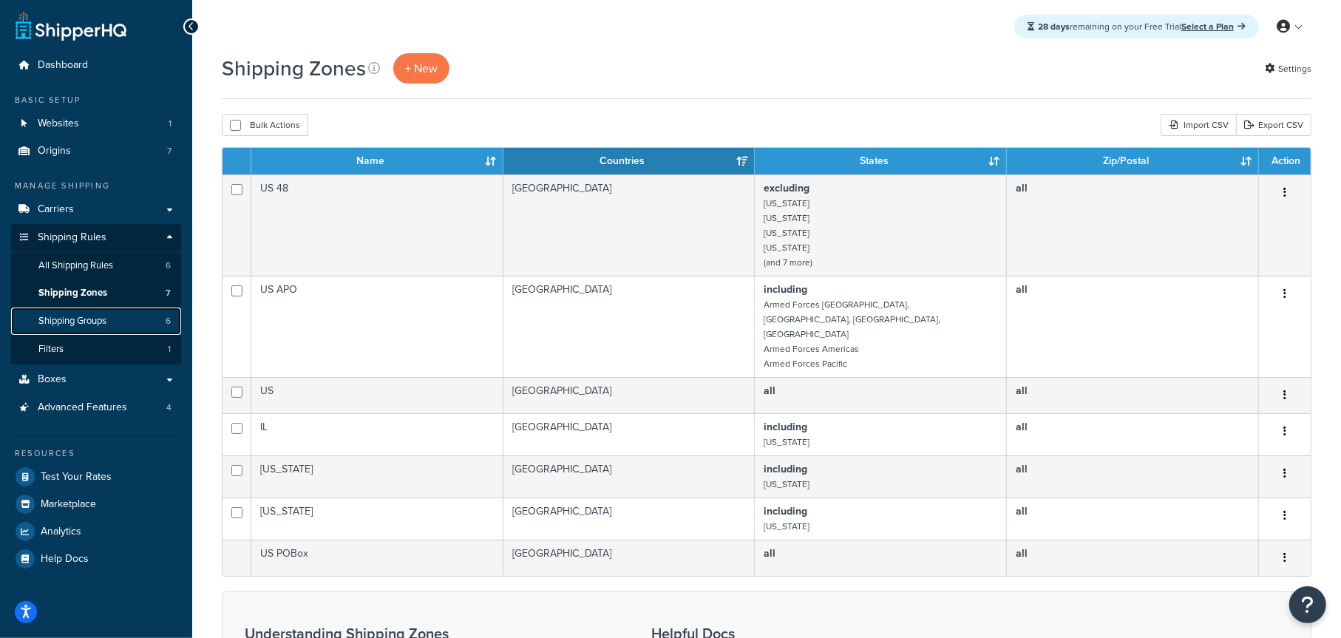
click at [122, 320] on link "Shipping Groups 6" at bounding box center [96, 321] width 170 height 27
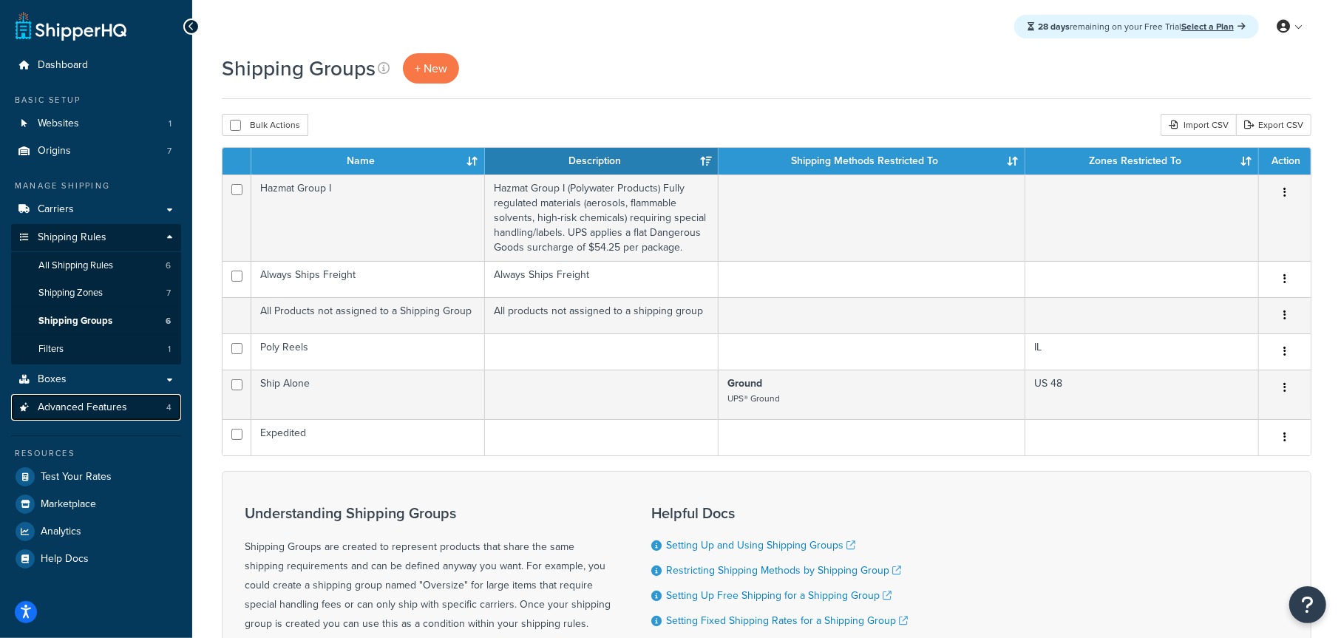
click at [92, 402] on span "Advanced Features" at bounding box center [82, 408] width 89 height 13
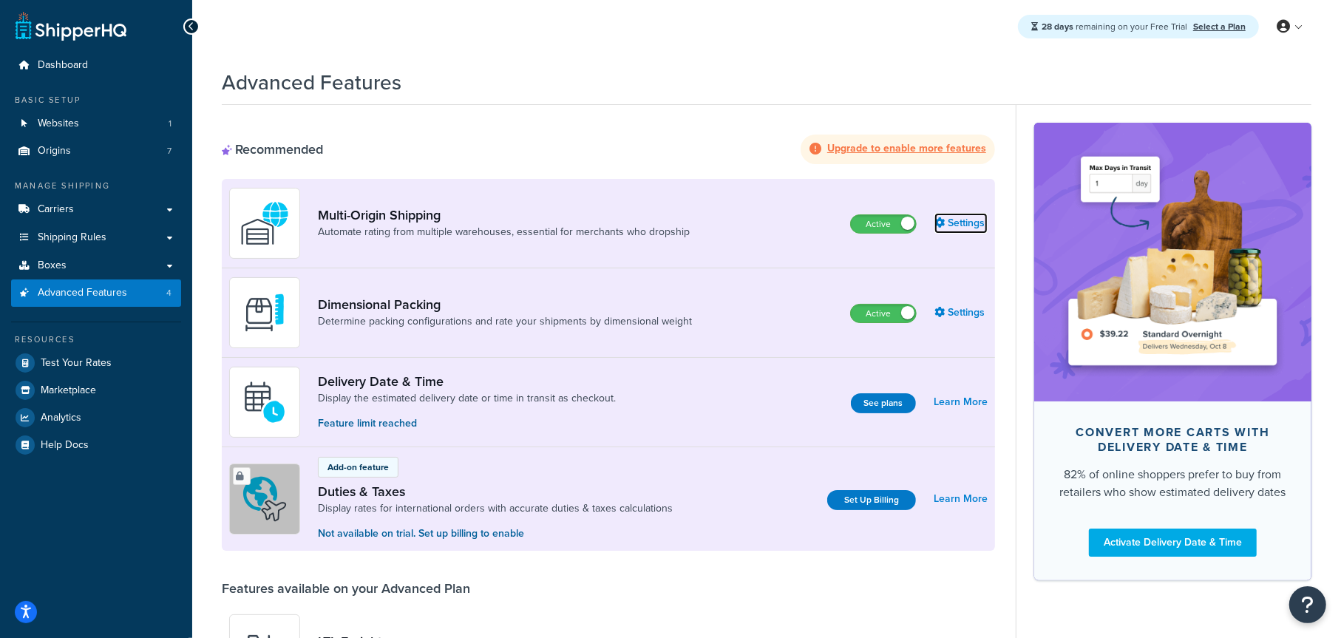
click at [957, 226] on link "Settings" at bounding box center [961, 223] width 53 height 21
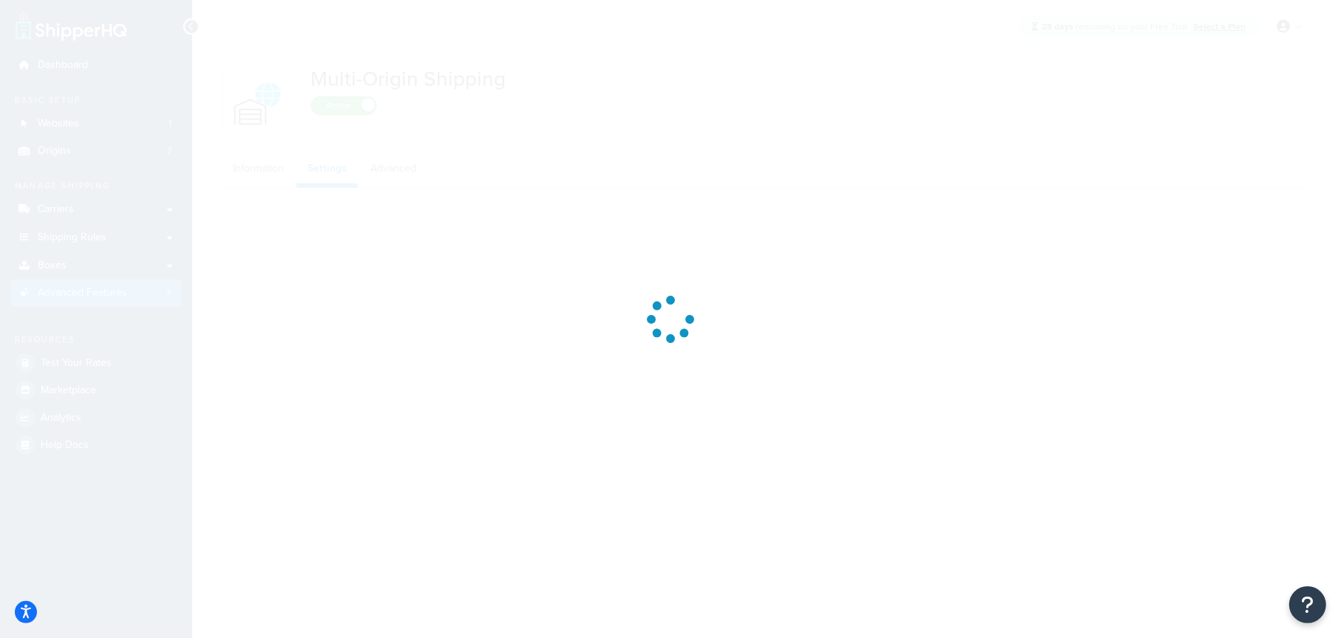
select select "false"
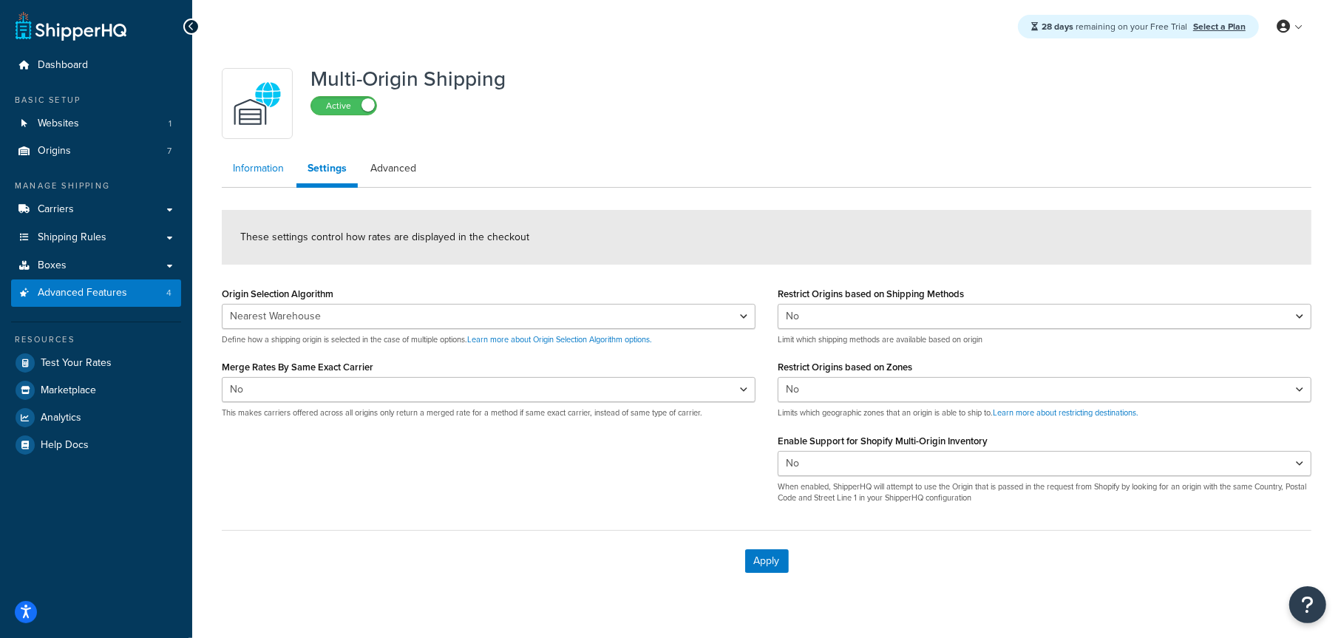
click at [271, 172] on link "Information" at bounding box center [258, 169] width 73 height 30
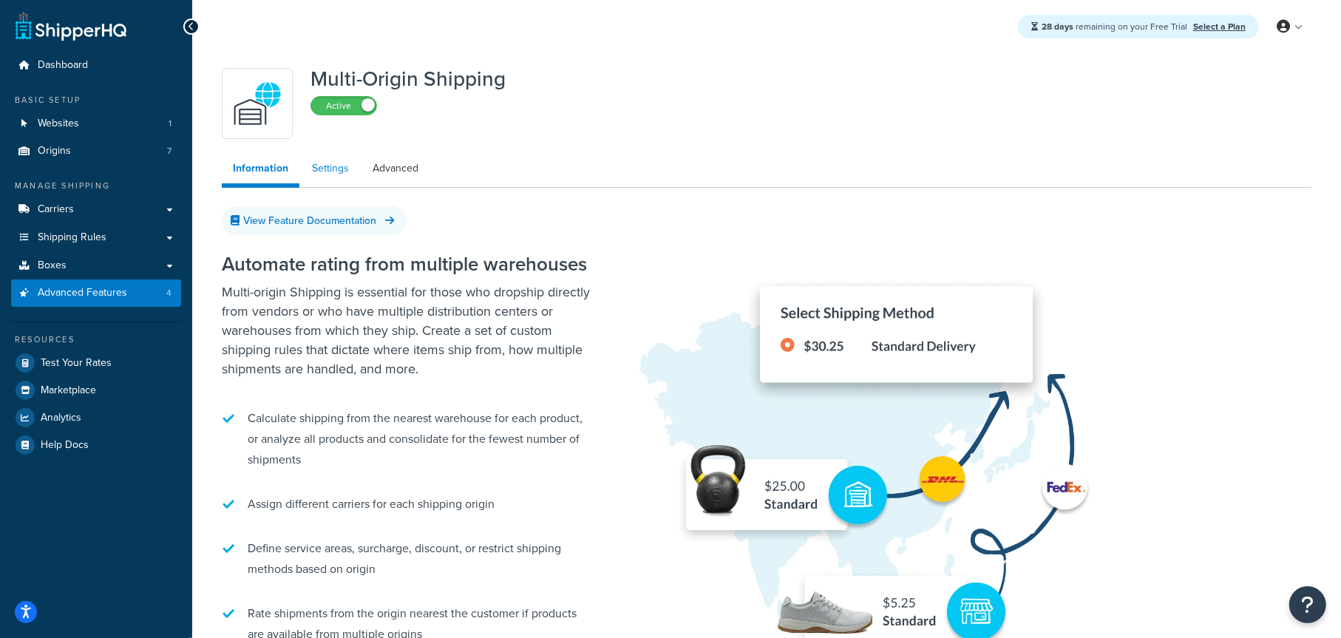
click at [351, 168] on link "Settings" at bounding box center [330, 169] width 59 height 30
select select "false"
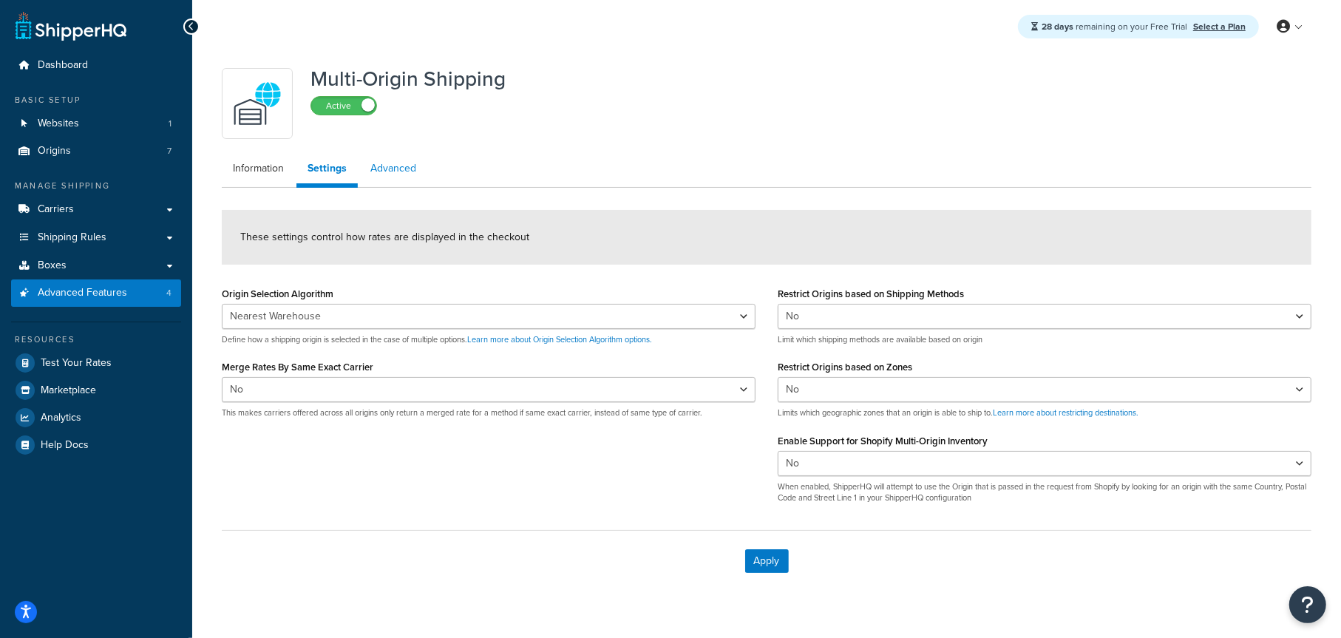
click at [384, 168] on link "Advanced" at bounding box center [393, 169] width 68 height 30
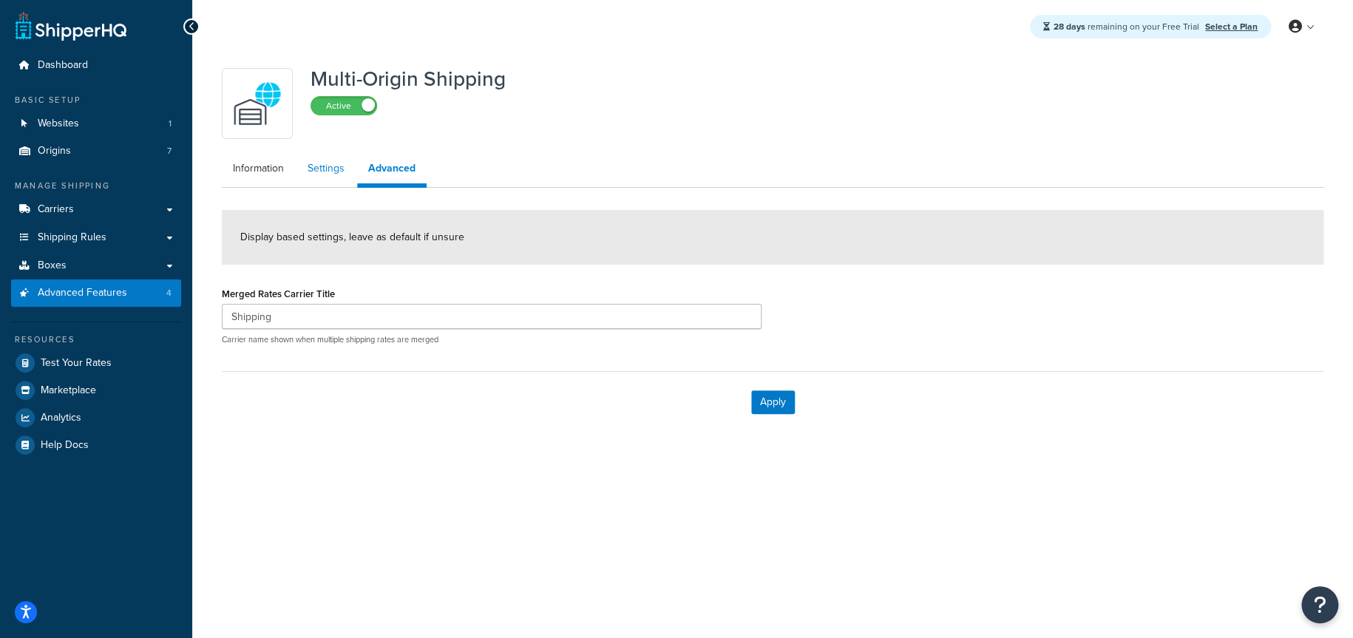
click at [328, 172] on link "Settings" at bounding box center [326, 169] width 59 height 30
select select "false"
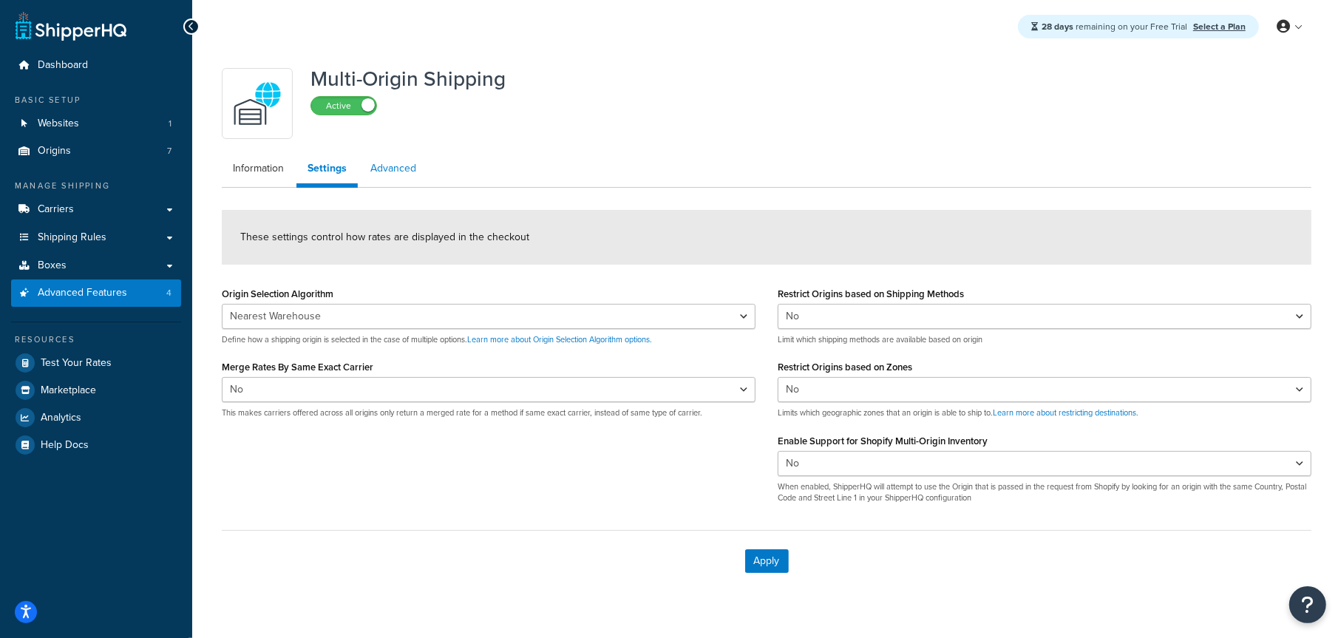
click at [388, 172] on link "Advanced" at bounding box center [393, 169] width 68 height 30
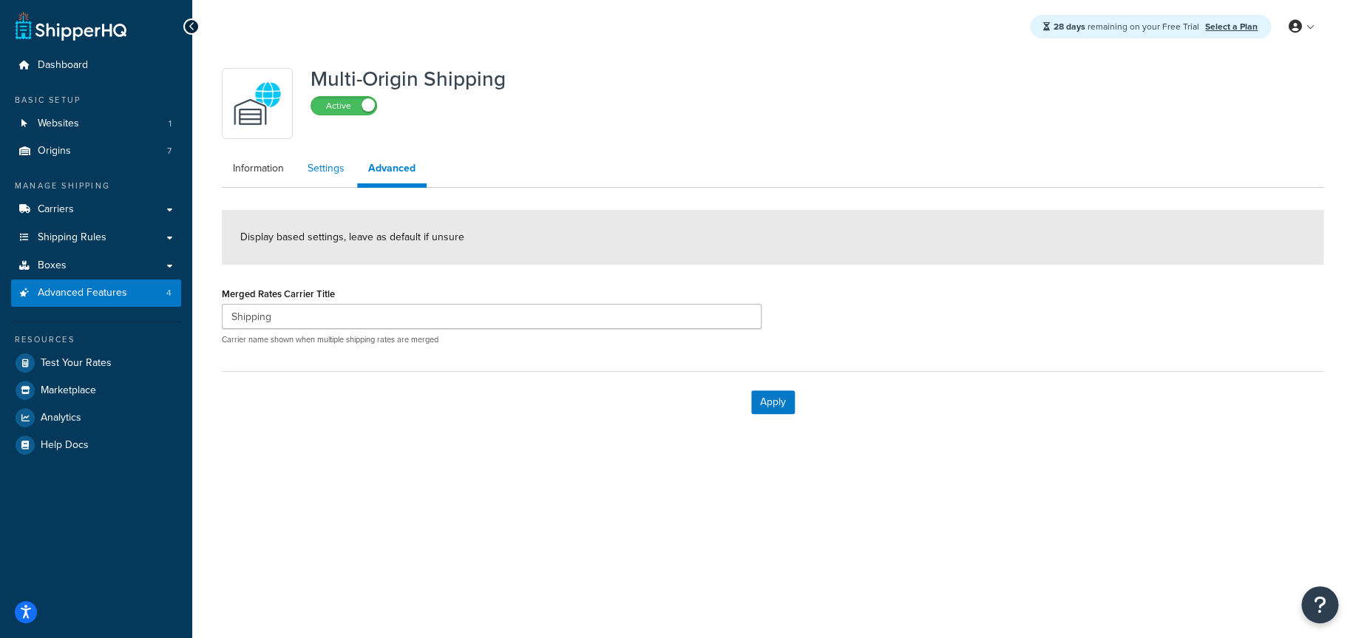
click at [333, 169] on link "Settings" at bounding box center [326, 169] width 59 height 30
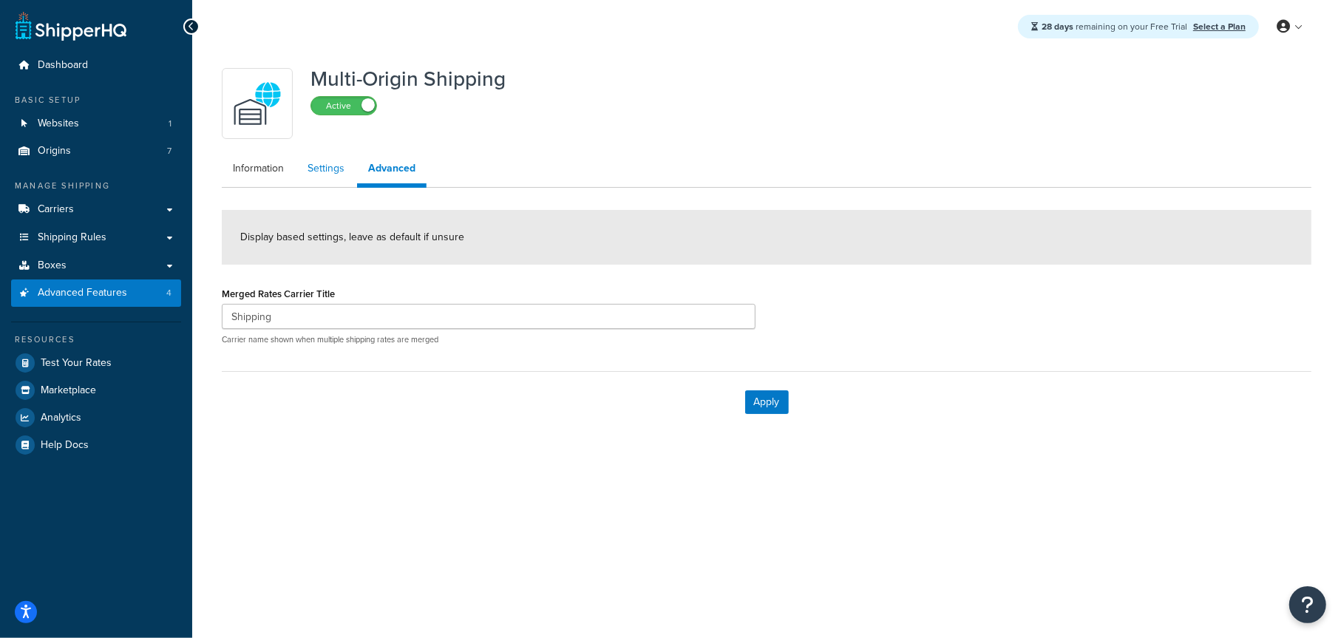
select select "false"
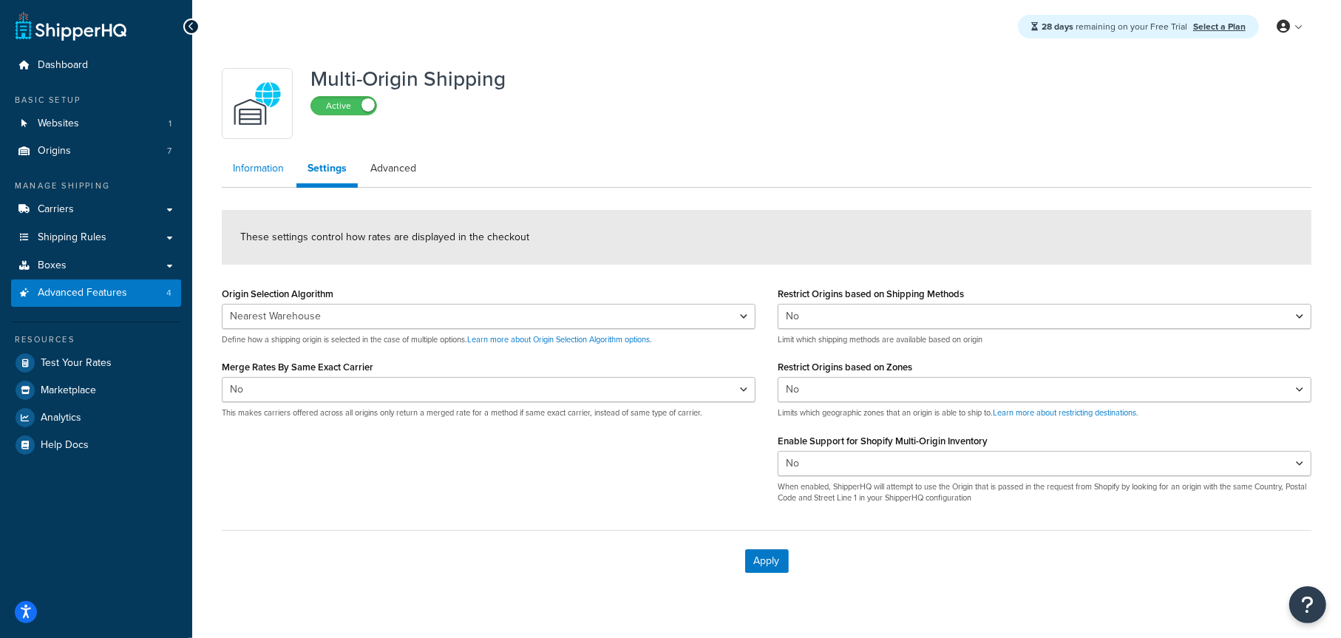
click at [263, 169] on link "Information" at bounding box center [258, 169] width 73 height 30
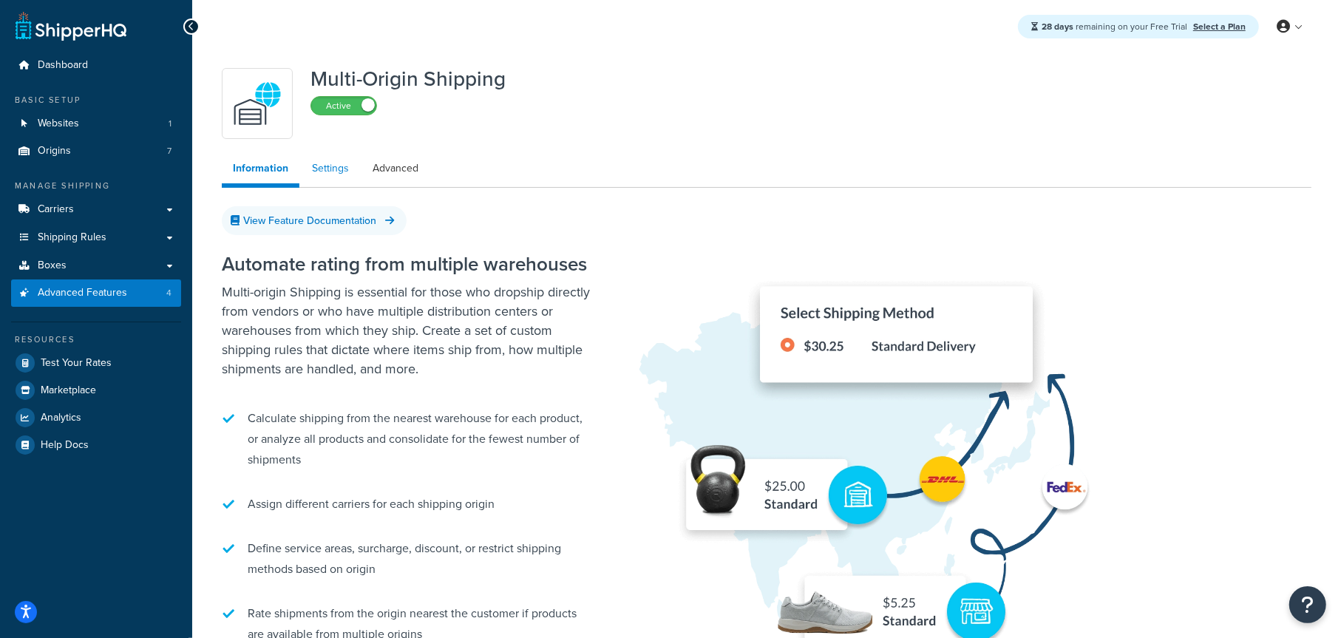
click at [320, 167] on link "Settings" at bounding box center [330, 169] width 59 height 30
select select "false"
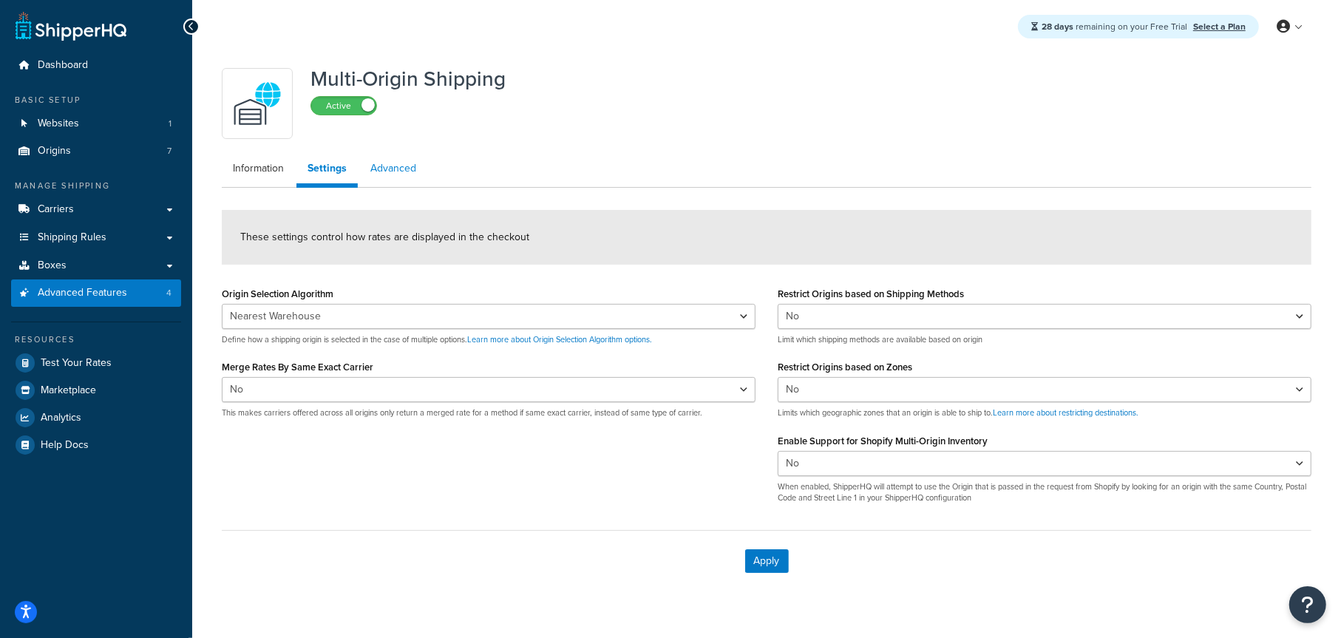
click at [401, 172] on link "Advanced" at bounding box center [393, 169] width 68 height 30
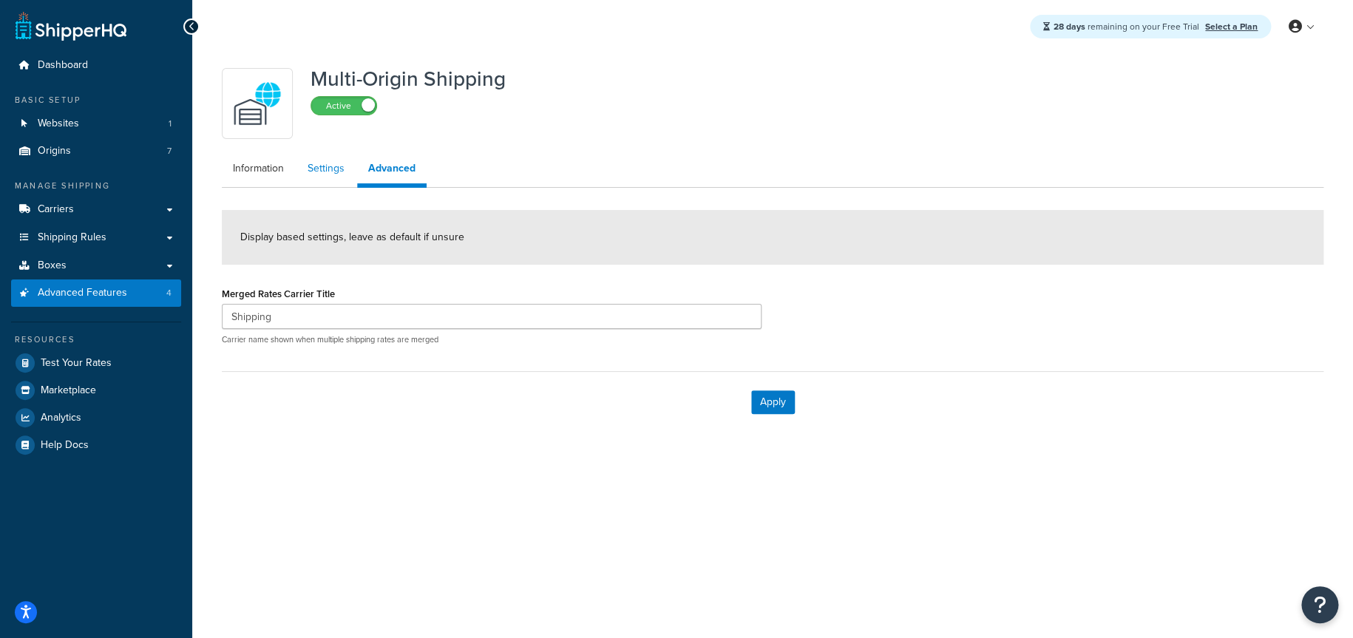
click at [322, 172] on link "Settings" at bounding box center [326, 169] width 59 height 30
select select "false"
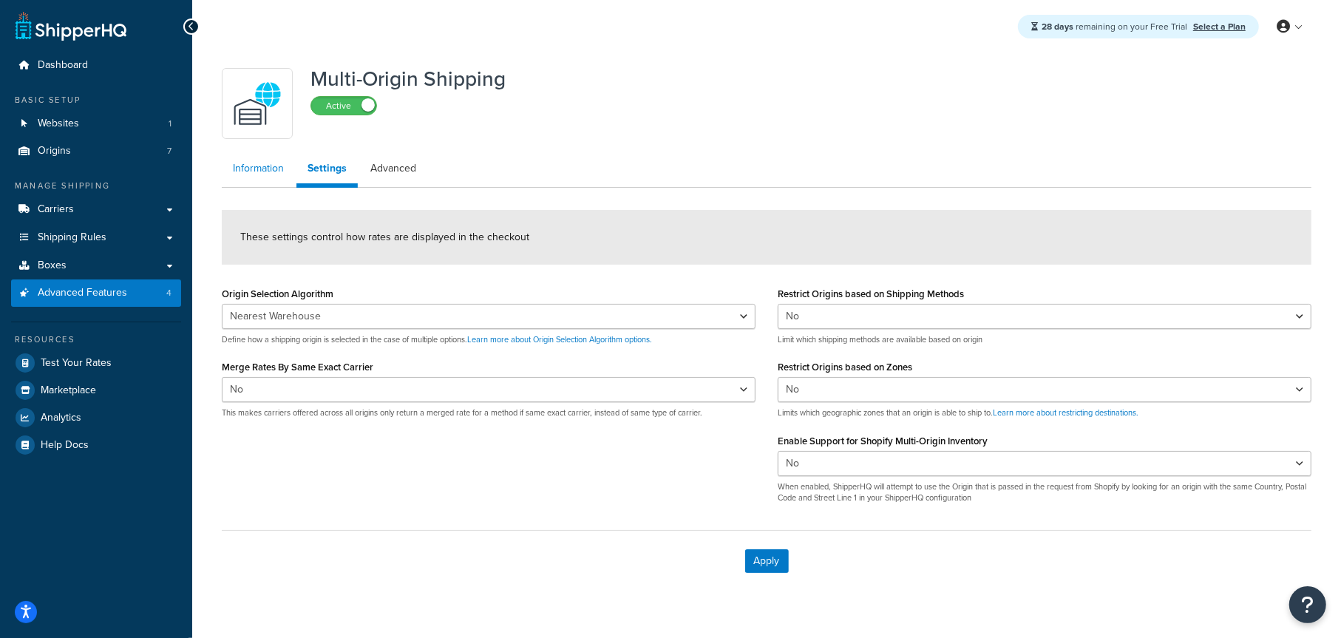
click at [270, 169] on link "Information" at bounding box center [258, 169] width 73 height 30
